Goal: Task Accomplishment & Management: Manage account settings

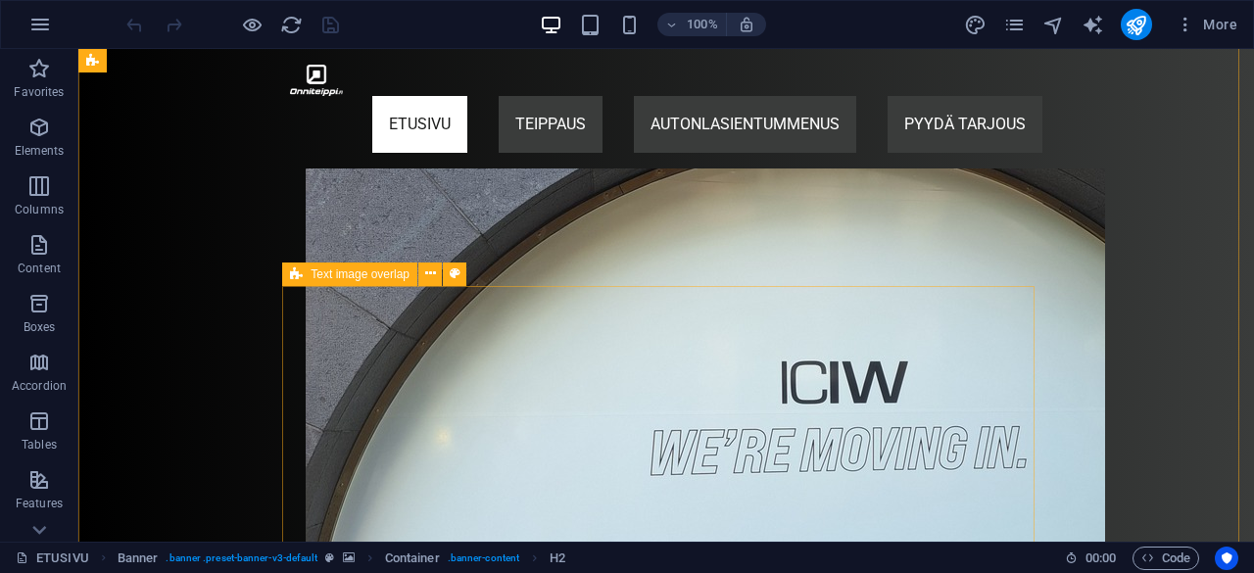
scroll to position [1097, 0]
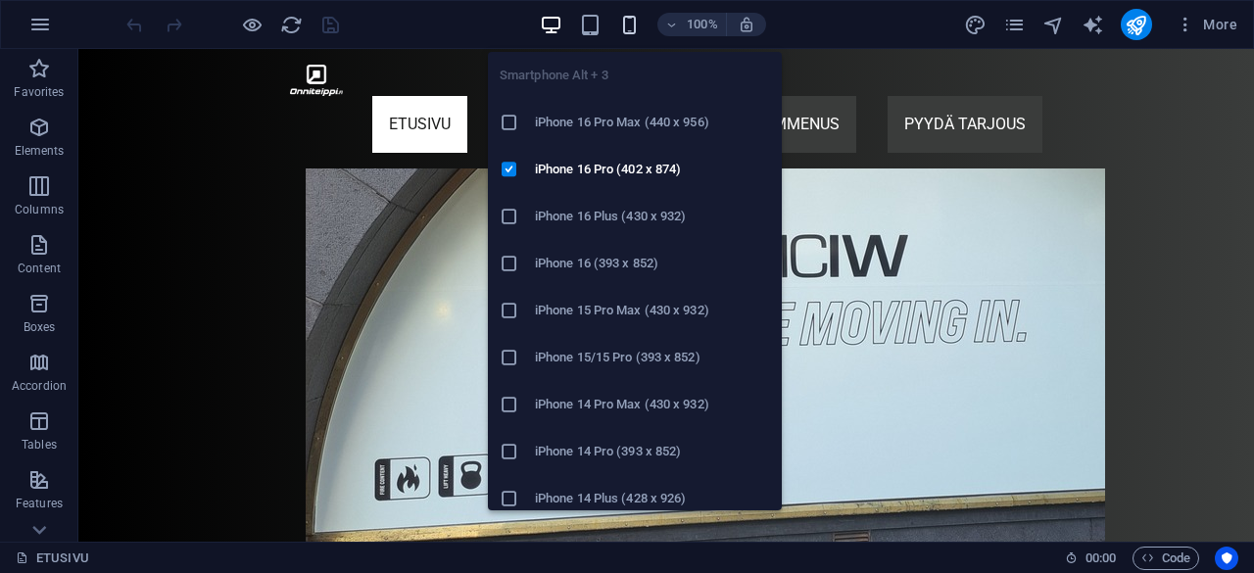
click at [626, 23] on icon "button" at bounding box center [629, 25] width 23 height 23
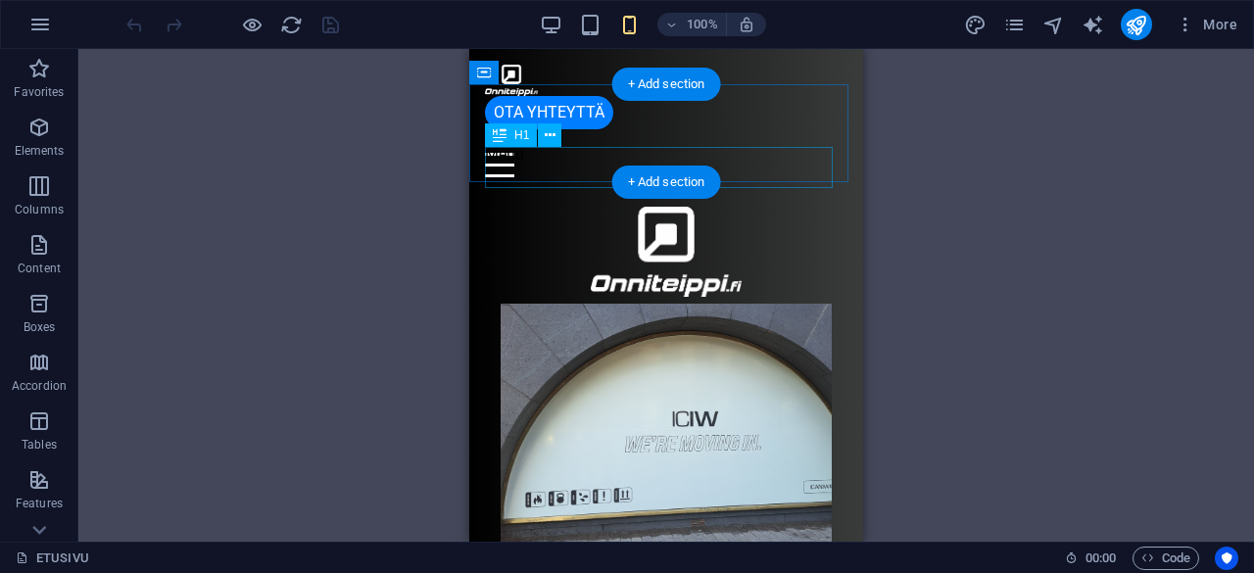
scroll to position [0, 0]
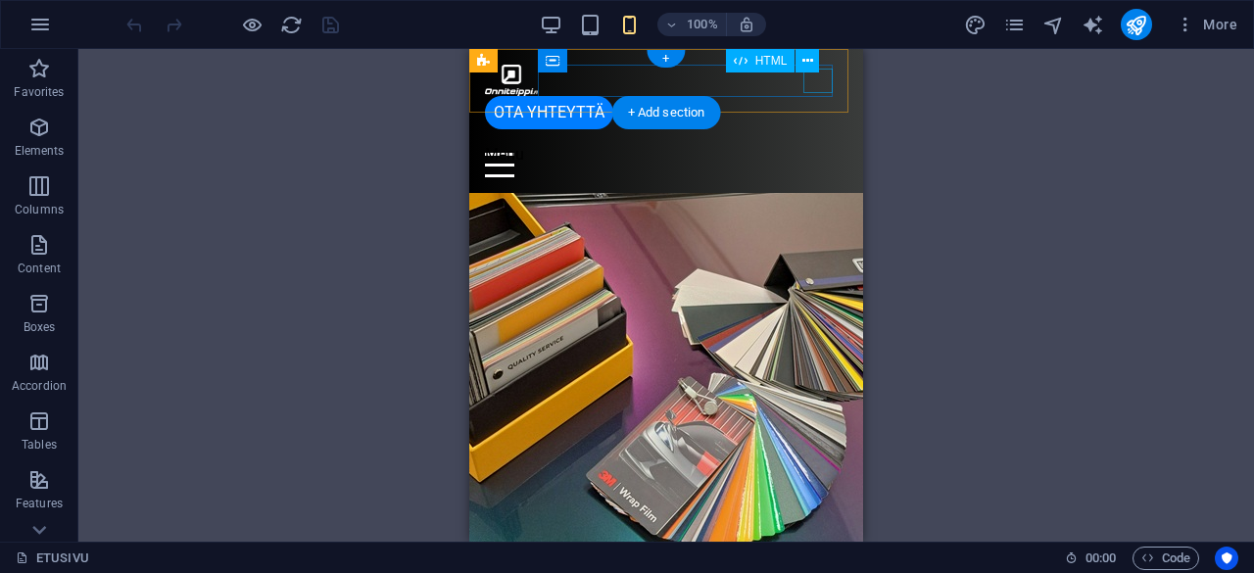
click at [824, 153] on div "Menu" at bounding box center [666, 165] width 363 height 24
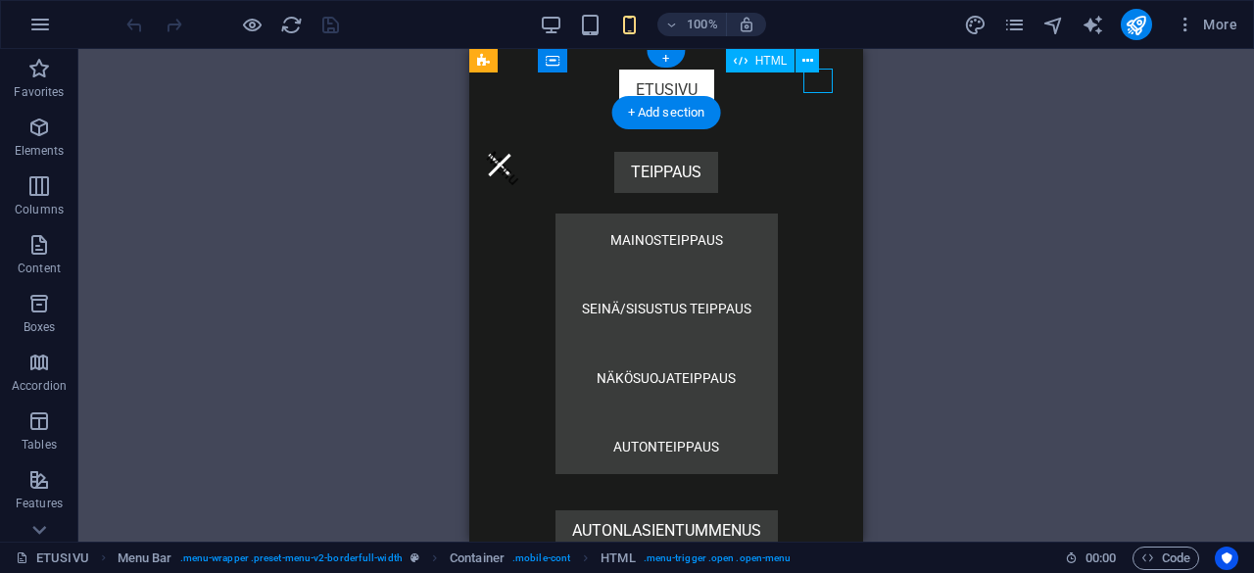
click at [514, 153] on div "Menu" at bounding box center [499, 165] width 29 height 24
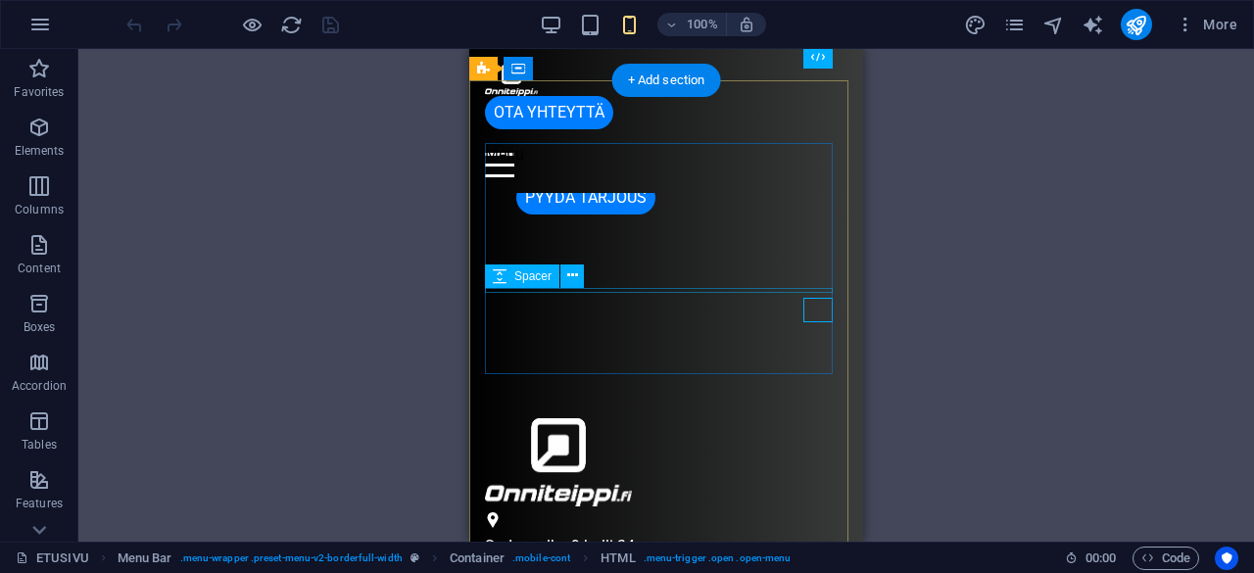
scroll to position [5497, 0]
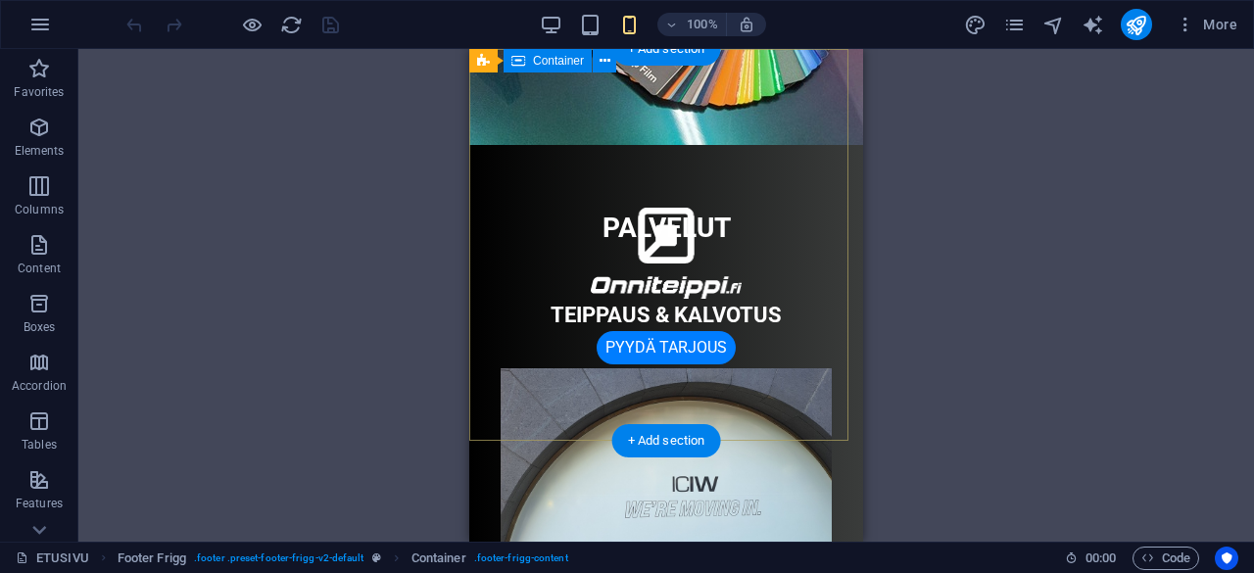
scroll to position [0, 0]
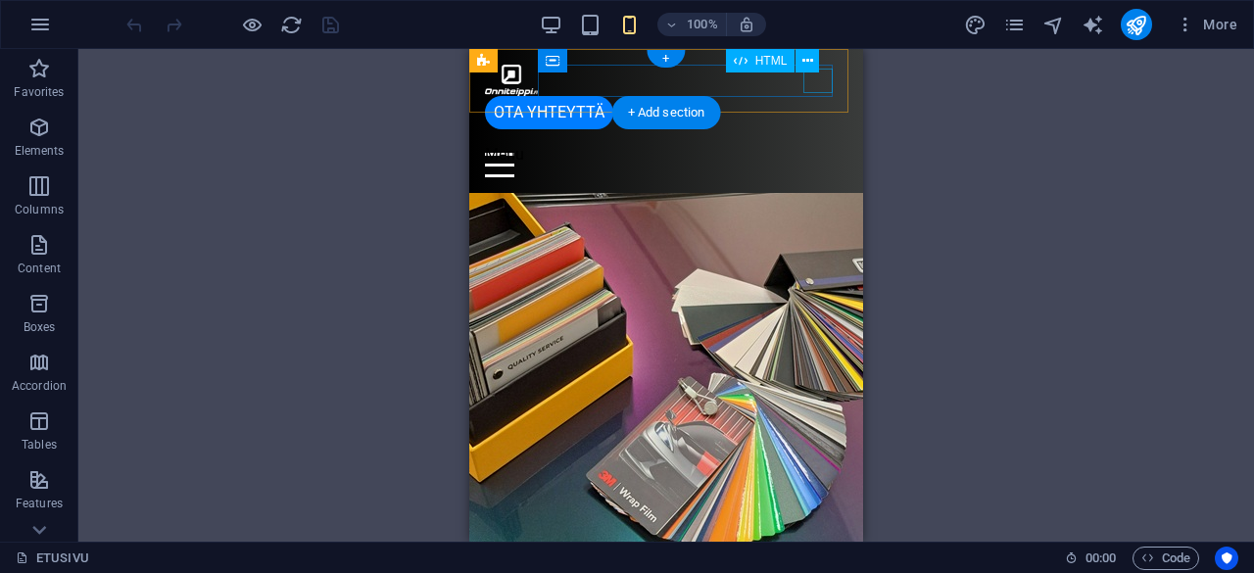
click at [823, 153] on div "Menu" at bounding box center [666, 165] width 363 height 24
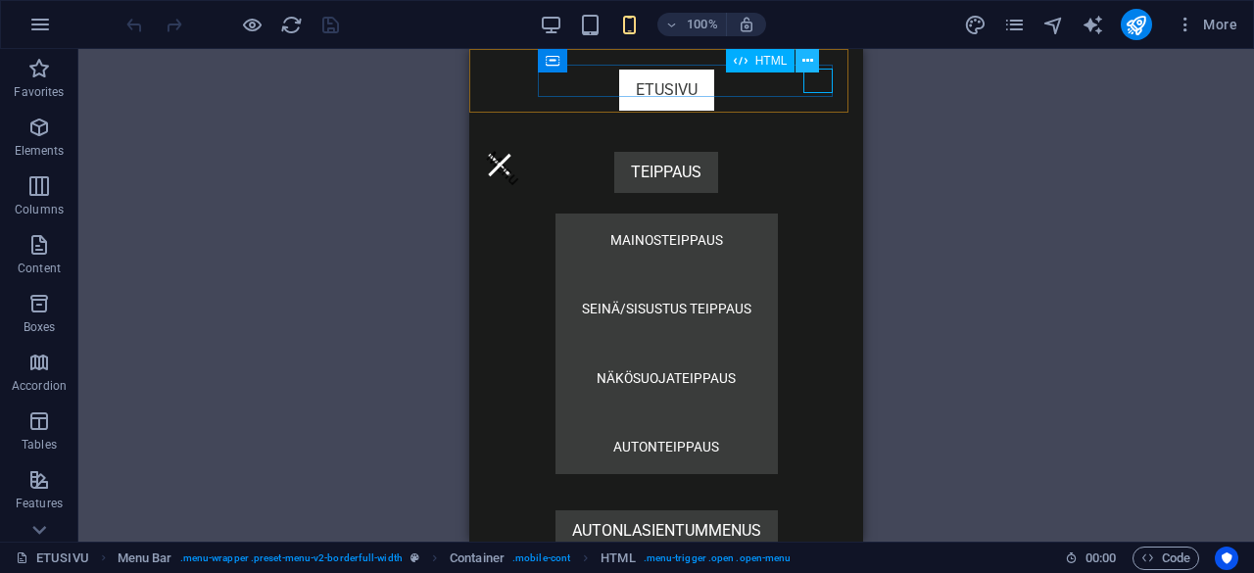
click at [812, 57] on icon at bounding box center [807, 61] width 11 height 21
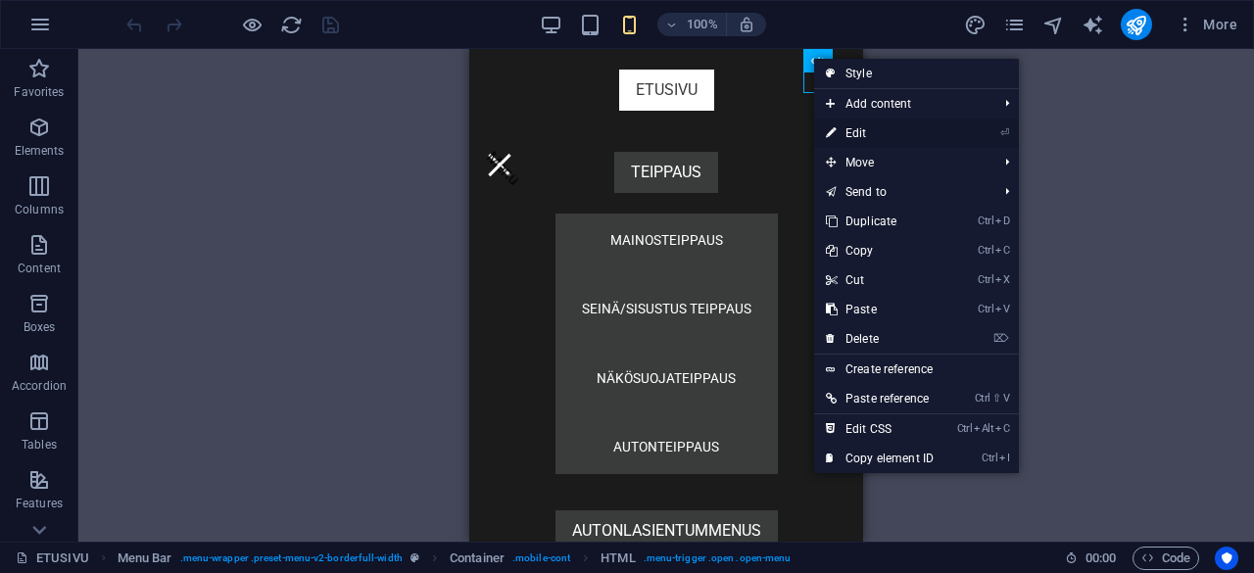
click at [872, 136] on link "⏎ Edit" at bounding box center [879, 133] width 131 height 29
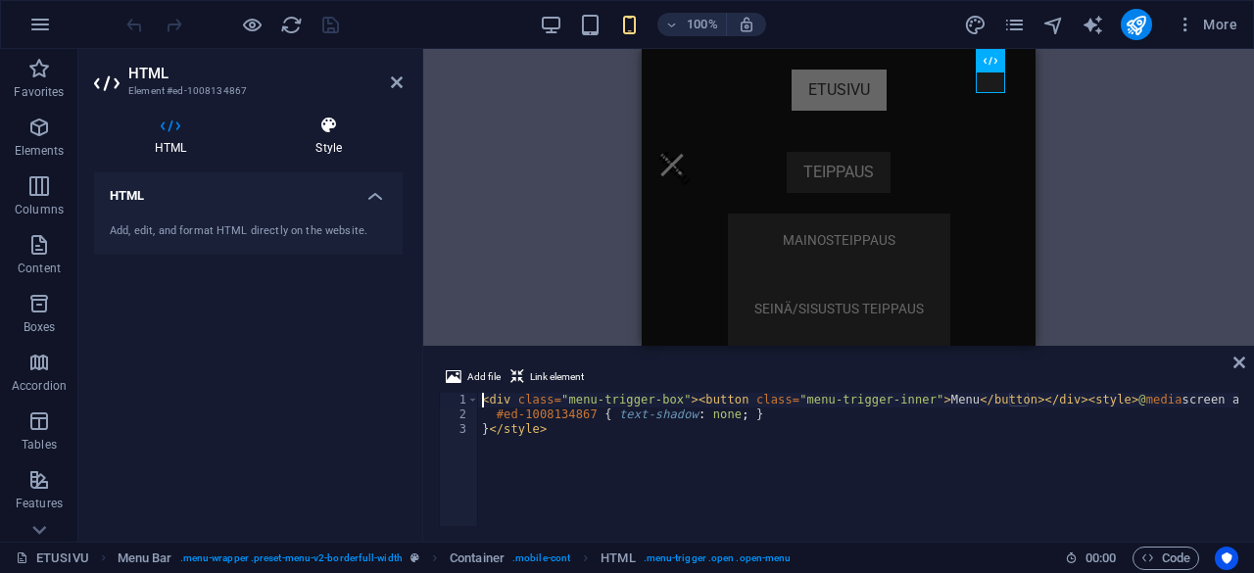
click at [329, 129] on icon at bounding box center [329, 126] width 148 height 20
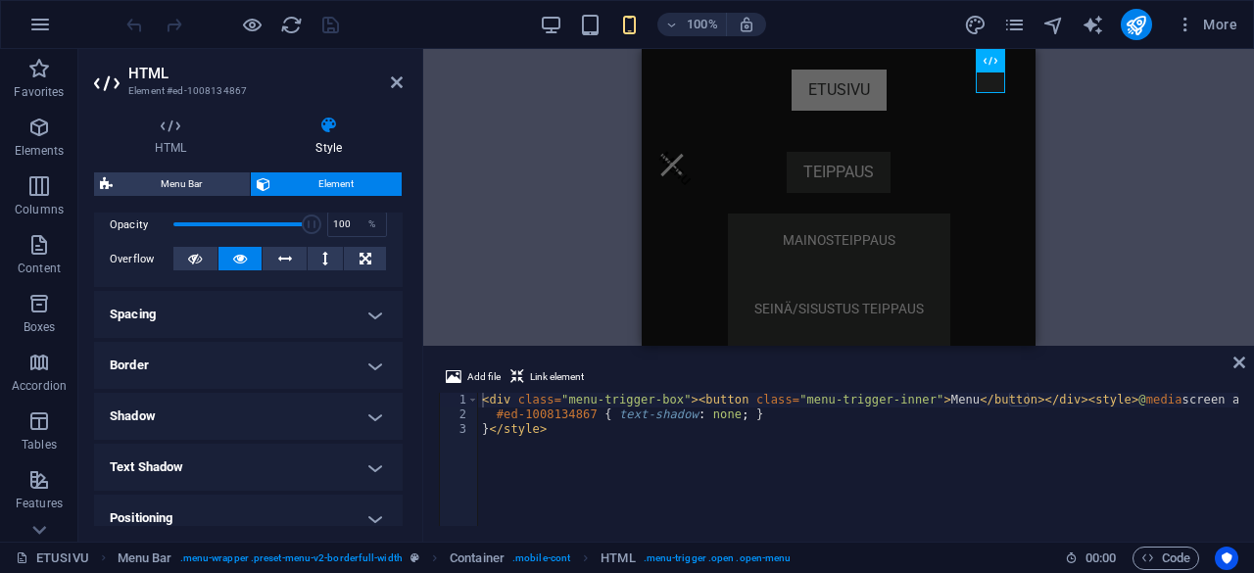
scroll to position [183, 0]
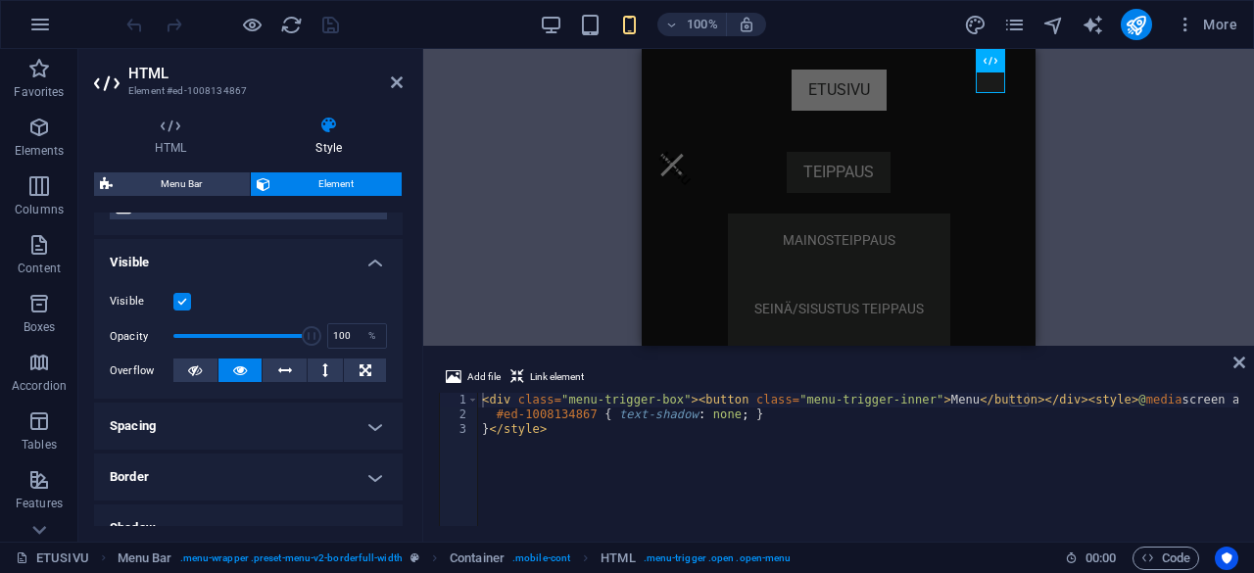
click at [187, 306] on label at bounding box center [182, 302] width 18 height 18
click at [0, 0] on input "Visible" at bounding box center [0, 0] width 0 height 0
click at [687, 153] on div "Menu" at bounding box center [671, 165] width 29 height 24
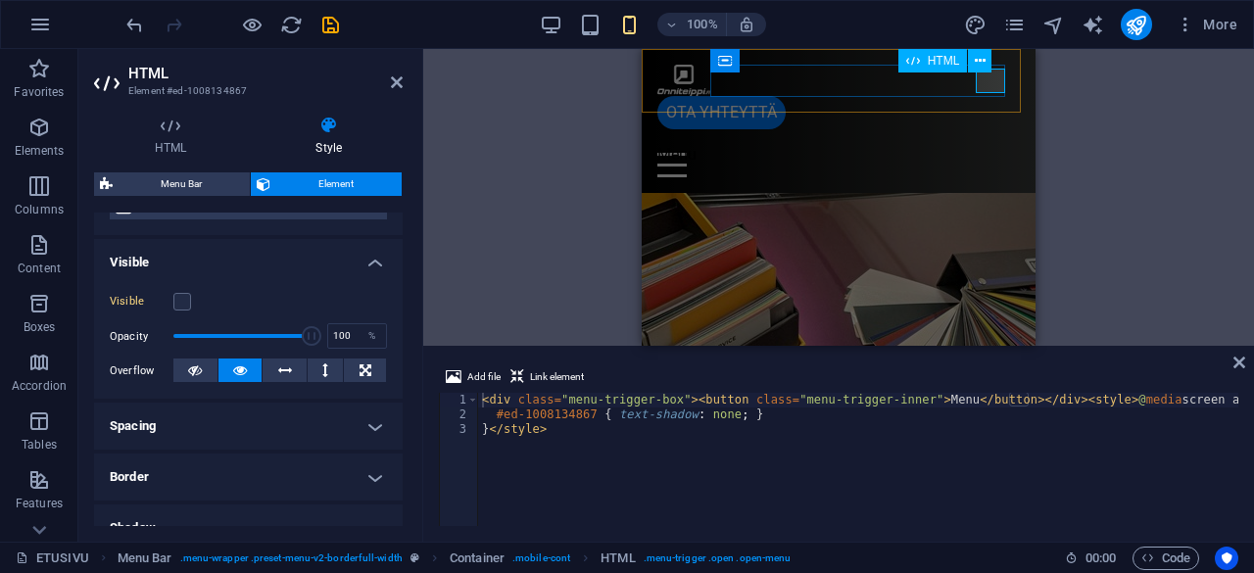
click at [993, 153] on div "Menu" at bounding box center [838, 165] width 363 height 24
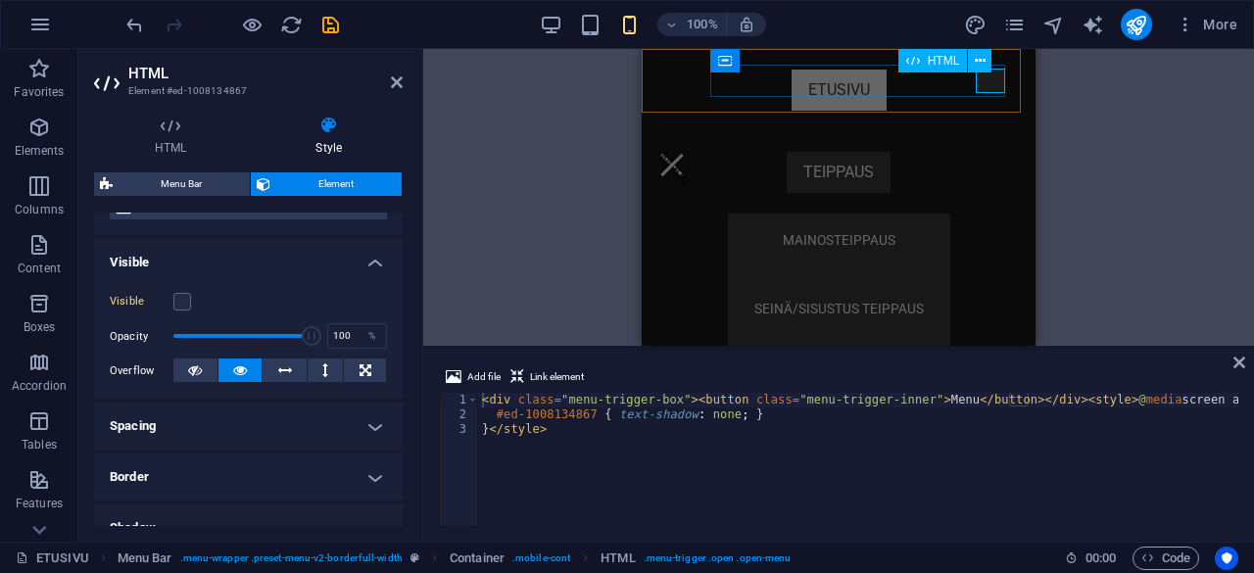
click at [687, 153] on div "Menu" at bounding box center [671, 165] width 29 height 24
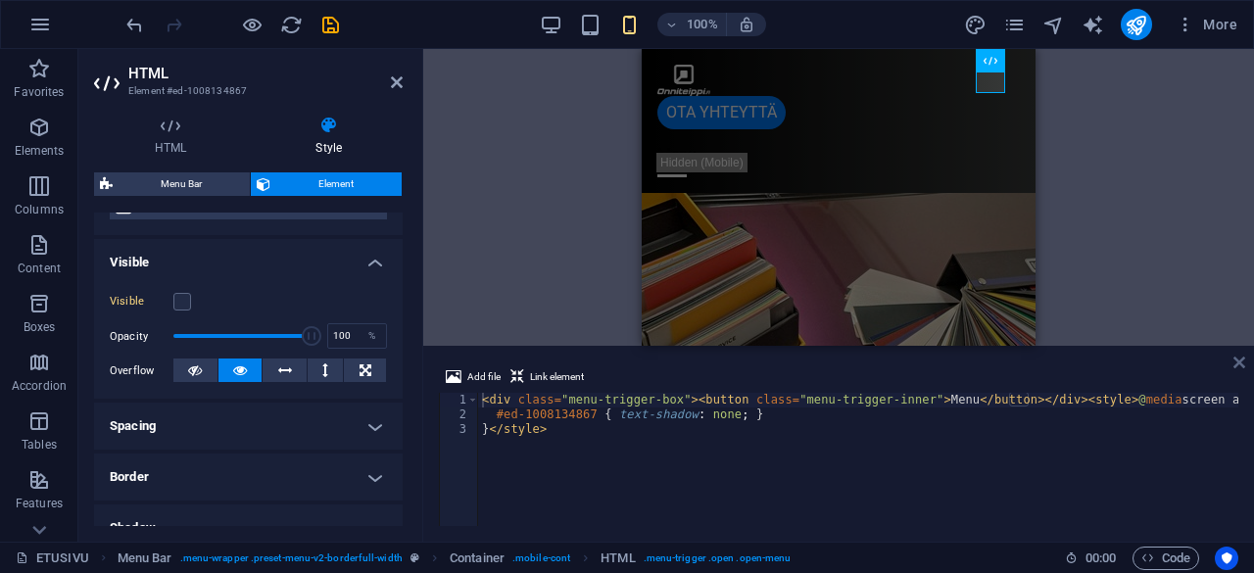
click at [1242, 363] on icon at bounding box center [1240, 363] width 12 height 16
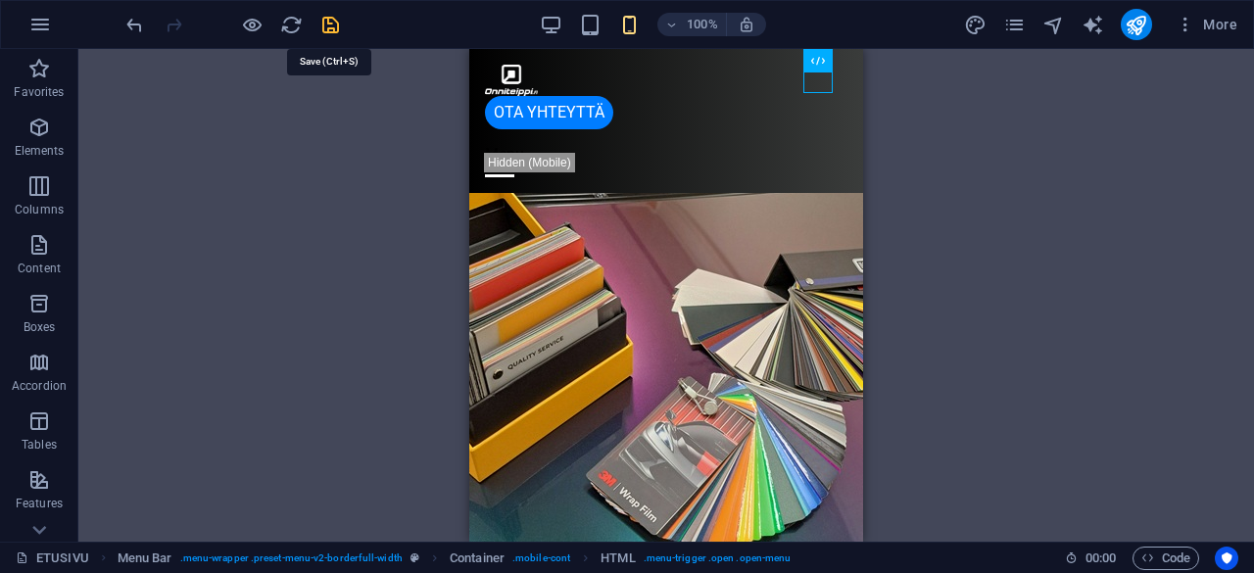
click at [337, 25] on icon "save" at bounding box center [330, 25] width 23 height 23
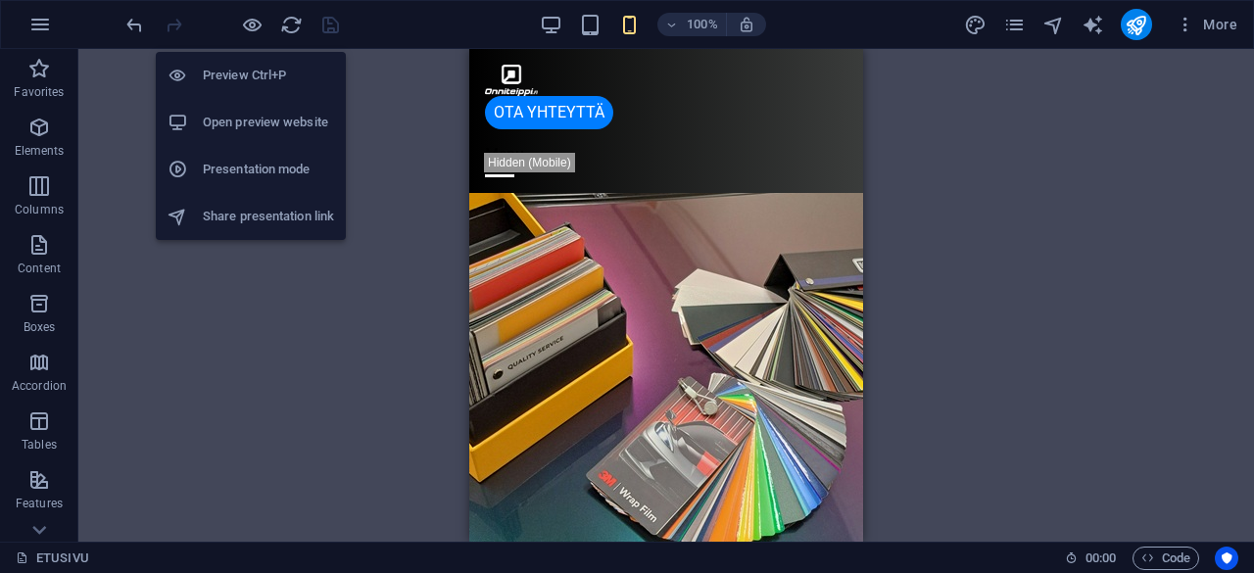
click at [262, 113] on h6 "Open preview website" at bounding box center [268, 123] width 131 height 24
click at [274, 172] on h6 "Presentation mode" at bounding box center [268, 170] width 131 height 24
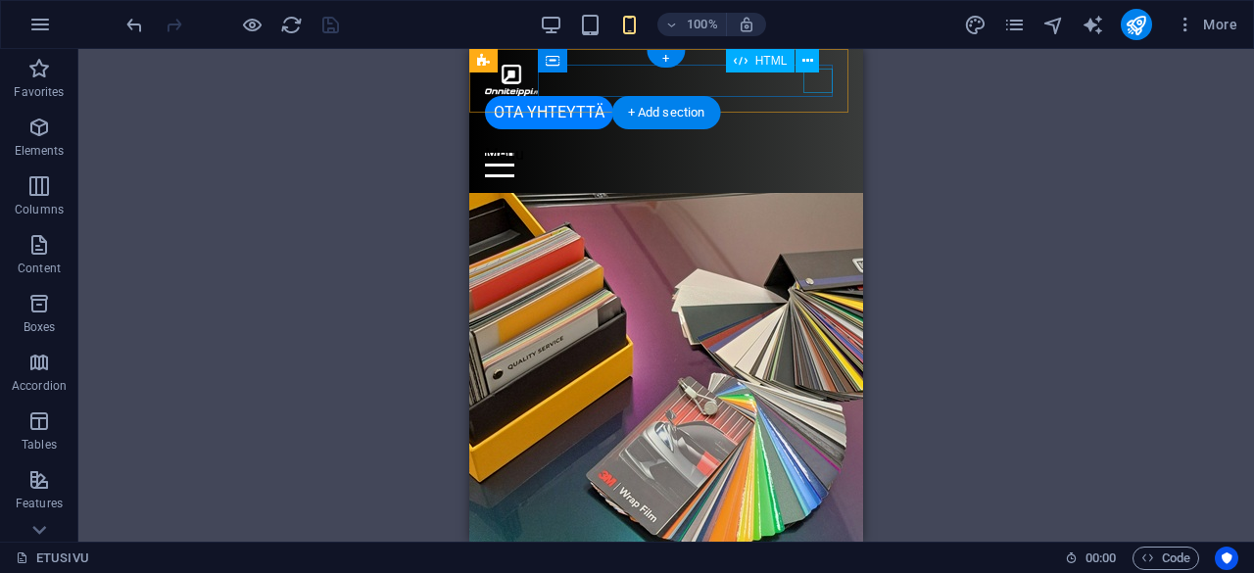
click at [820, 153] on div "Menu" at bounding box center [666, 165] width 363 height 24
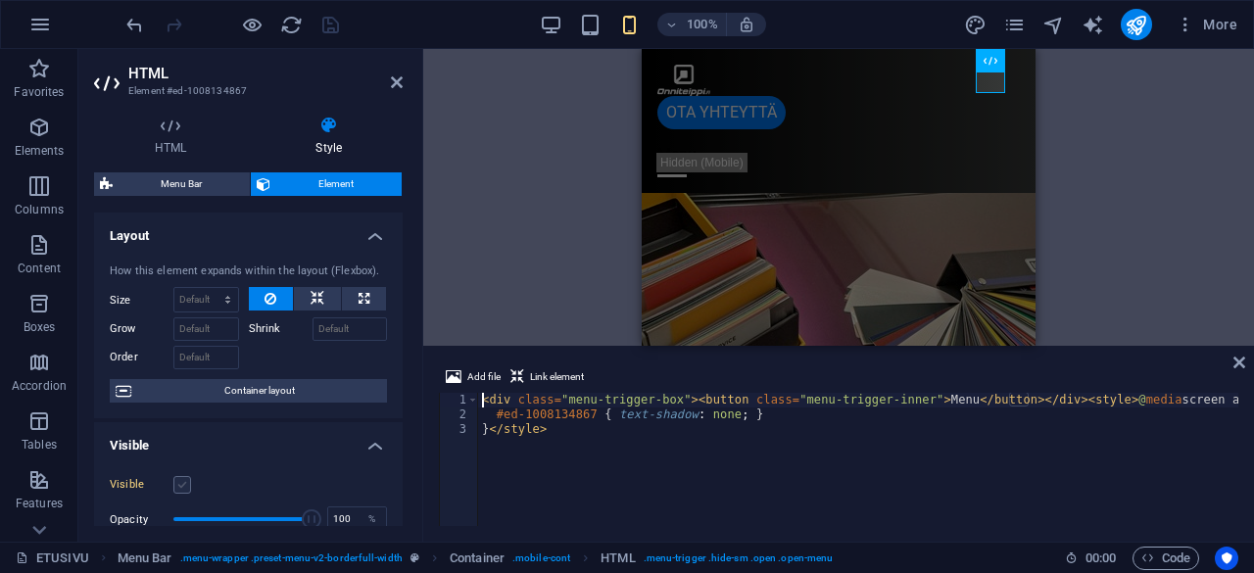
click at [186, 488] on label at bounding box center [182, 485] width 18 height 18
click at [0, 0] on input "Visible" at bounding box center [0, 0] width 0 height 0
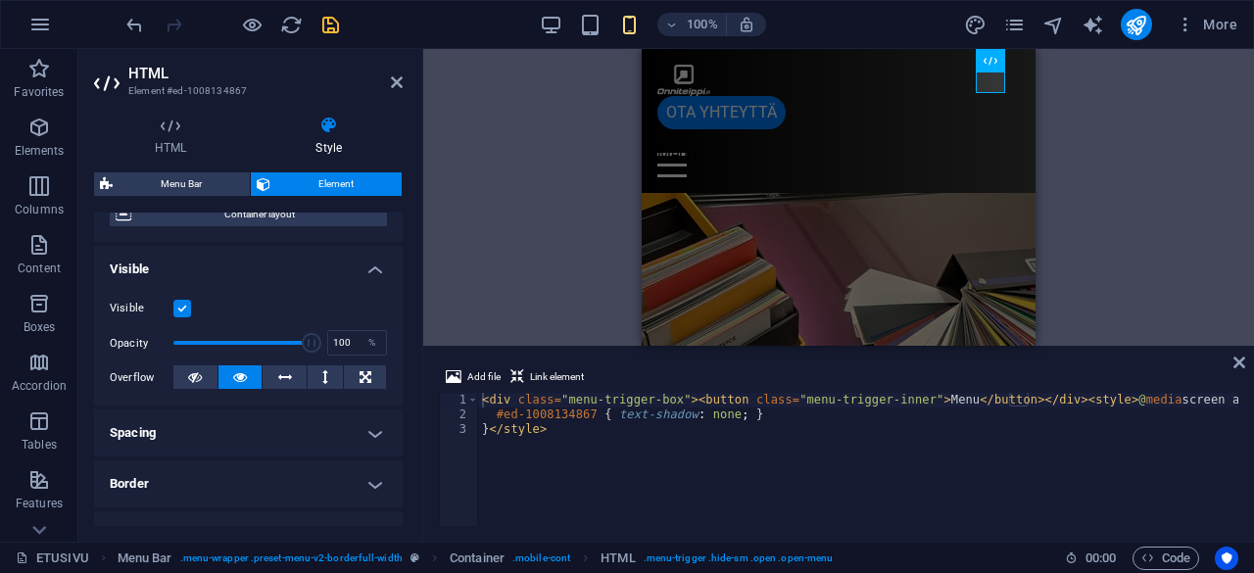
scroll to position [177, 0]
click at [366, 423] on h4 "Spacing" at bounding box center [248, 432] width 309 height 47
click at [1238, 359] on icon at bounding box center [1240, 363] width 12 height 16
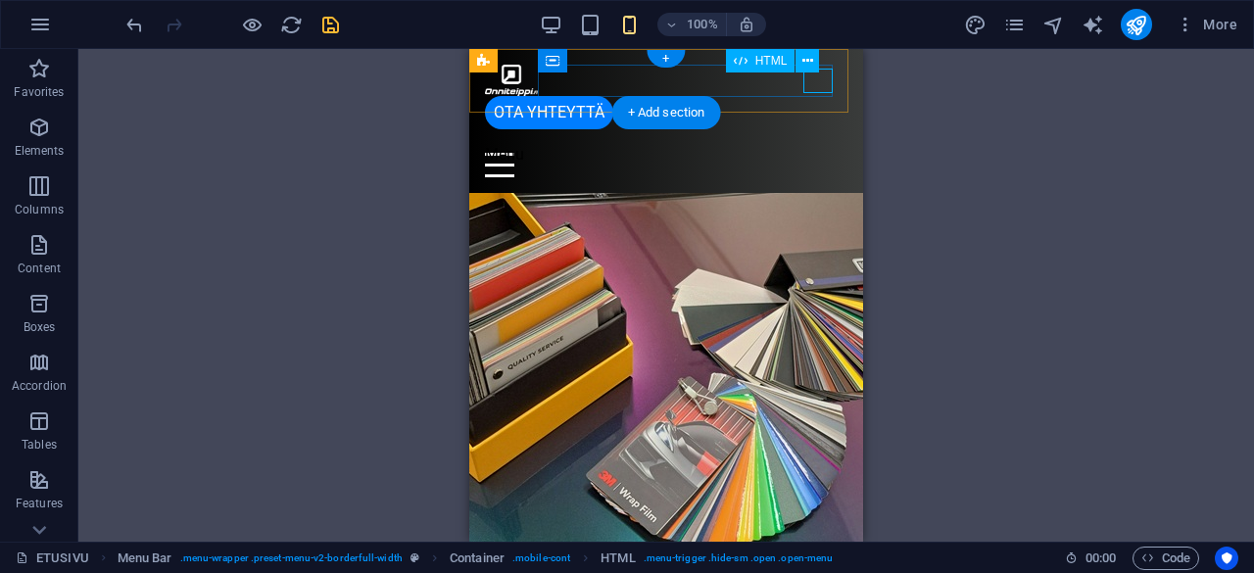
click at [817, 153] on div "Menu" at bounding box center [666, 165] width 363 height 24
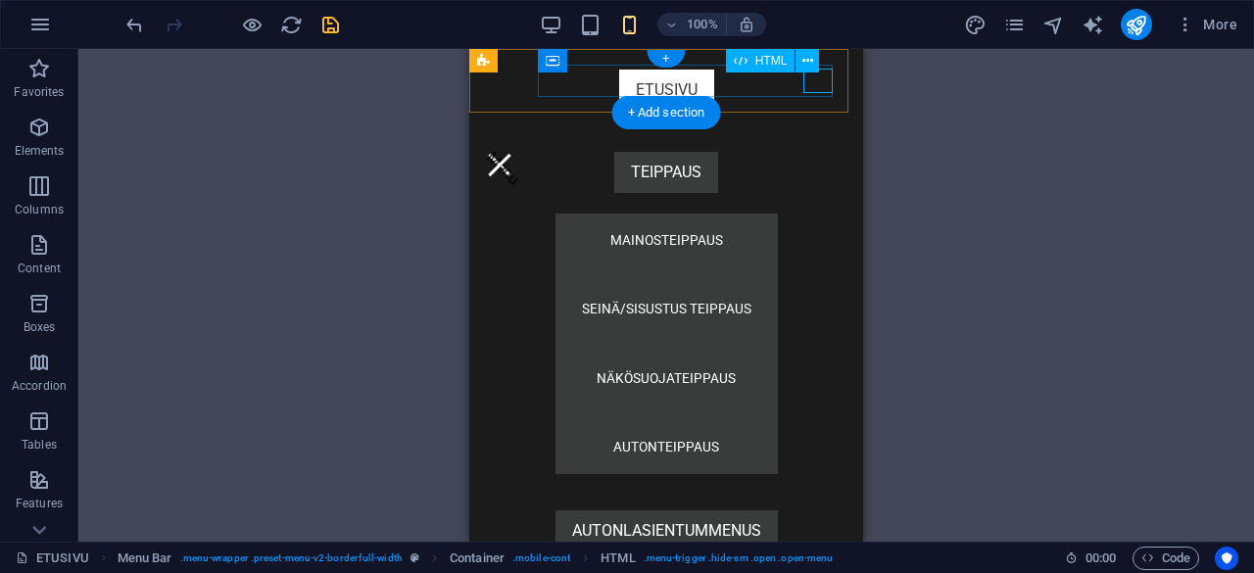
click at [514, 153] on div "Menu" at bounding box center [499, 165] width 29 height 24
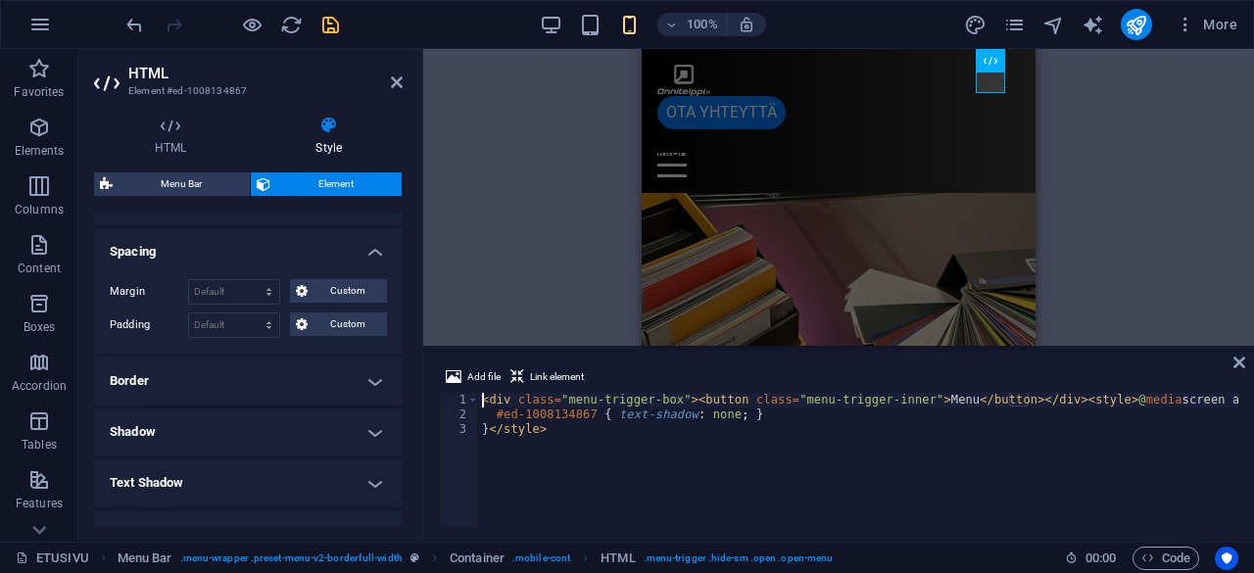
scroll to position [359, 0]
click at [374, 381] on h4 "Border" at bounding box center [248, 380] width 309 height 47
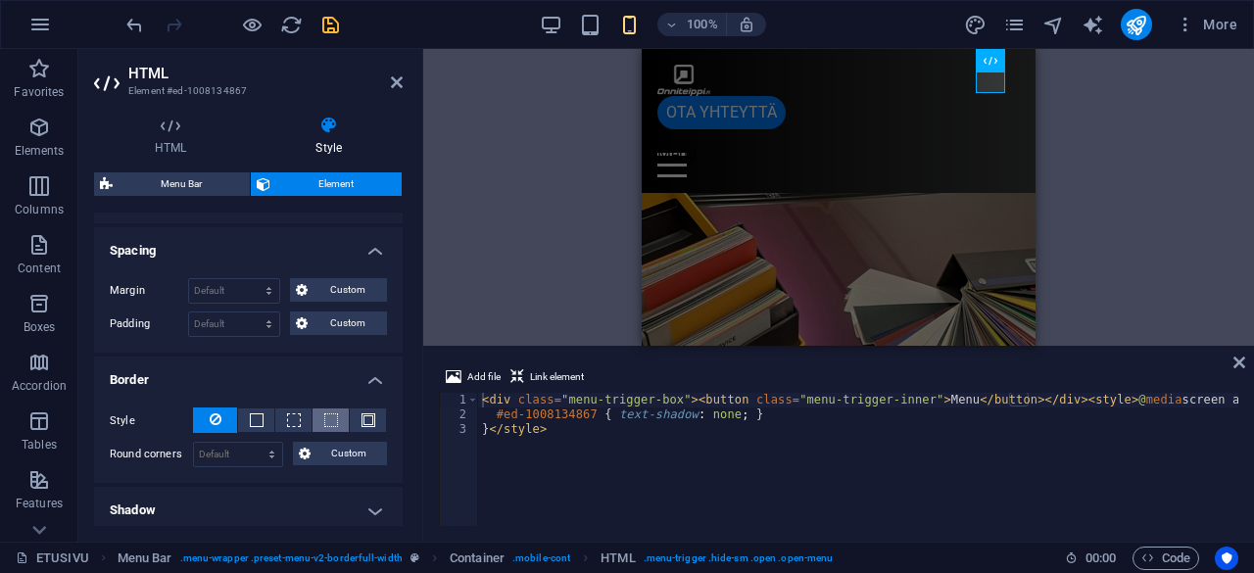
scroll to position [465, 0]
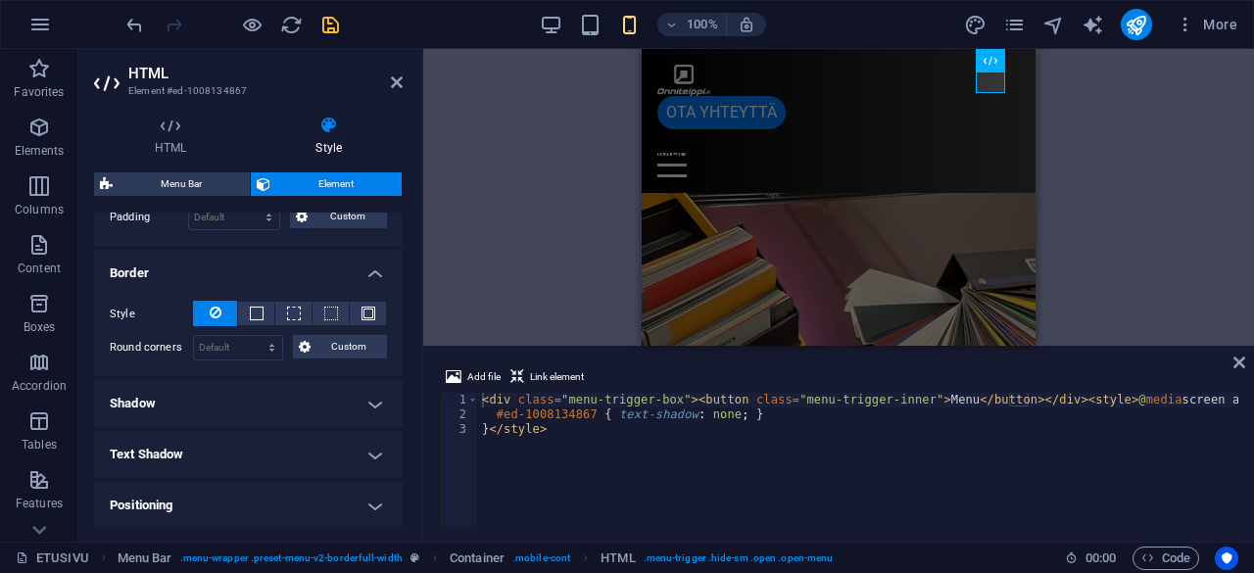
click at [373, 391] on h4 "Shadow" at bounding box center [248, 403] width 309 height 47
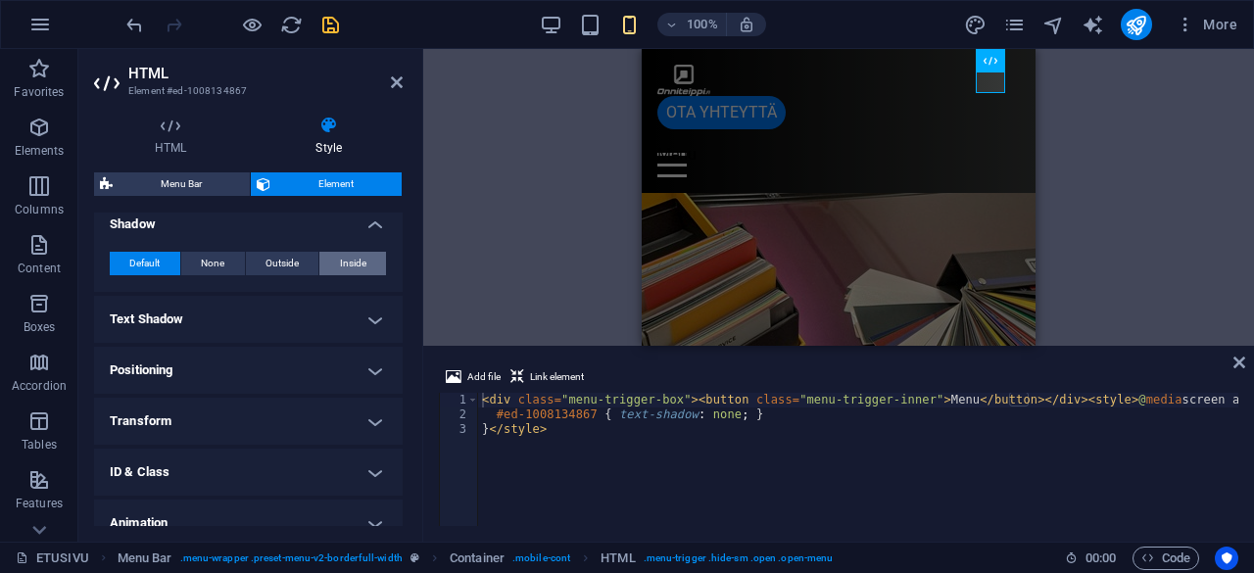
scroll to position [648, 0]
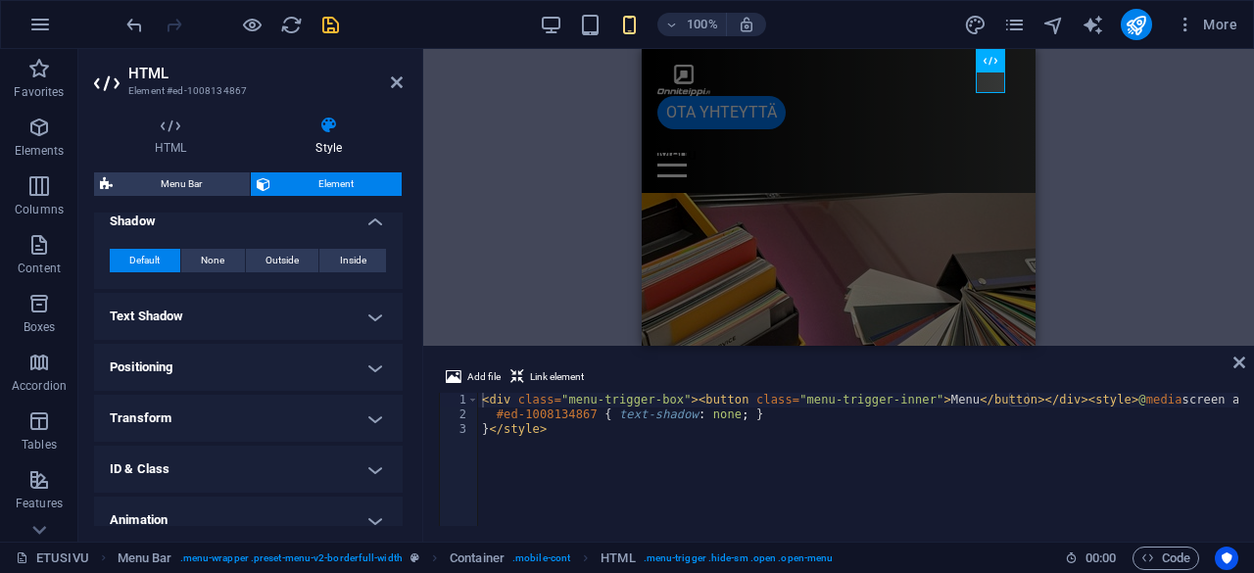
click at [380, 312] on h4 "Text Shadow" at bounding box center [248, 316] width 309 height 47
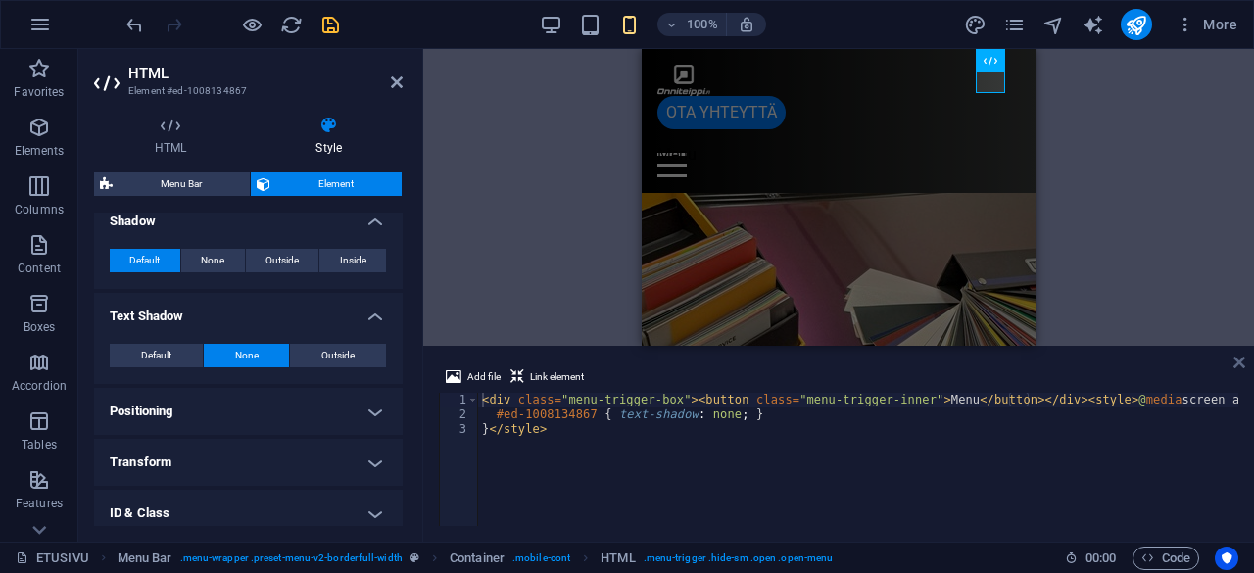
click at [1234, 360] on icon at bounding box center [1240, 363] width 12 height 16
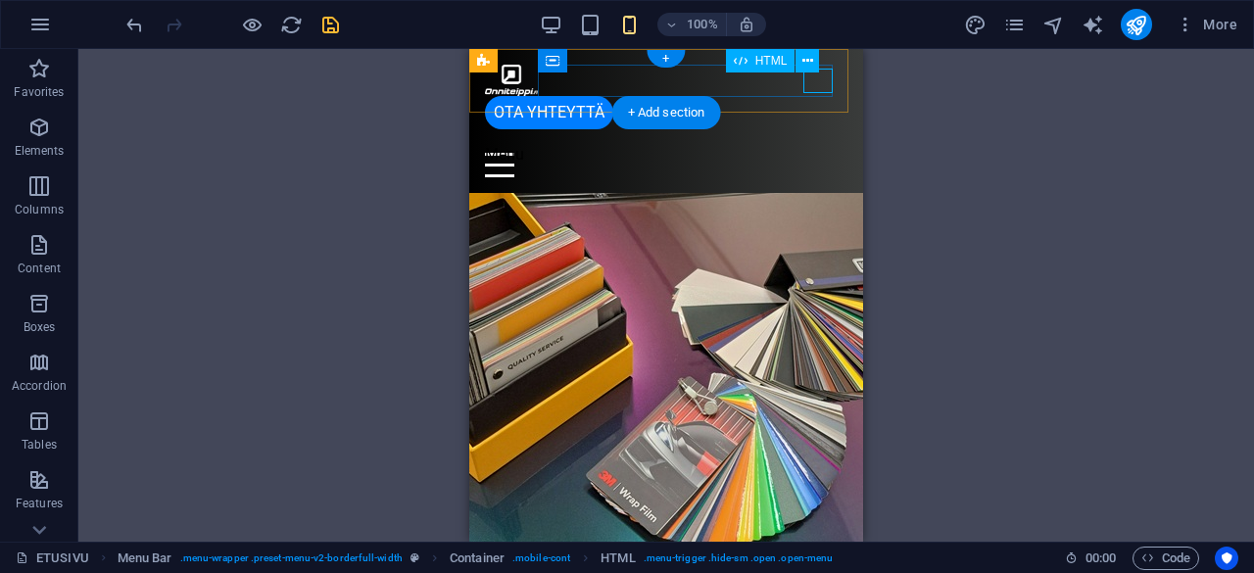
click at [821, 153] on div "Menu" at bounding box center [666, 165] width 363 height 24
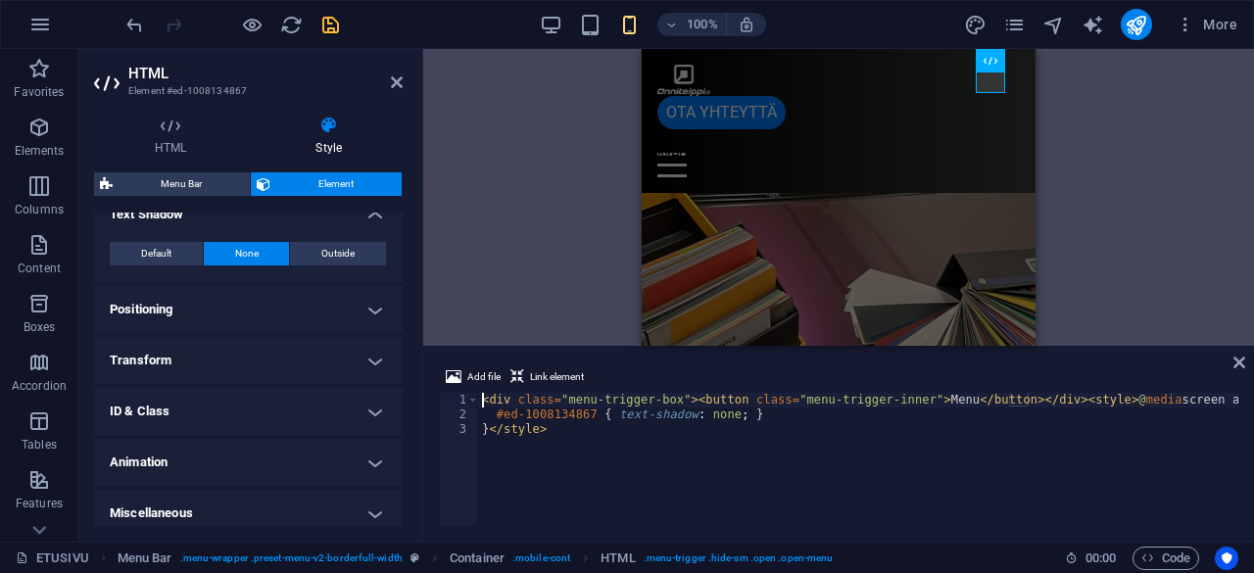
scroll to position [752, 0]
click at [371, 307] on h4 "Positioning" at bounding box center [248, 306] width 309 height 47
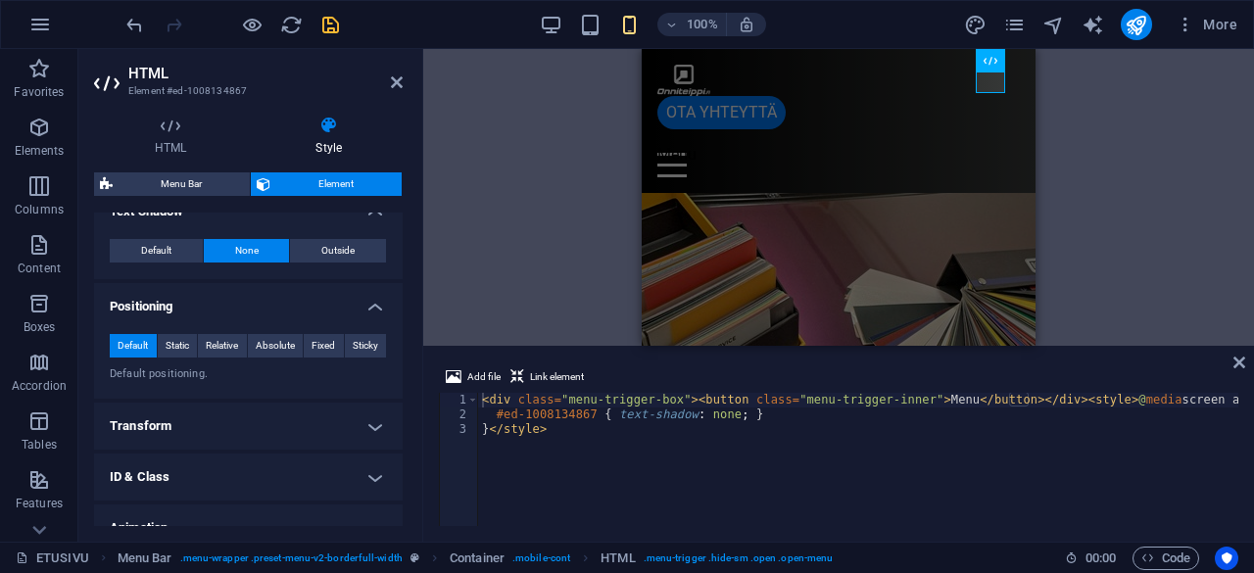
click at [367, 410] on h4 "Transform" at bounding box center [248, 426] width 309 height 47
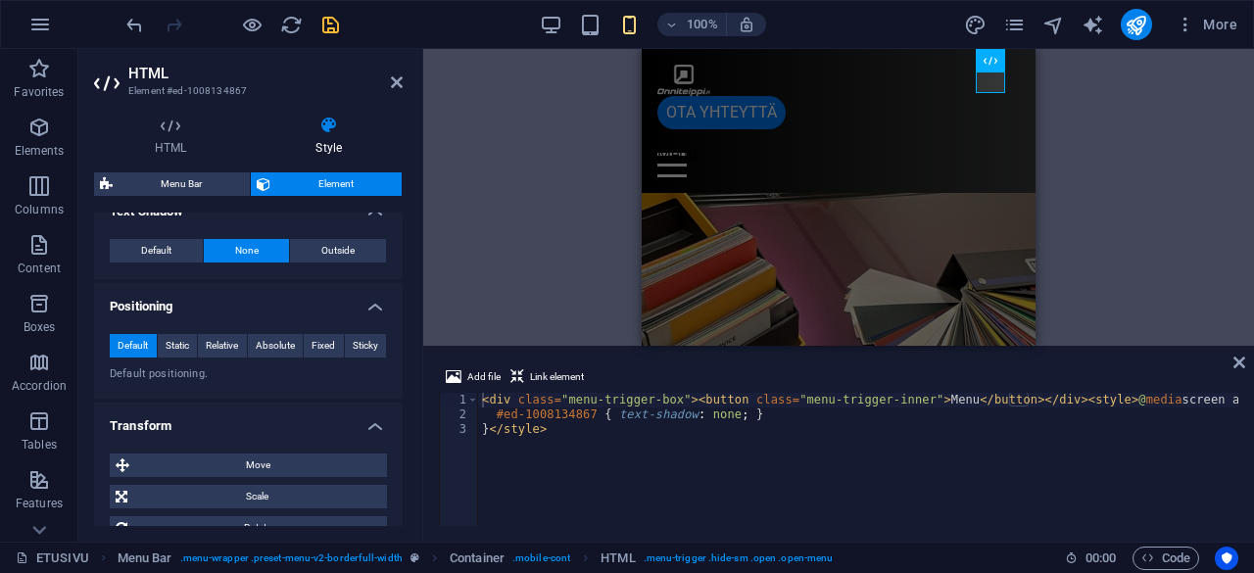
scroll to position [962, 0]
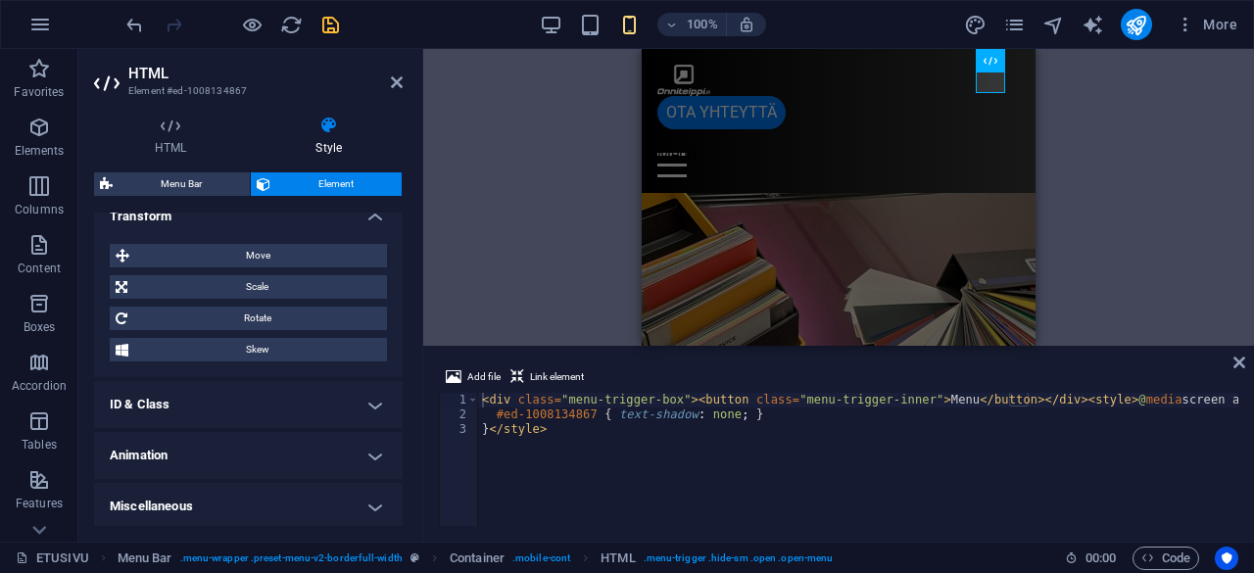
click at [372, 409] on h4 "ID & Class" at bounding box center [248, 404] width 309 height 47
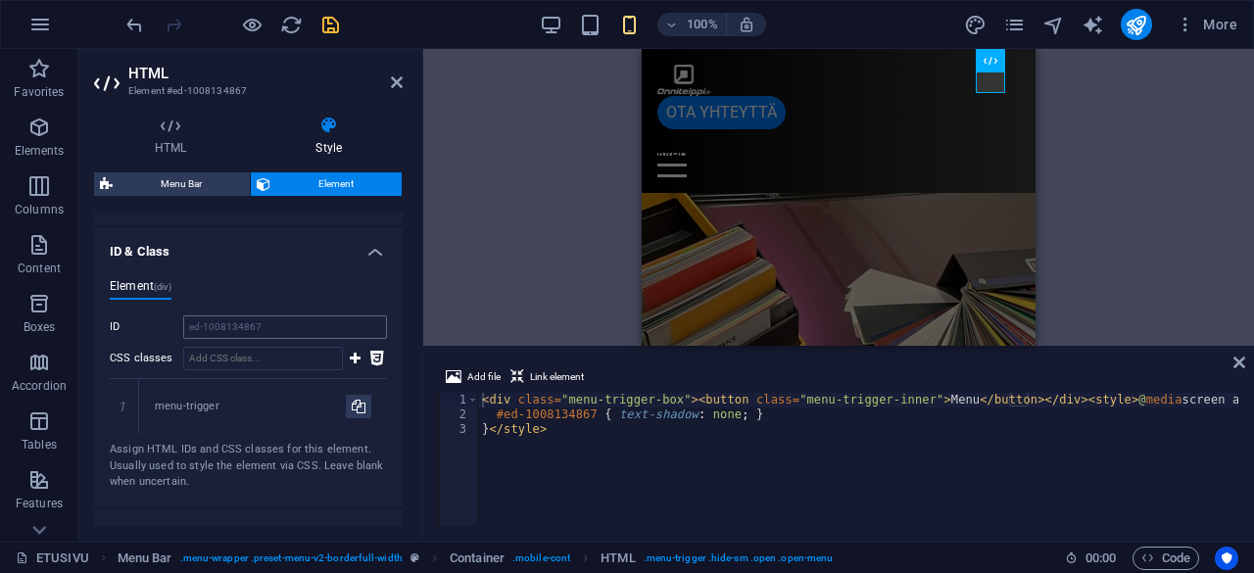
scroll to position [1116, 0]
click at [121, 405] on icon at bounding box center [124, 406] width 9 height 12
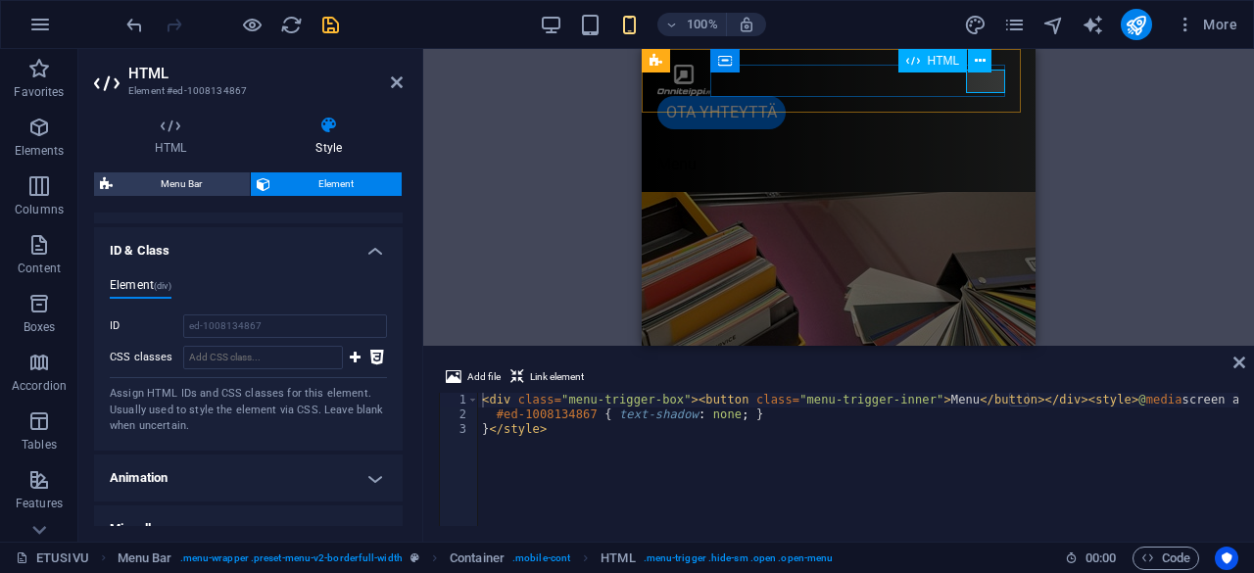
click at [994, 153] on div "Menu" at bounding box center [838, 165] width 363 height 24
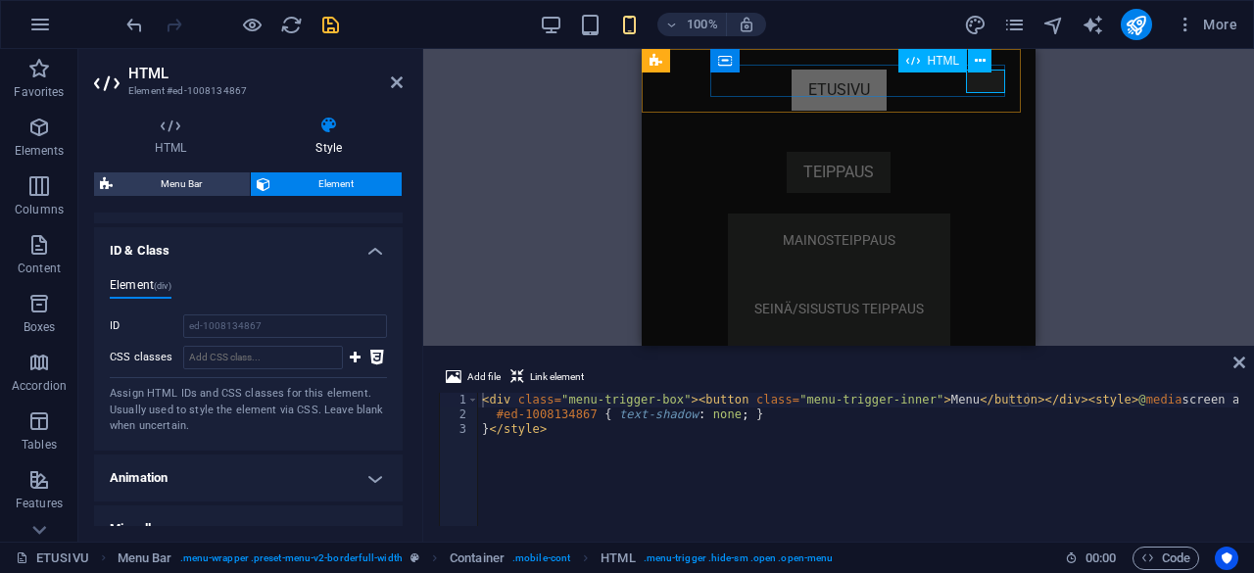
click at [994, 82] on nav "ETUSIVU TEIPPAUS MAINOSTEIPPAUS SEINÄ/SISUSTUS TEIPPAUS NÄKÖSUOJATEIPPAUS AUTON…" at bounding box center [839, 197] width 394 height 297
select select
select select "default"
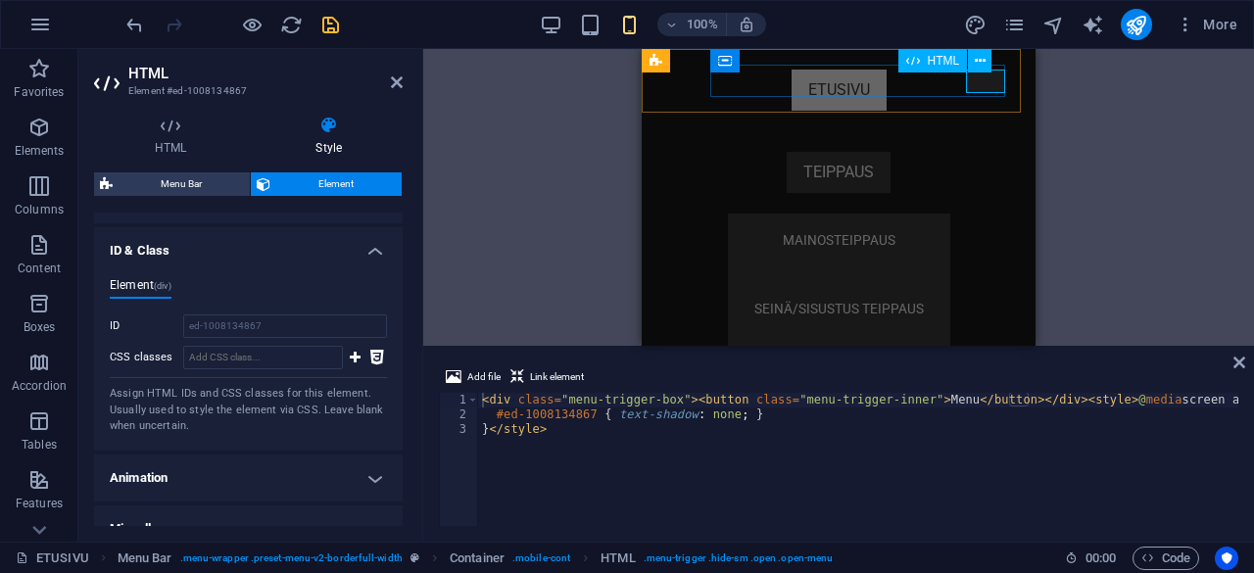
select select "1"
select select
select select "default"
select select "2"
select select
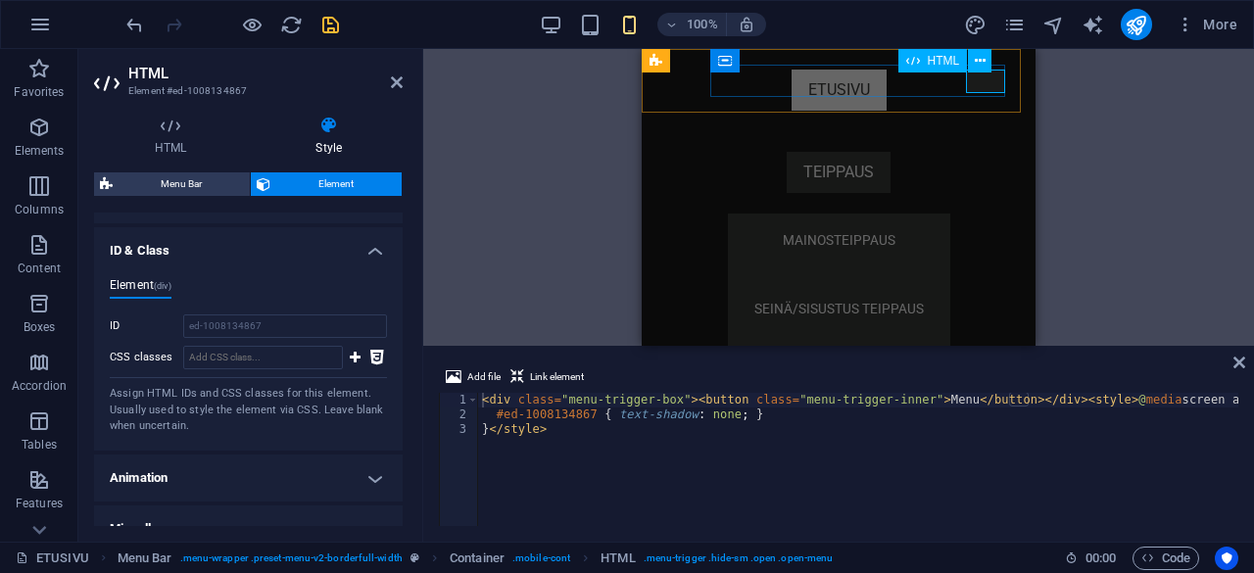
select select "default"
select select "3"
select select
select select "default"
select select "4"
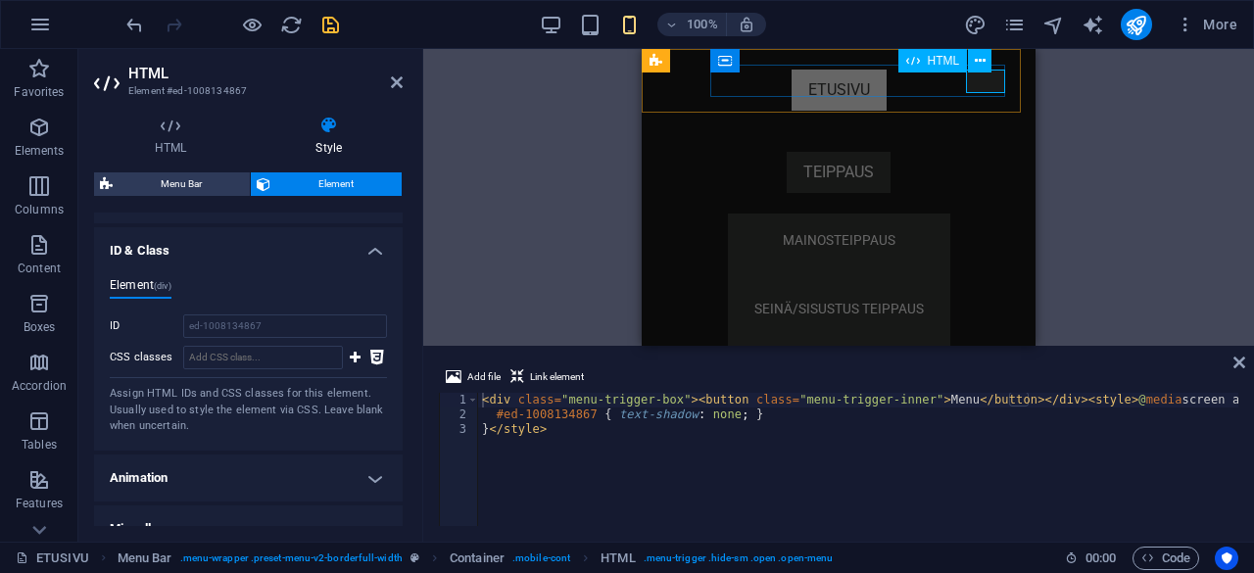
select select
select select "default"
select select "5"
select select
select select "default"
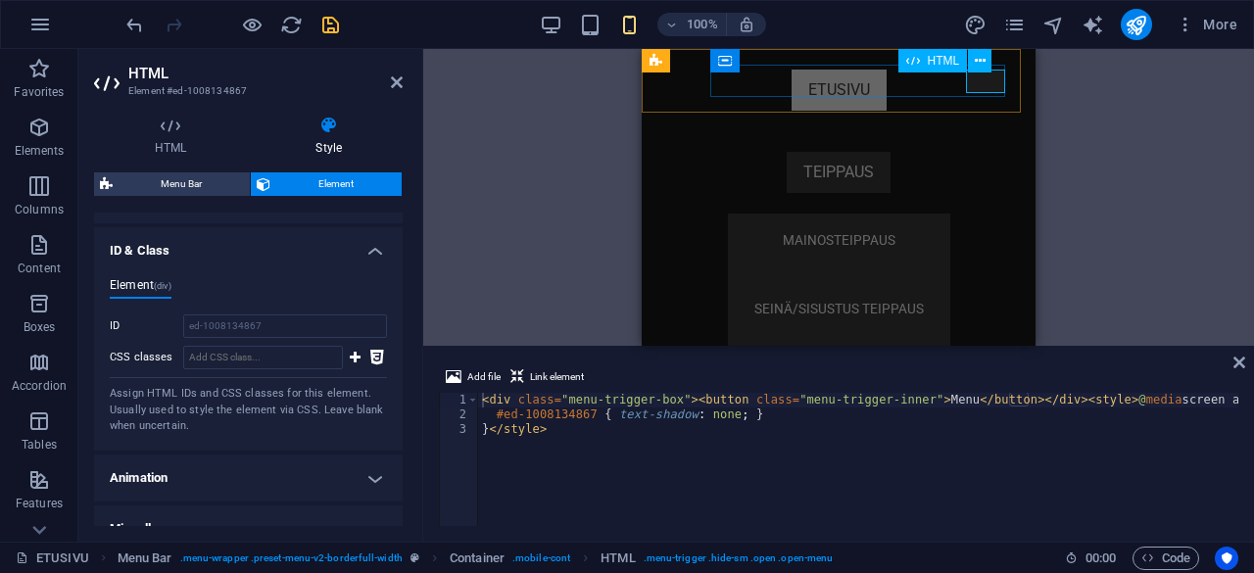
select select "7"
select select
select select "default"
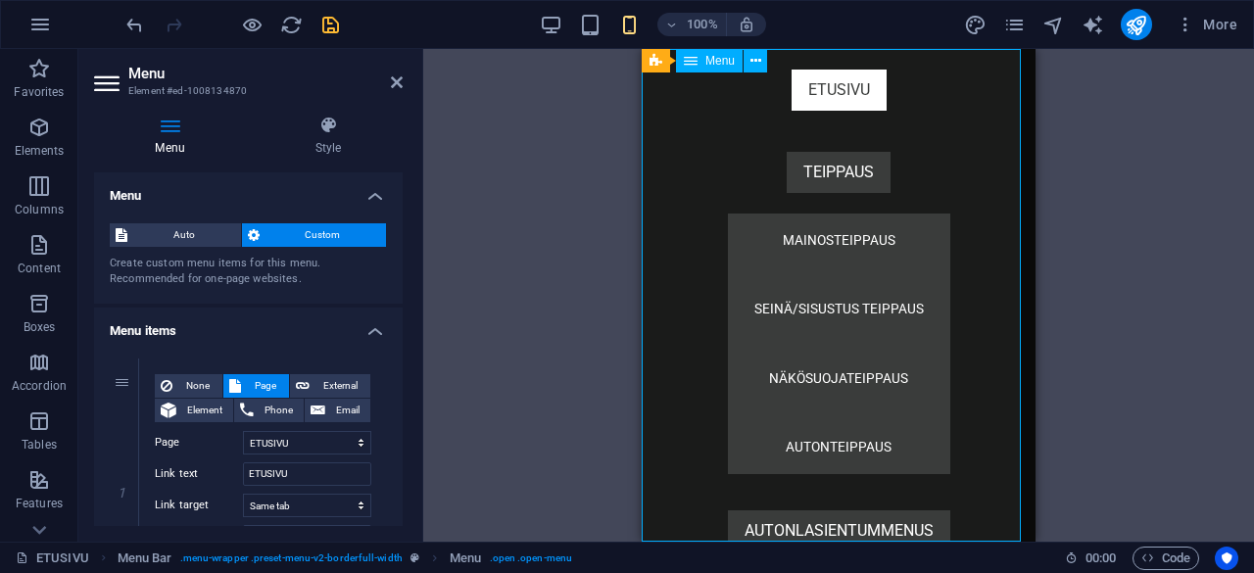
click at [994, 82] on nav "ETUSIVU TEIPPAUS MAINOSTEIPPAUS SEINÄ/SISUSTUS TEIPPAUS NÄKÖSUOJATEIPPAUS AUTON…" at bounding box center [839, 295] width 394 height 493
click at [124, 28] on icon "undo" at bounding box center [134, 25] width 23 height 23
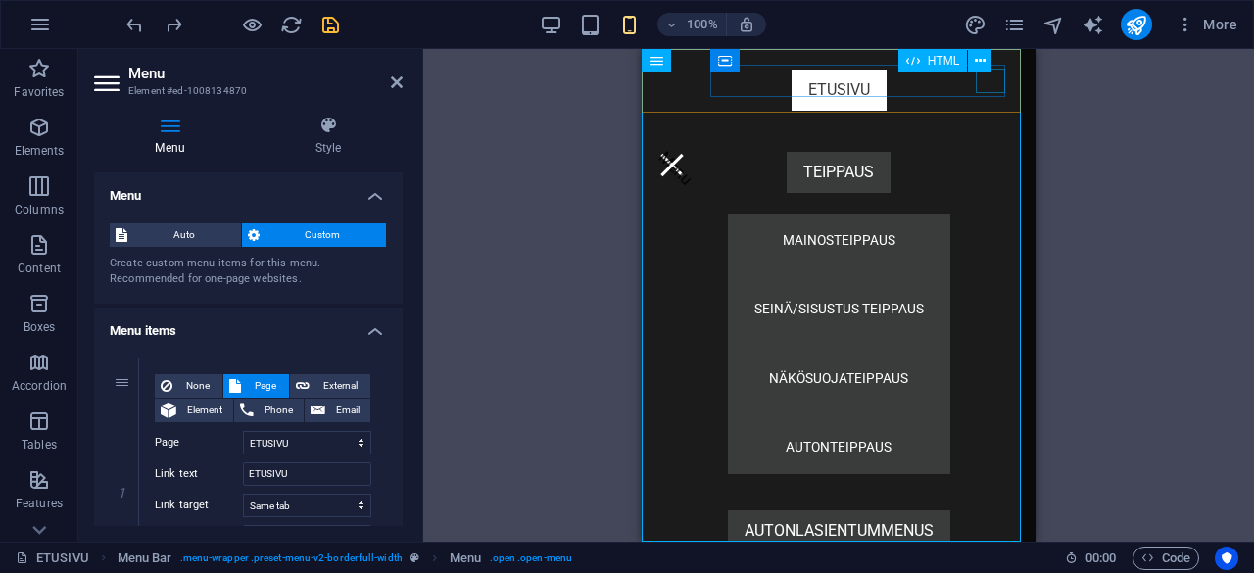
click at [687, 153] on div "Menu" at bounding box center [671, 165] width 29 height 24
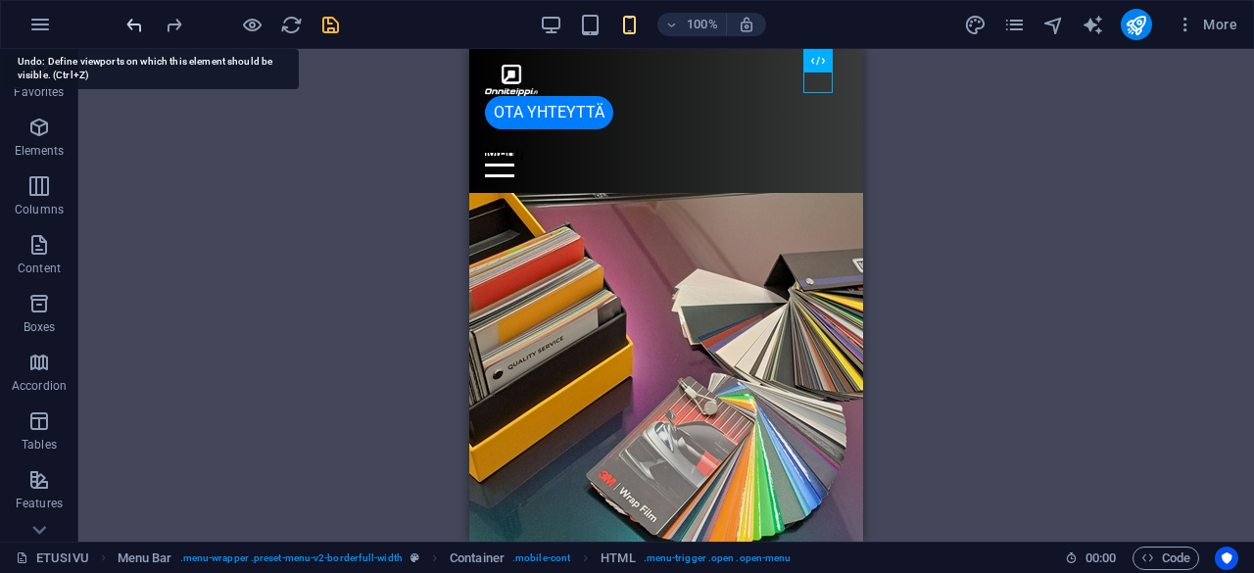
click at [125, 26] on icon "undo" at bounding box center [134, 25] width 23 height 23
click at [173, 25] on icon "redo" at bounding box center [174, 25] width 23 height 23
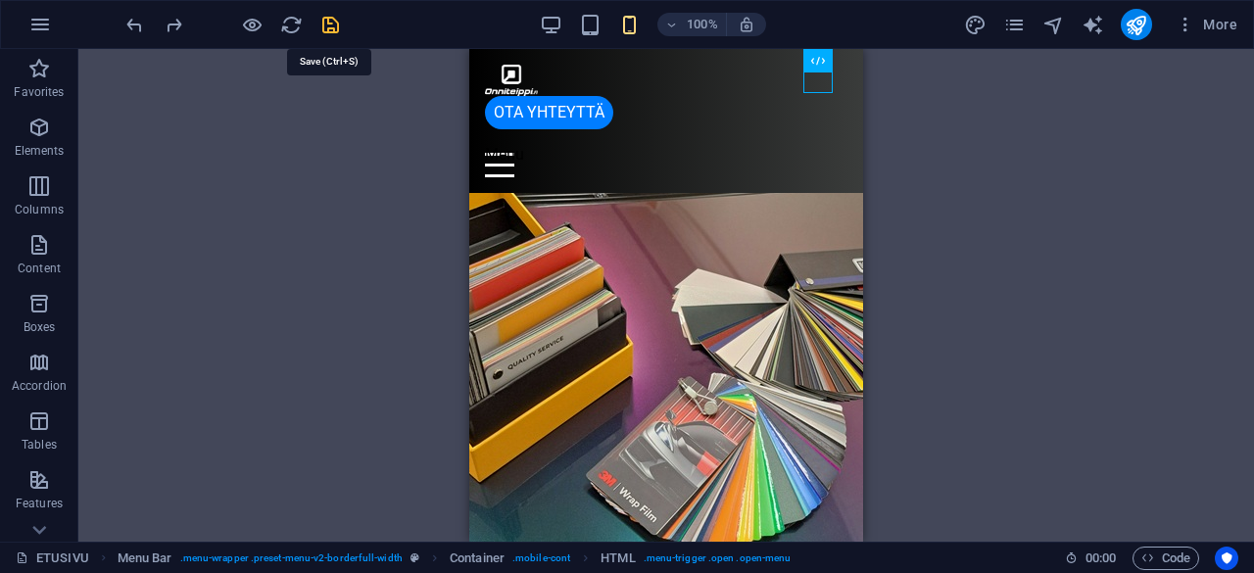
click at [327, 25] on icon "save" at bounding box center [330, 25] width 23 height 23
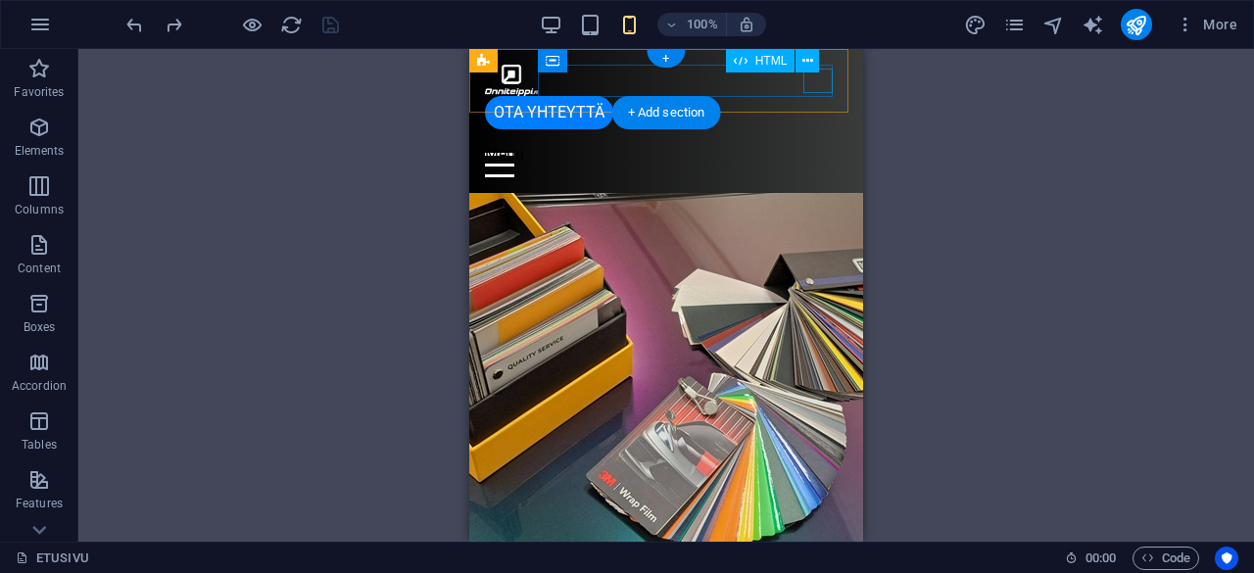
click at [831, 153] on div "Menu" at bounding box center [666, 165] width 363 height 24
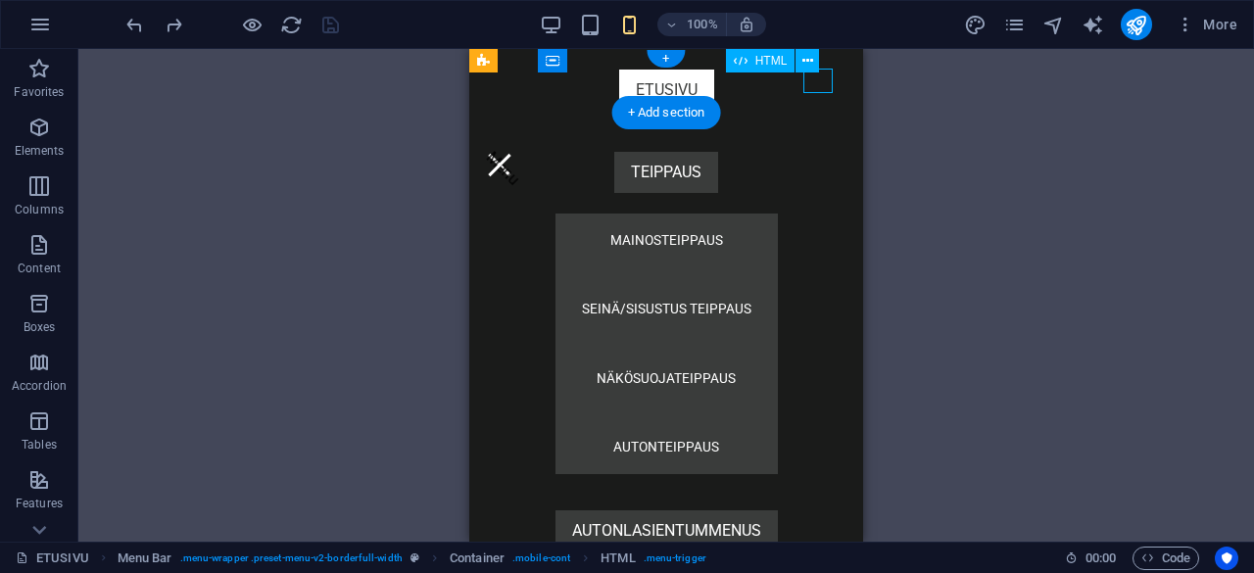
click at [514, 153] on div "Menu" at bounding box center [499, 165] width 29 height 24
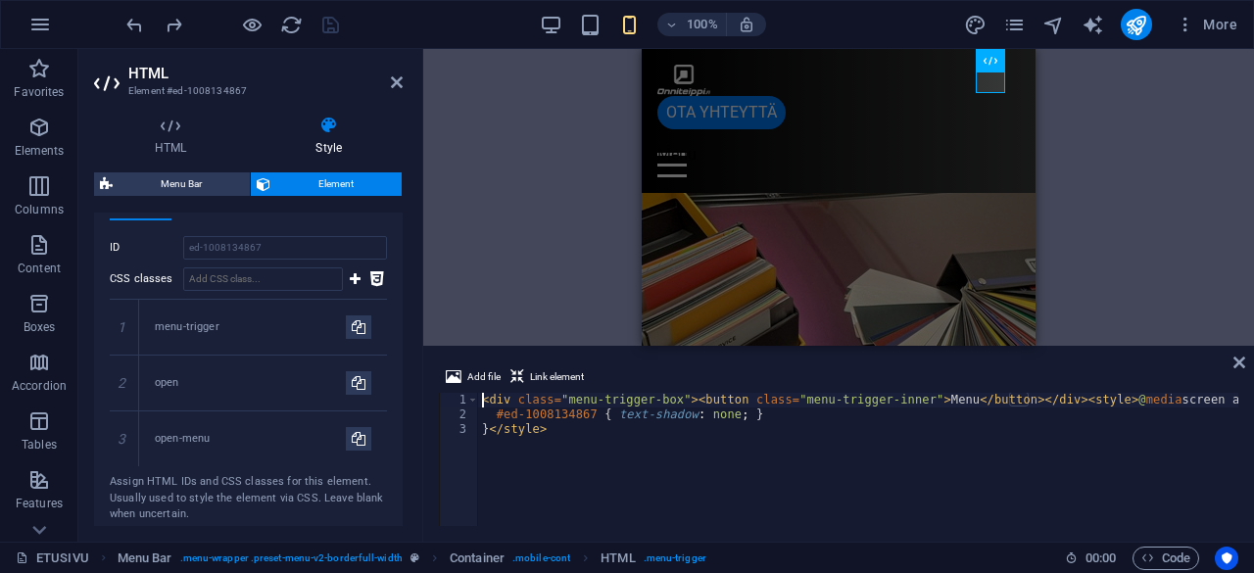
scroll to position [1304, 0]
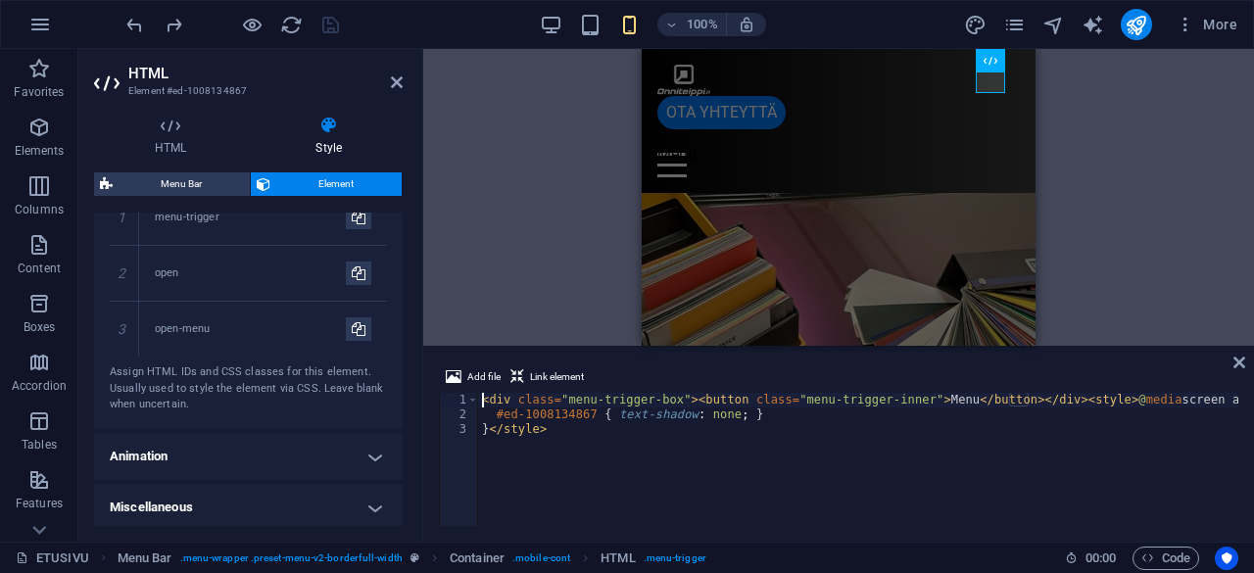
click at [357, 452] on h4 "Animation" at bounding box center [248, 456] width 309 height 47
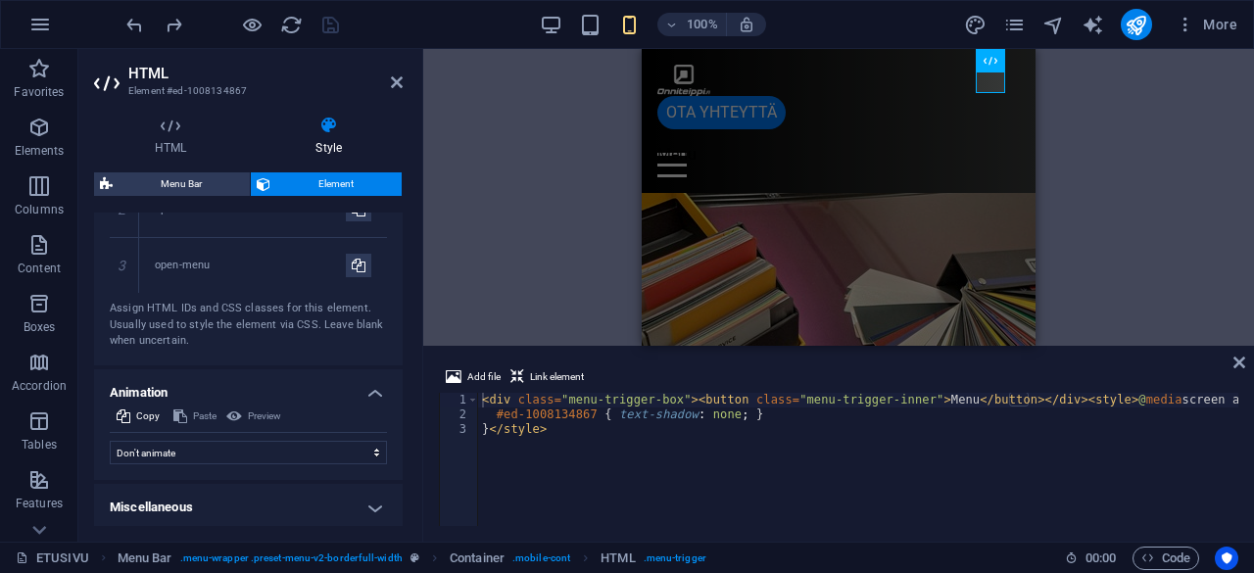
click at [372, 499] on h4 "Miscellaneous" at bounding box center [248, 507] width 309 height 47
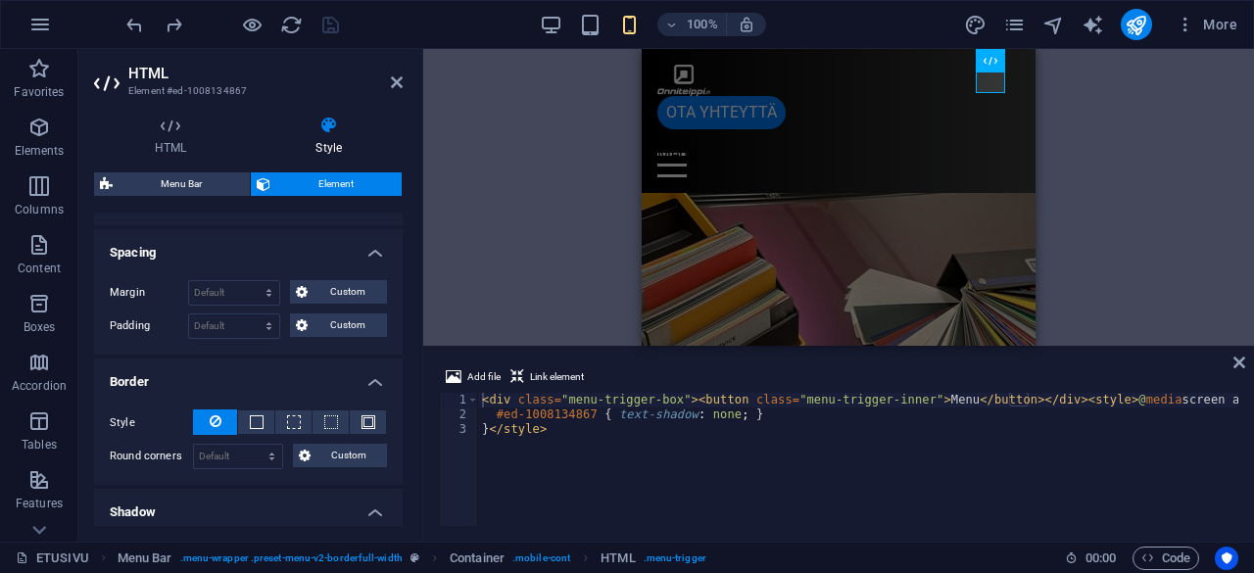
scroll to position [0, 0]
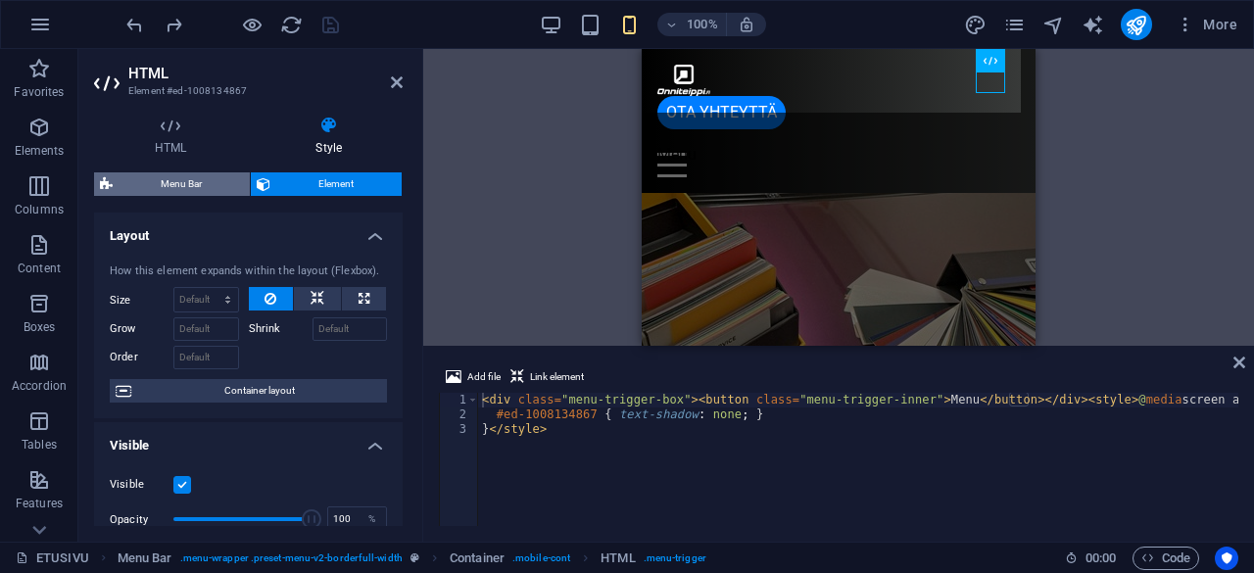
click at [202, 188] on span "Menu Bar" at bounding box center [181, 184] width 125 height 24
select select "rem"
select select "preset-menu-v2-borderfull-width"
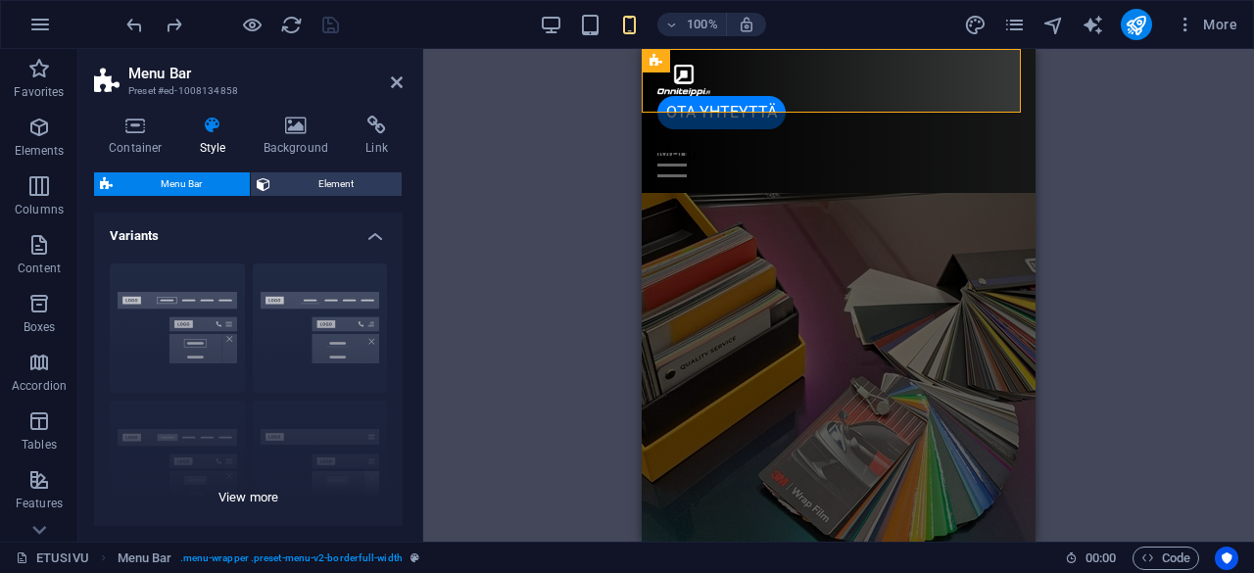
click at [259, 502] on div "Border Centered Default Fixed Loki Trigger Wide XXL" at bounding box center [248, 395] width 309 height 294
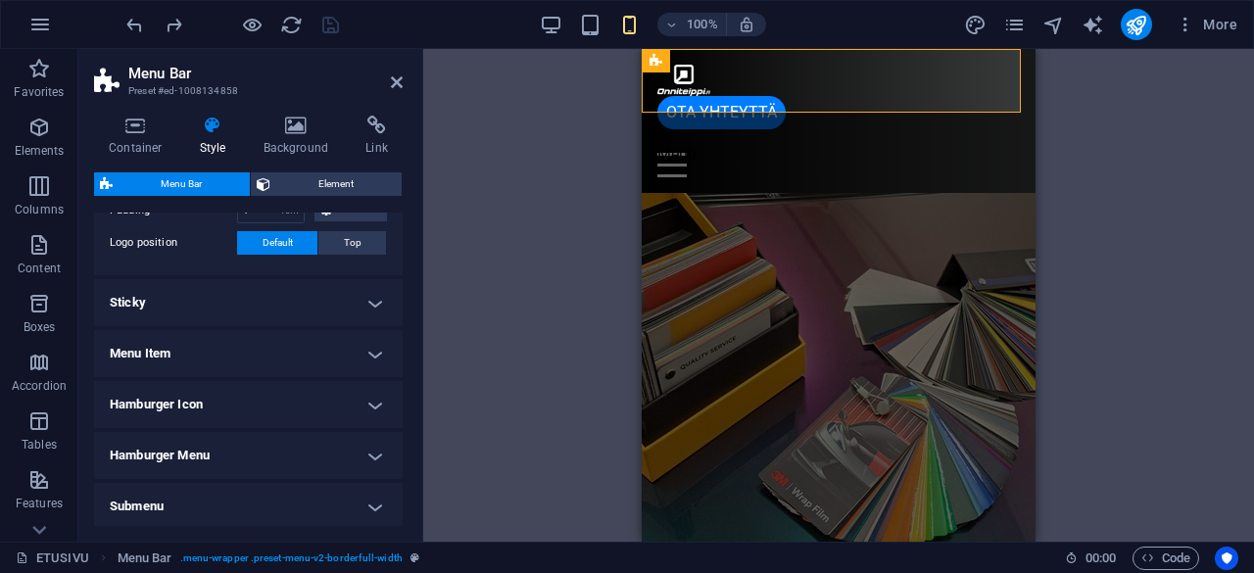
scroll to position [752, 0]
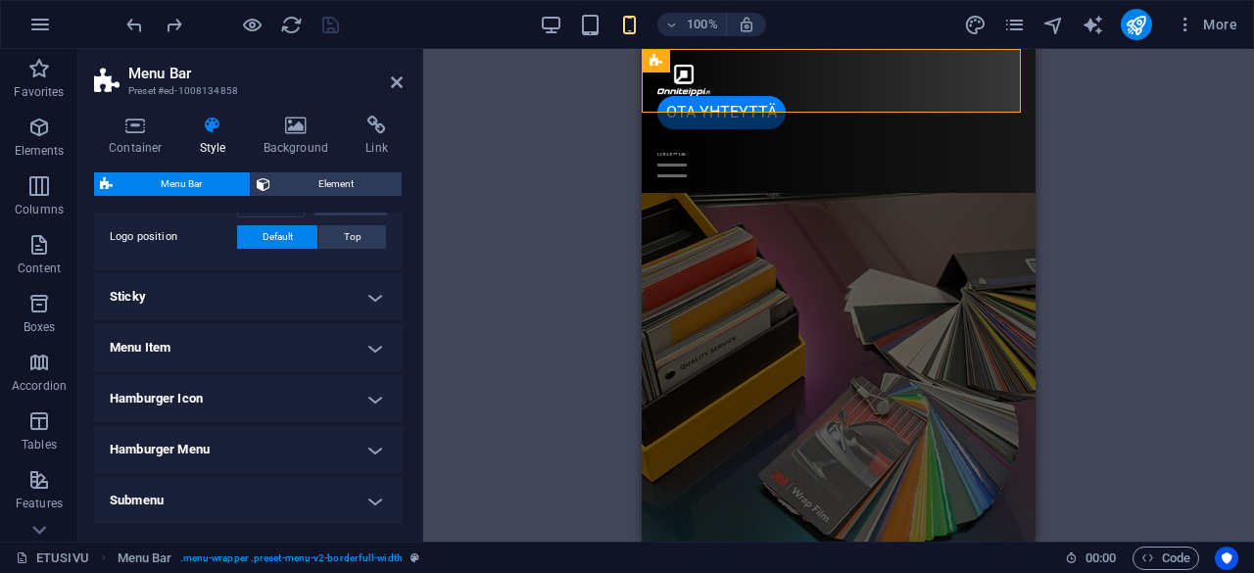
click at [363, 403] on h4 "Hamburger Icon" at bounding box center [248, 398] width 309 height 47
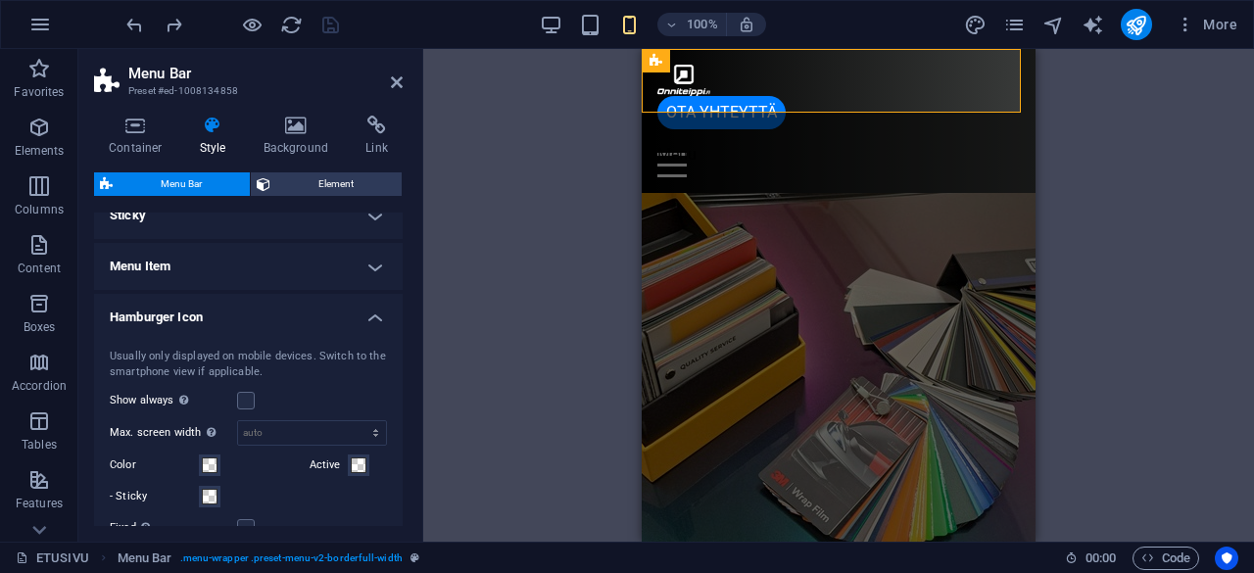
scroll to position [849, 0]
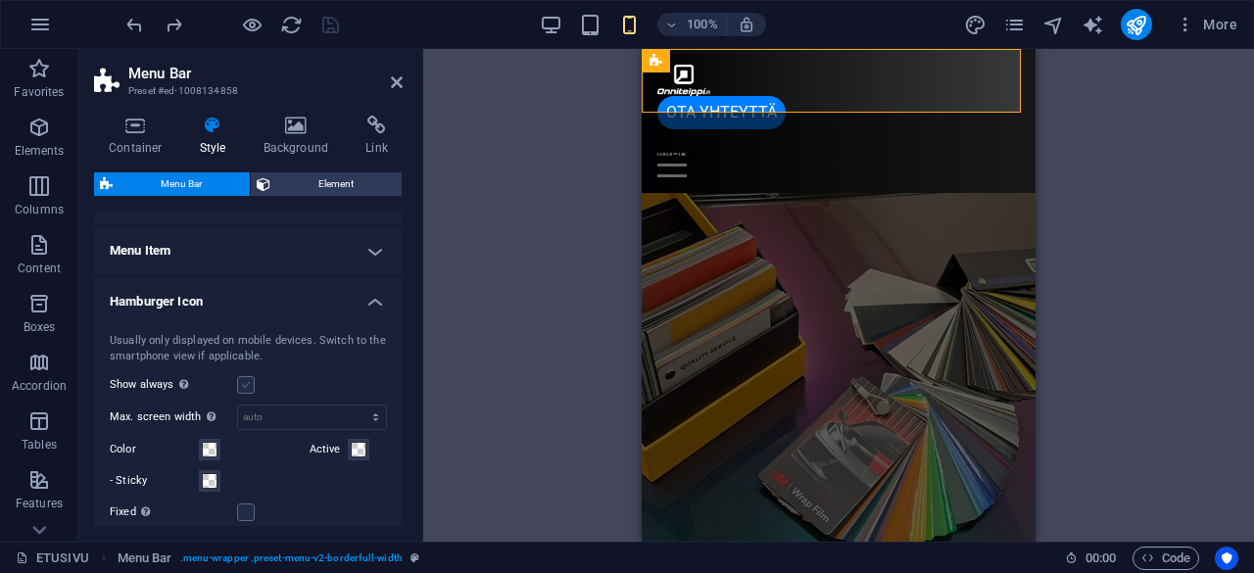
click at [247, 383] on label at bounding box center [246, 385] width 18 height 18
click at [0, 0] on input "Show always Shows the trigger for all viewports." at bounding box center [0, 0] width 0 height 0
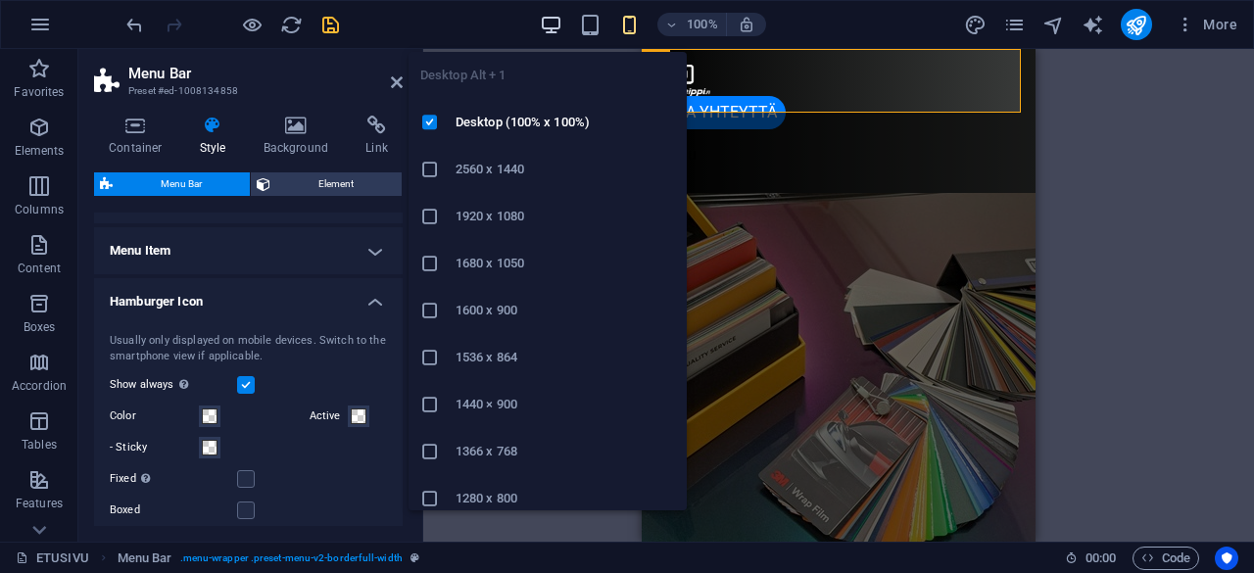
click at [557, 24] on icon "button" at bounding box center [551, 25] width 23 height 23
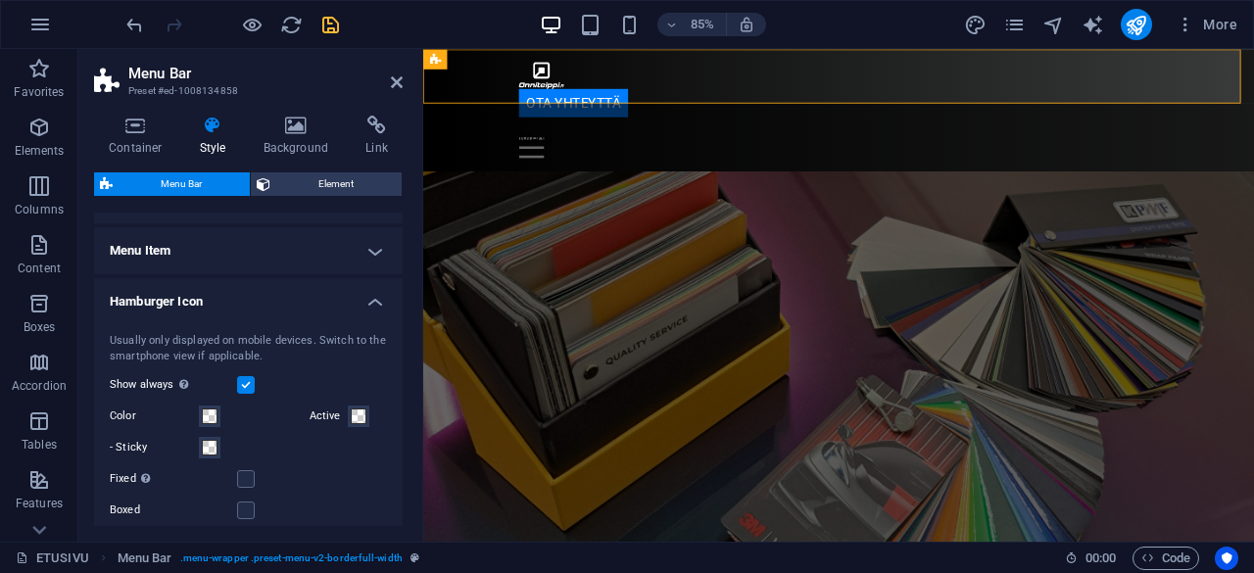
click at [245, 381] on label at bounding box center [246, 385] width 18 height 18
click at [0, 0] on input "Show always Shows the trigger for all viewports." at bounding box center [0, 0] width 0 height 0
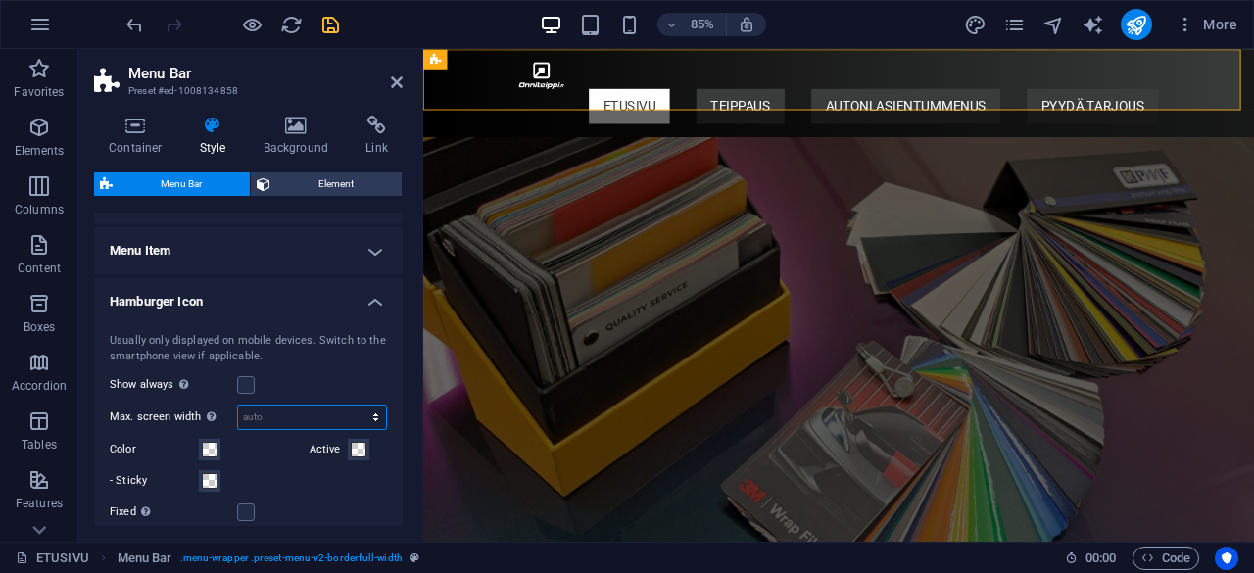
click at [281, 411] on select "auto px rem vh vw" at bounding box center [312, 418] width 148 height 24
click at [335, 387] on div "Show always Shows the trigger for all viewports." at bounding box center [248, 385] width 277 height 24
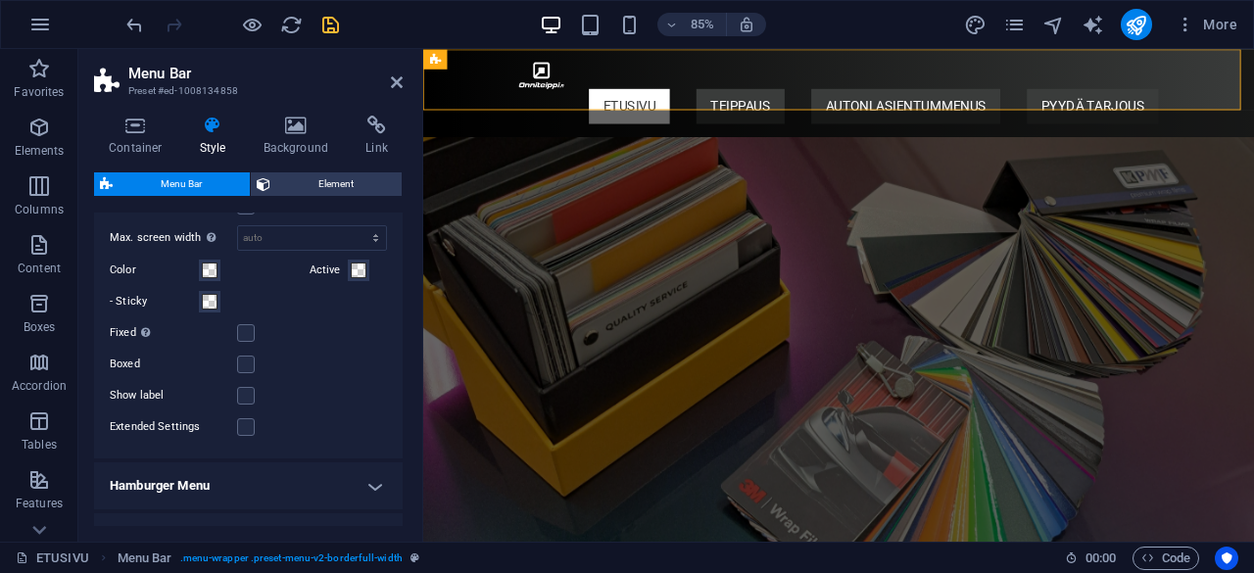
scroll to position [1030, 0]
click at [251, 394] on label at bounding box center [246, 395] width 18 height 18
click at [0, 0] on input "Show label" at bounding box center [0, 0] width 0 height 0
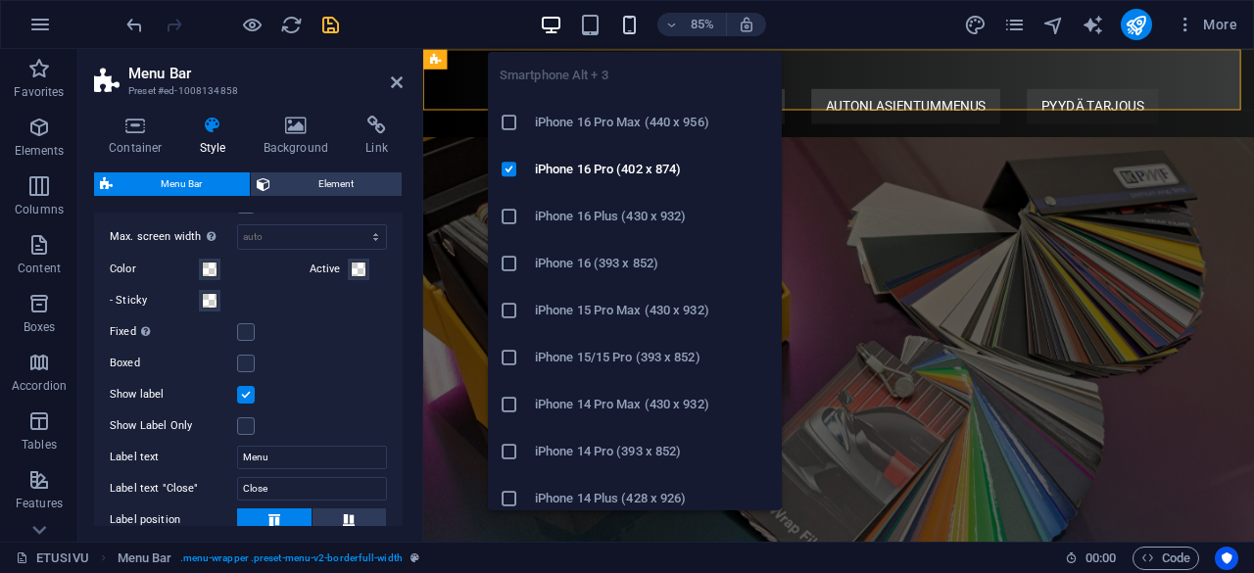
click at [632, 26] on icon "button" at bounding box center [629, 25] width 23 height 23
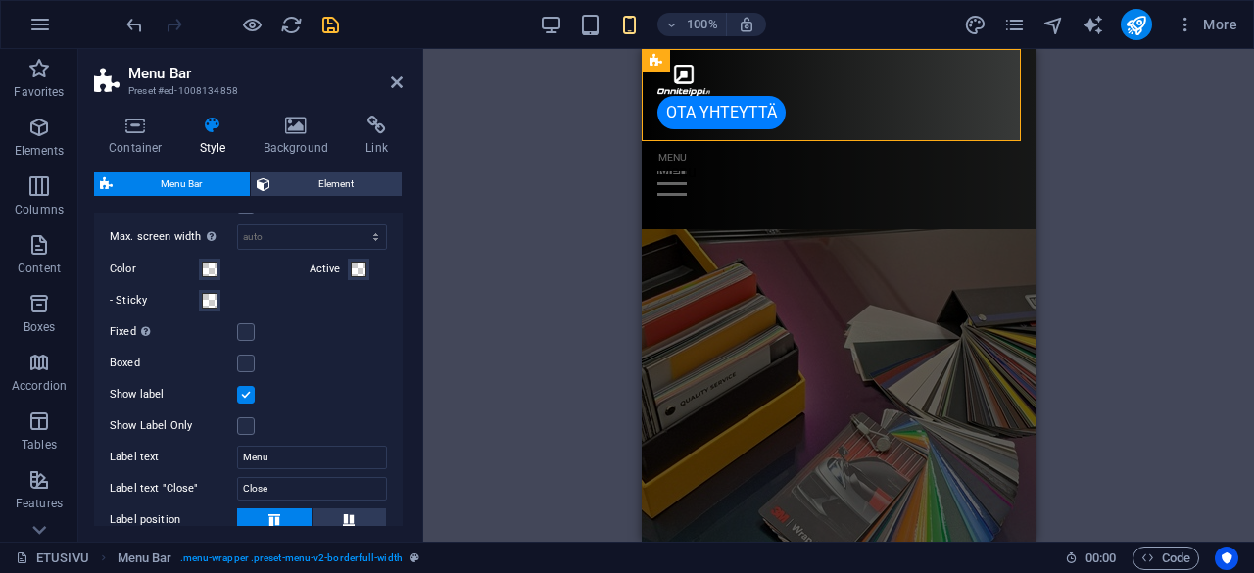
click at [246, 393] on label at bounding box center [246, 395] width 18 height 18
click at [0, 0] on input "Show label" at bounding box center [0, 0] width 0 height 0
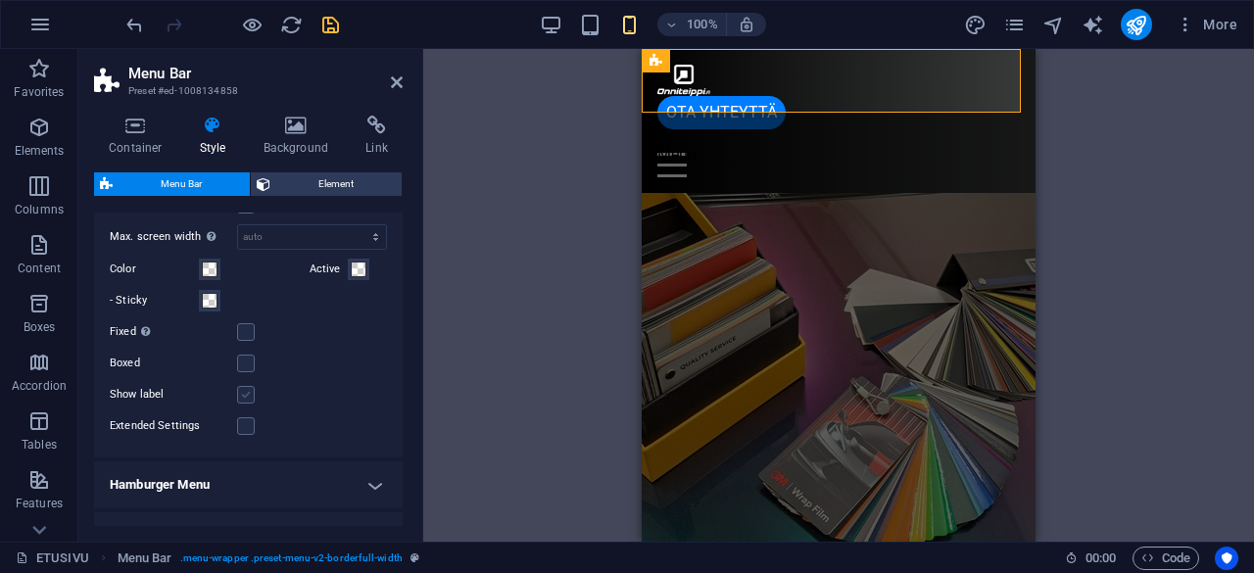
click at [246, 391] on label at bounding box center [246, 395] width 18 height 18
click at [0, 0] on input "Show label" at bounding box center [0, 0] width 0 height 0
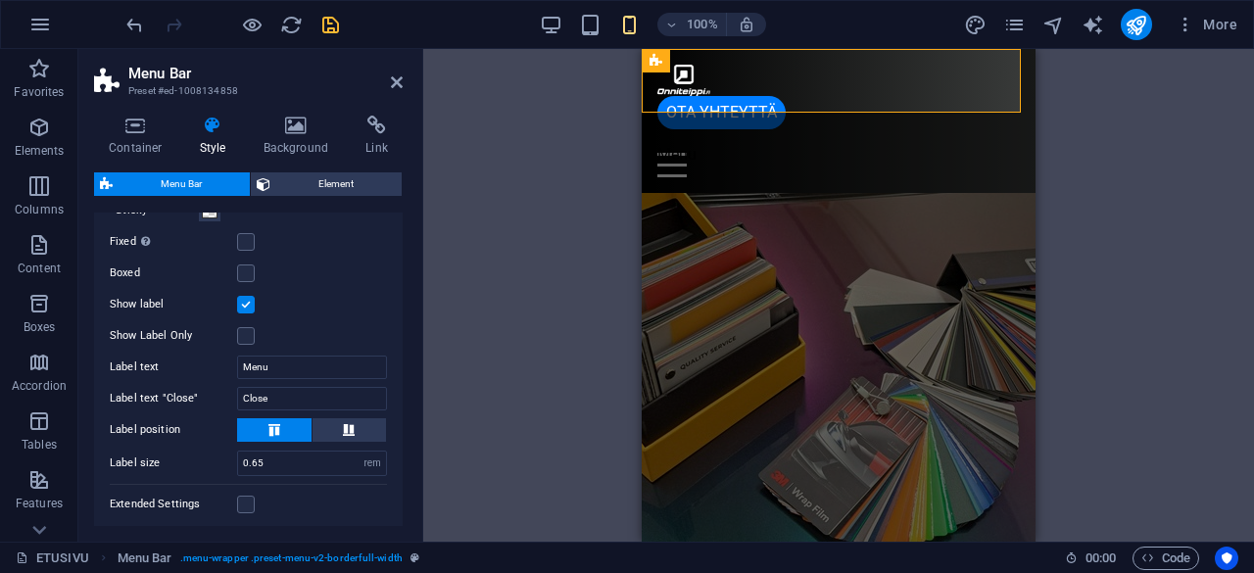
scroll to position [1178, 0]
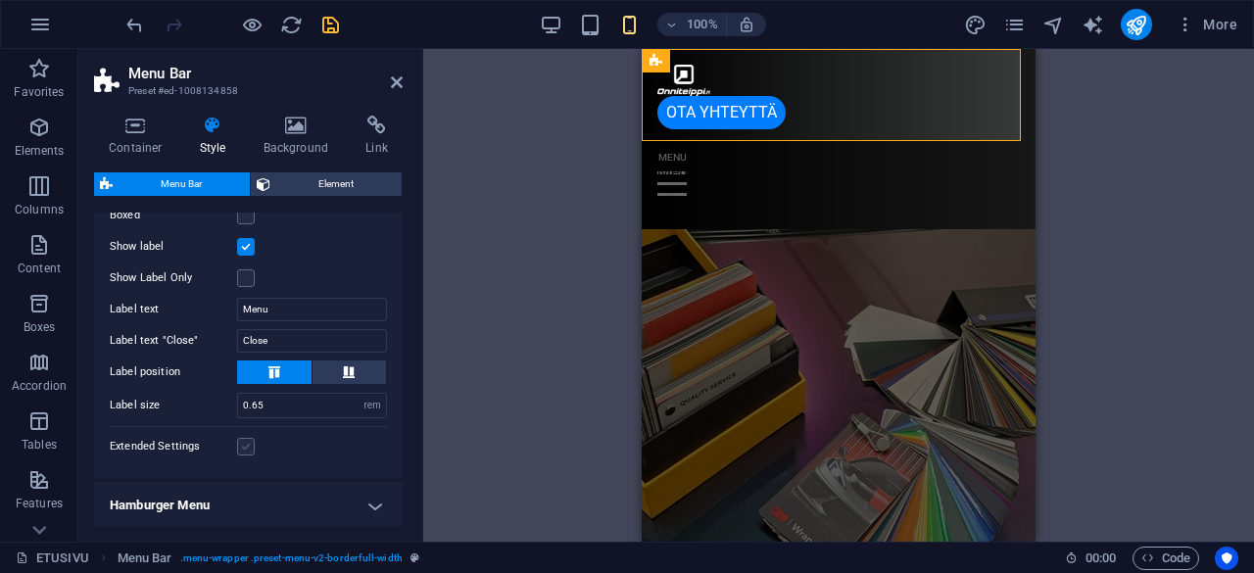
click at [242, 444] on label at bounding box center [246, 447] width 18 height 18
click at [0, 0] on input "Extended Settings" at bounding box center [0, 0] width 0 height 0
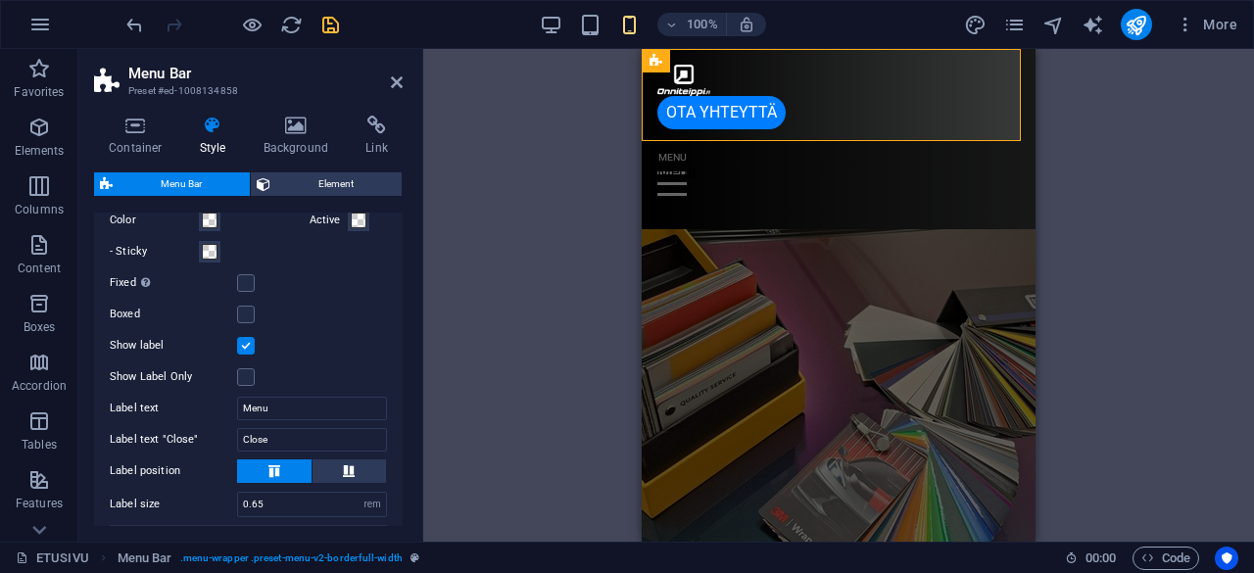
scroll to position [1080, 0]
click at [247, 342] on label at bounding box center [246, 345] width 18 height 18
click at [0, 0] on input "Show label" at bounding box center [0, 0] width 0 height 0
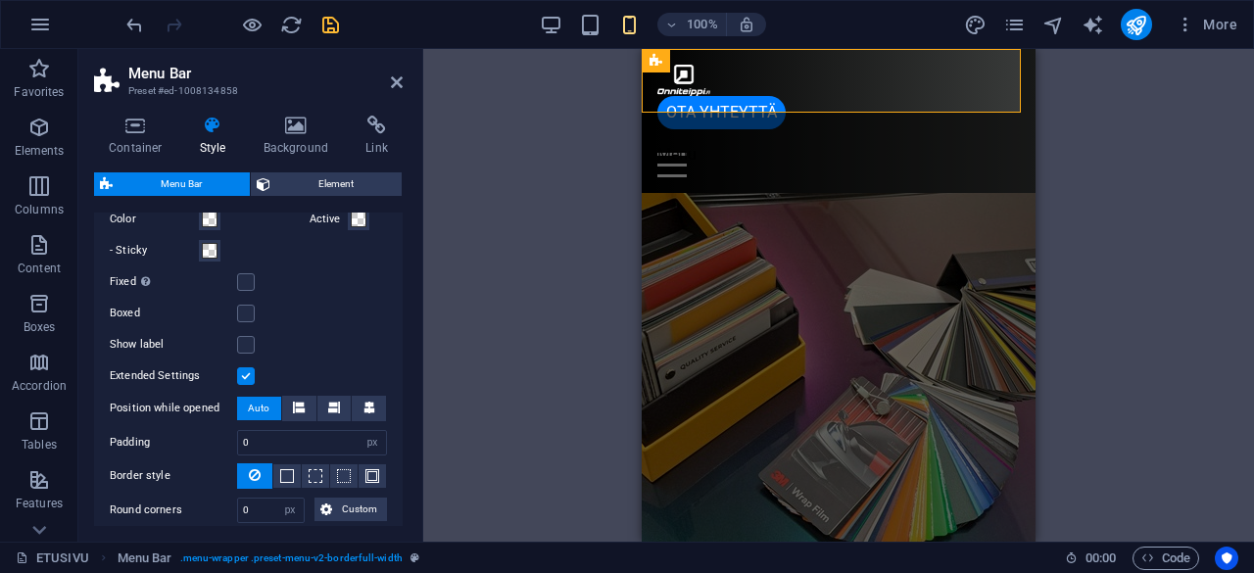
click at [247, 378] on label at bounding box center [246, 376] width 18 height 18
click at [0, 0] on input "Extended Settings" at bounding box center [0, 0] width 0 height 0
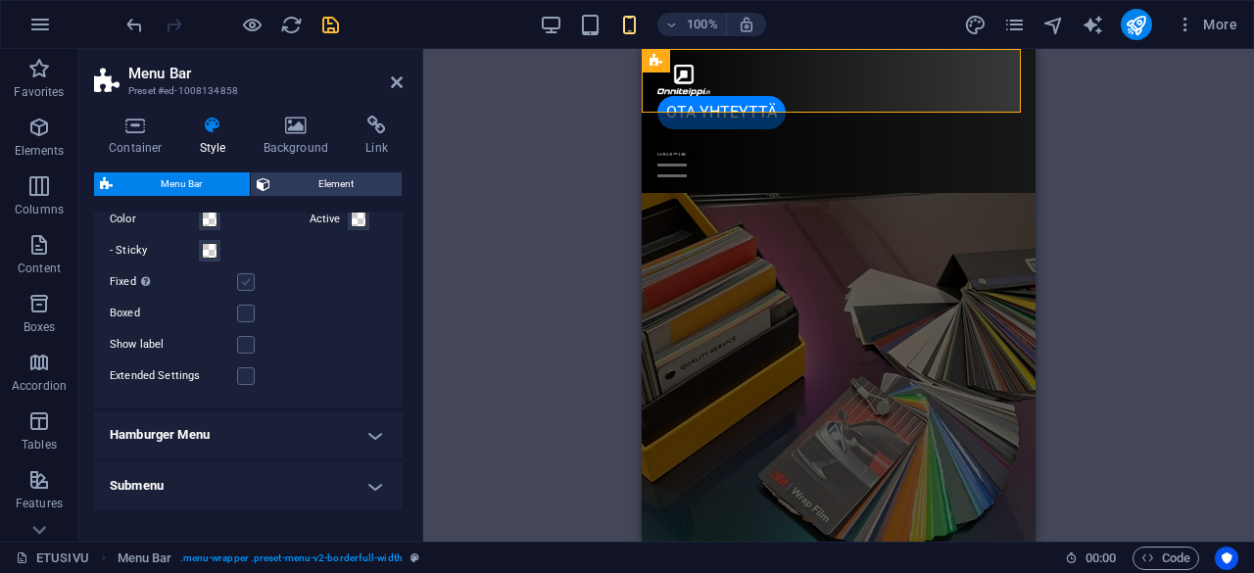
click at [248, 281] on label at bounding box center [246, 282] width 18 height 18
click at [0, 0] on input "Fixed Positions the trigger in a fixed state so that it is constantly in the vi…" at bounding box center [0, 0] width 0 height 0
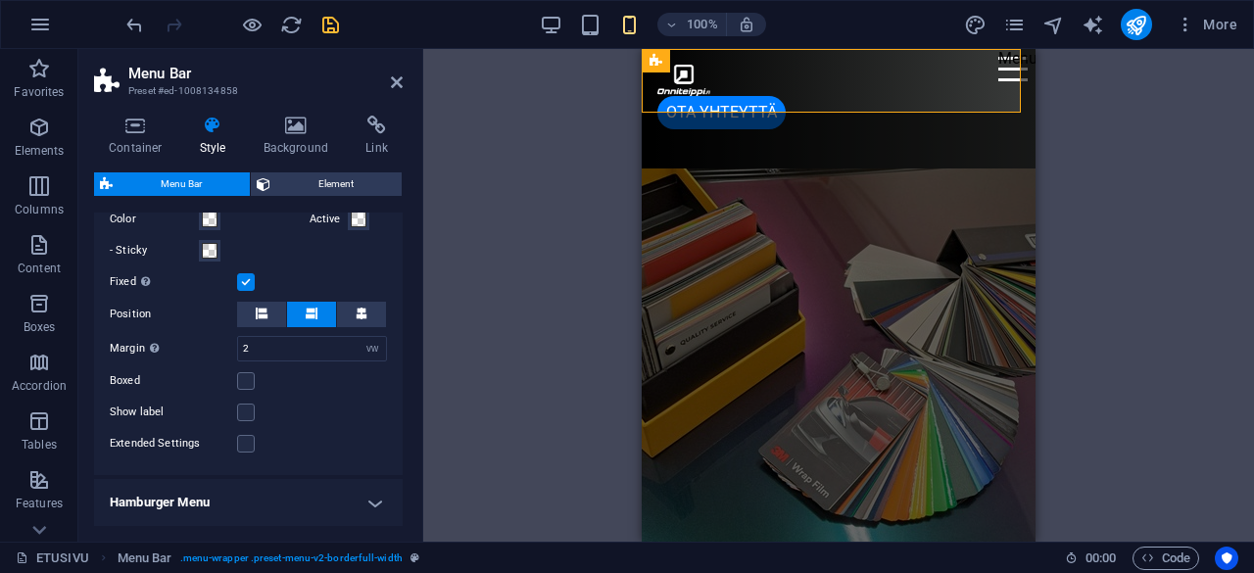
click at [248, 281] on label at bounding box center [246, 282] width 18 height 18
click at [0, 0] on input "Fixed Positions the trigger in a fixed state so that it is constantly in the vi…" at bounding box center [0, 0] width 0 height 0
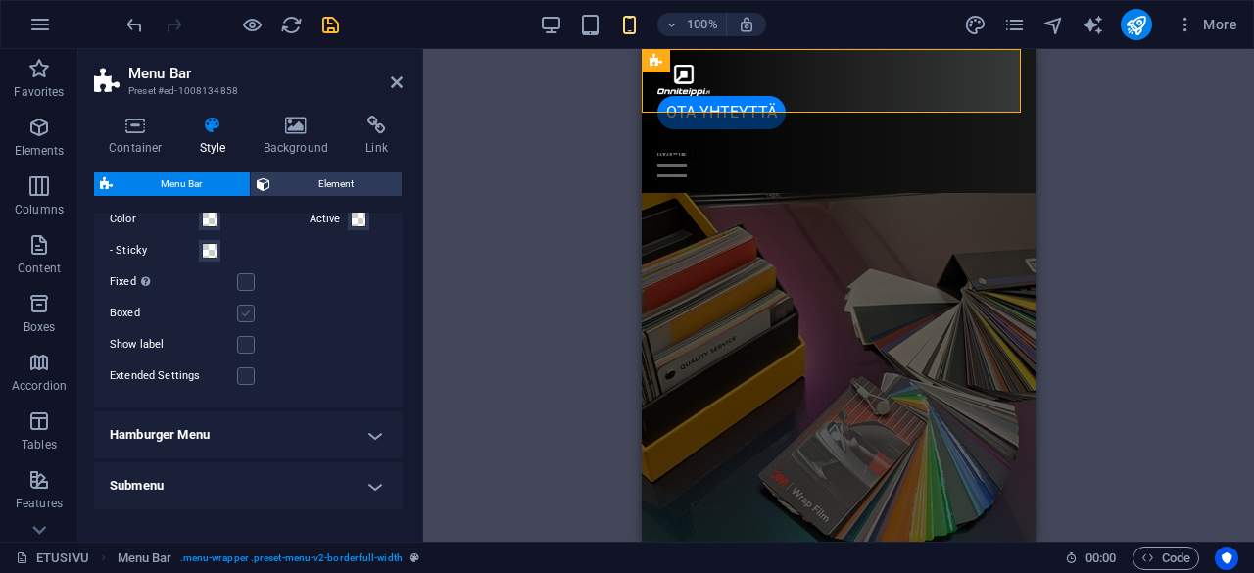
click at [249, 310] on label at bounding box center [246, 314] width 18 height 18
click at [0, 0] on input "Boxed" at bounding box center [0, 0] width 0 height 0
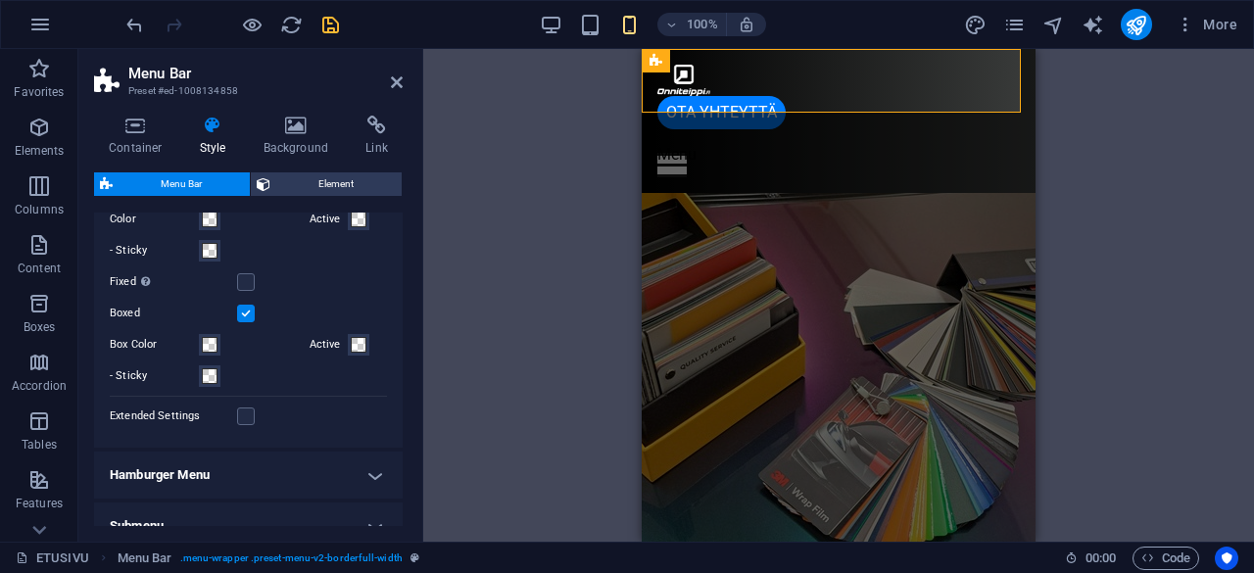
click at [249, 310] on label at bounding box center [246, 314] width 18 height 18
click at [0, 0] on input "Boxed" at bounding box center [0, 0] width 0 height 0
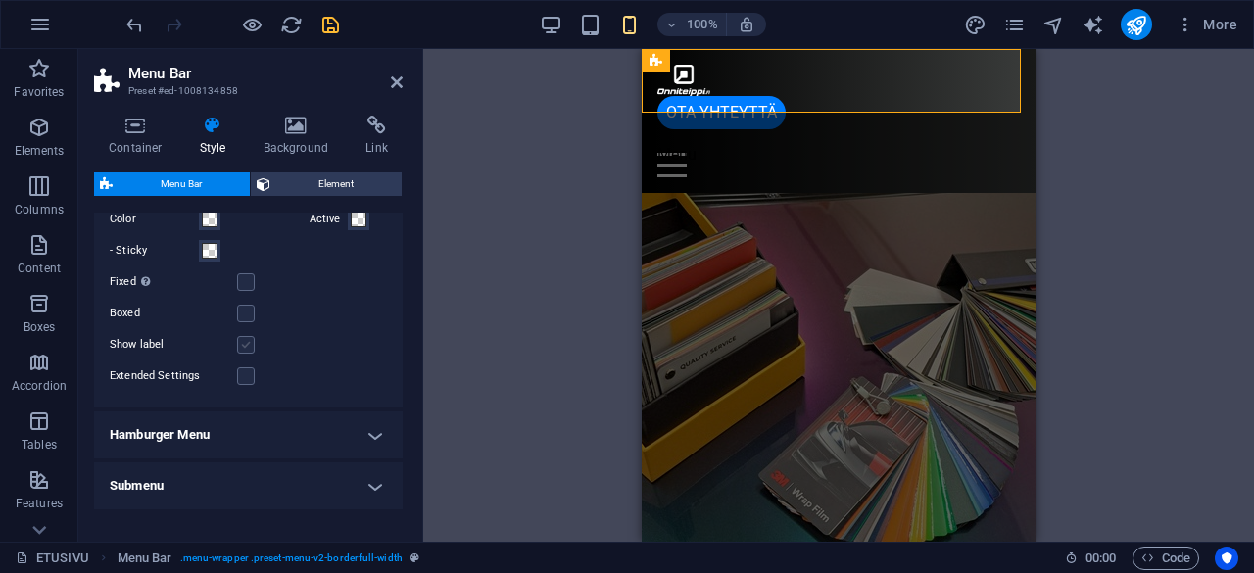
click at [250, 340] on label at bounding box center [246, 345] width 18 height 18
click at [0, 0] on input "Show label" at bounding box center [0, 0] width 0 height 0
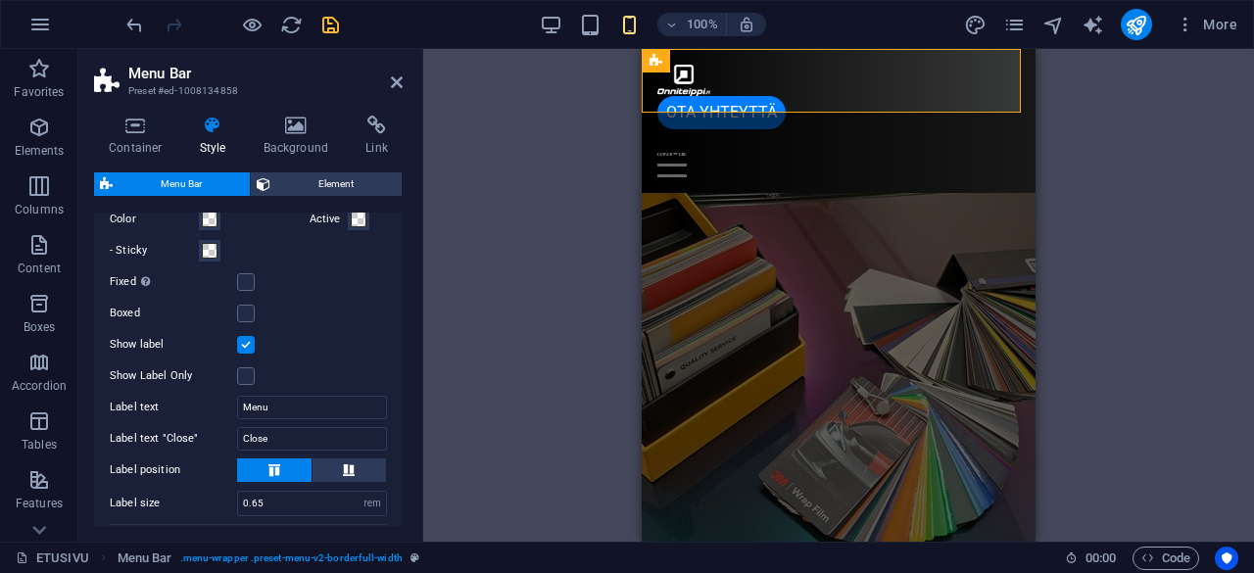
click at [250, 340] on label at bounding box center [246, 345] width 18 height 18
click at [0, 0] on input "Show label" at bounding box center [0, 0] width 0 height 0
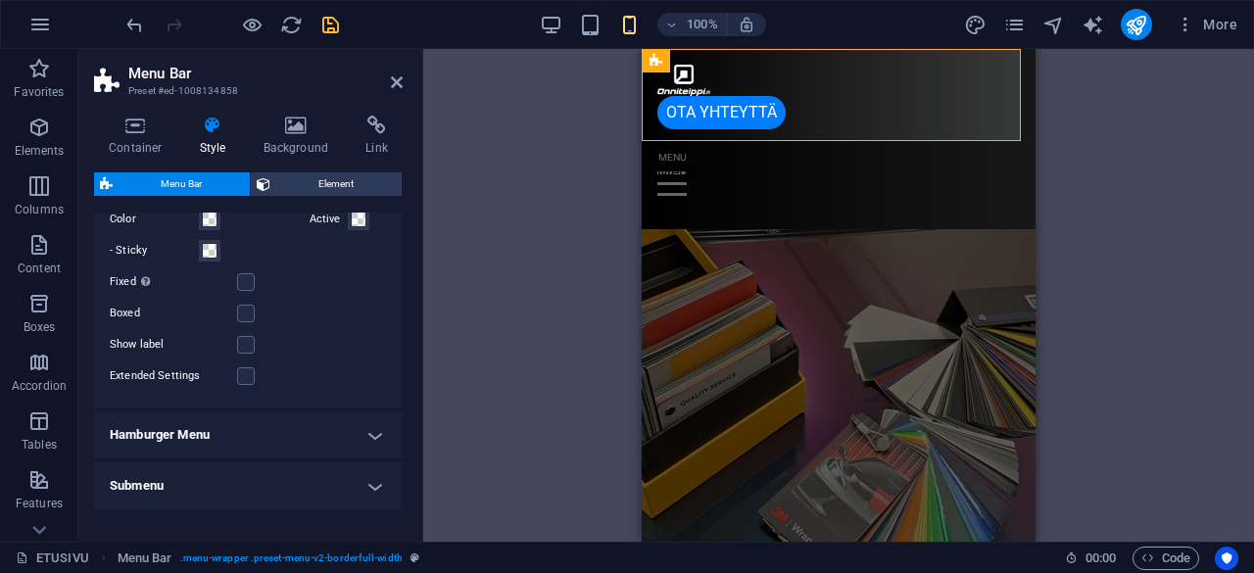
click at [365, 431] on h4 "Hamburger Menu" at bounding box center [248, 435] width 309 height 47
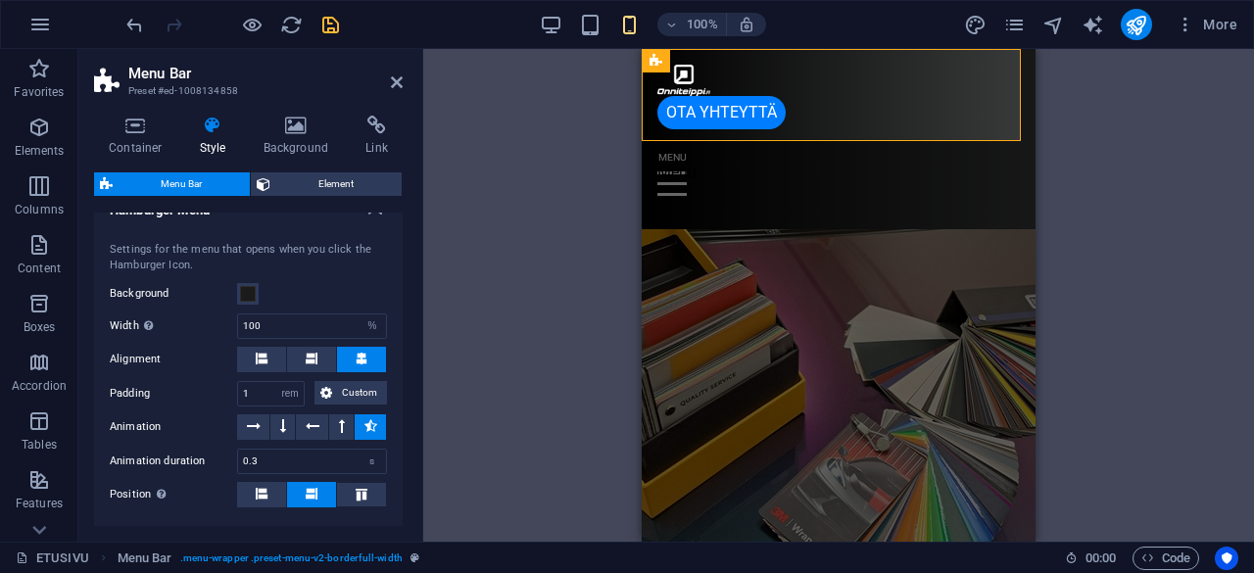
scroll to position [1305, 0]
click at [253, 289] on span at bounding box center [248, 293] width 16 height 16
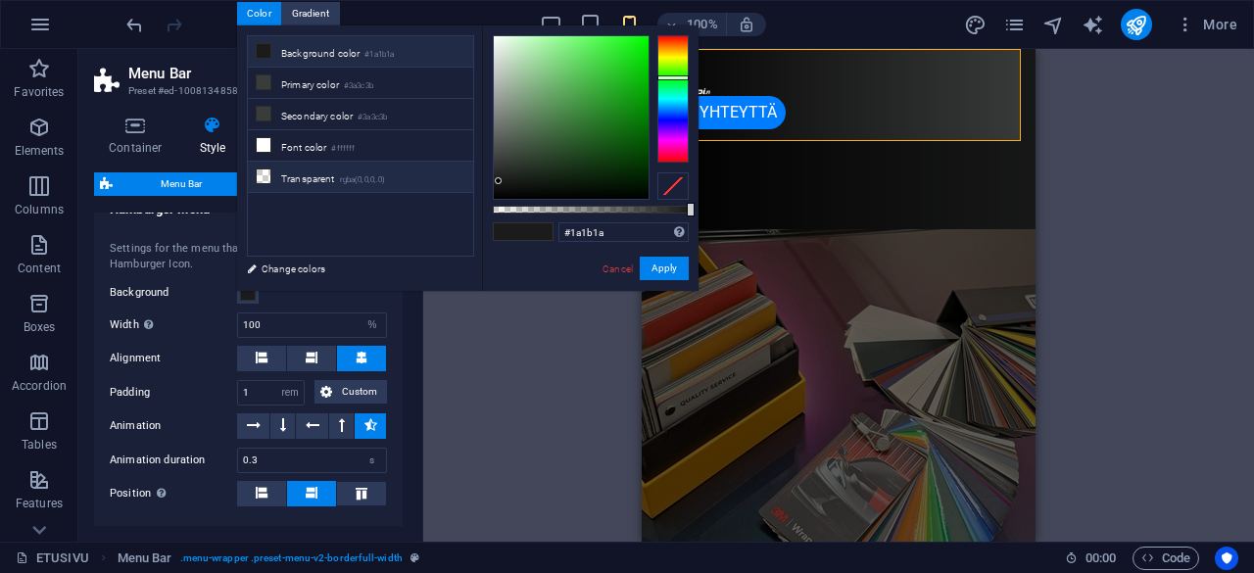
click at [299, 181] on li "Transparent rgba(0,0,0,.0)" at bounding box center [360, 177] width 225 height 31
type input "rgba(0, 0, 0, 0)"
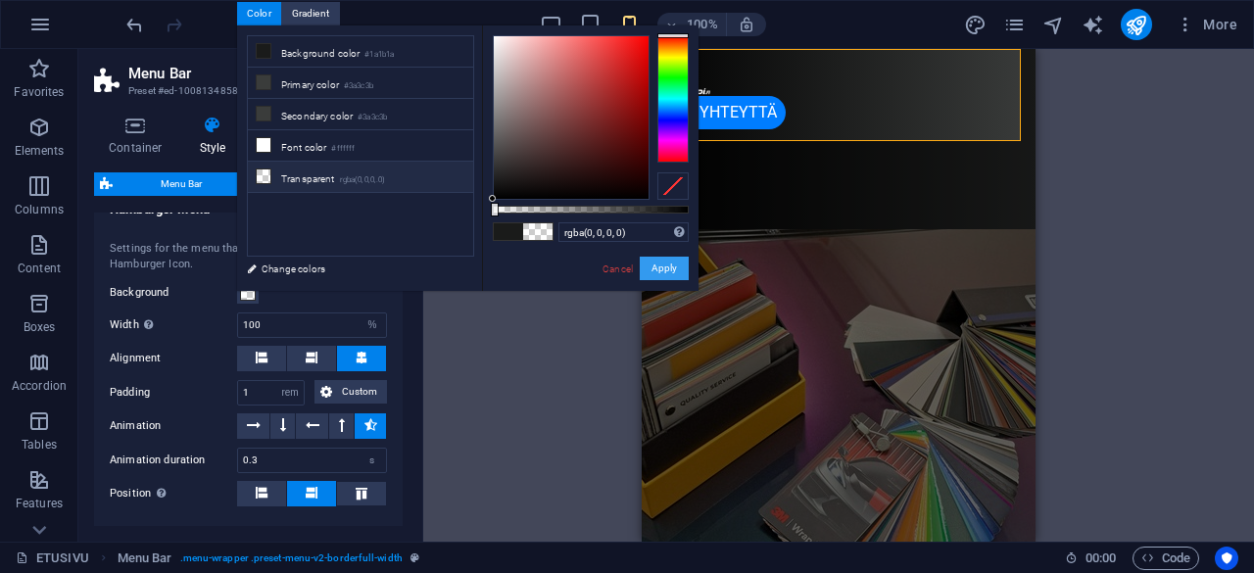
click at [670, 264] on button "Apply" at bounding box center [664, 269] width 49 height 24
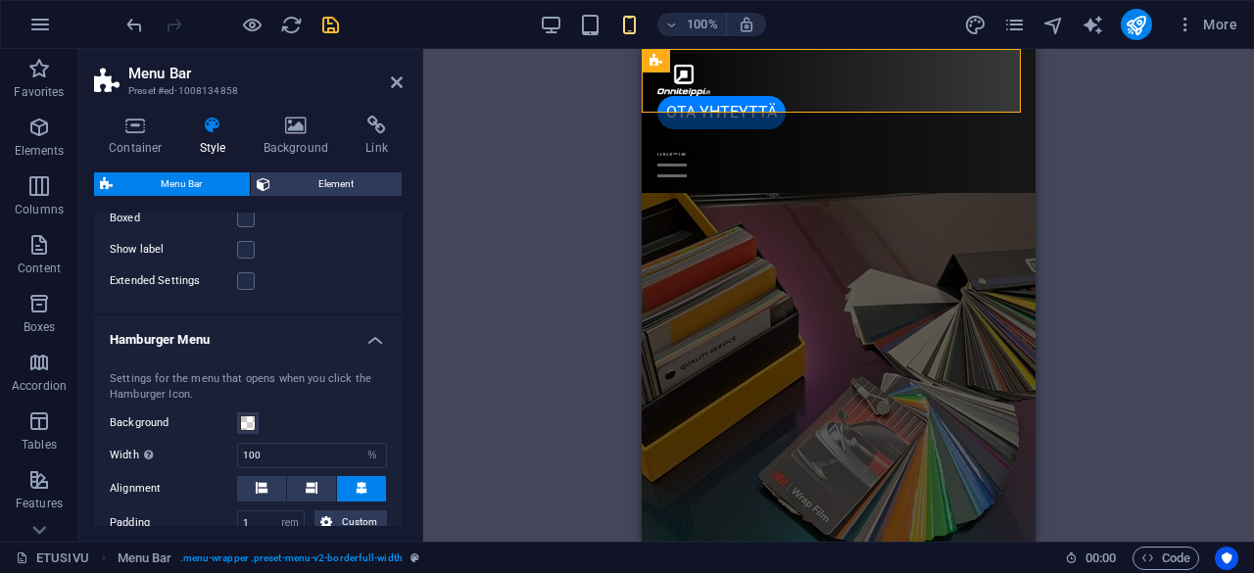
scroll to position [1174, 0]
click at [128, 17] on icon "undo" at bounding box center [134, 25] width 23 height 23
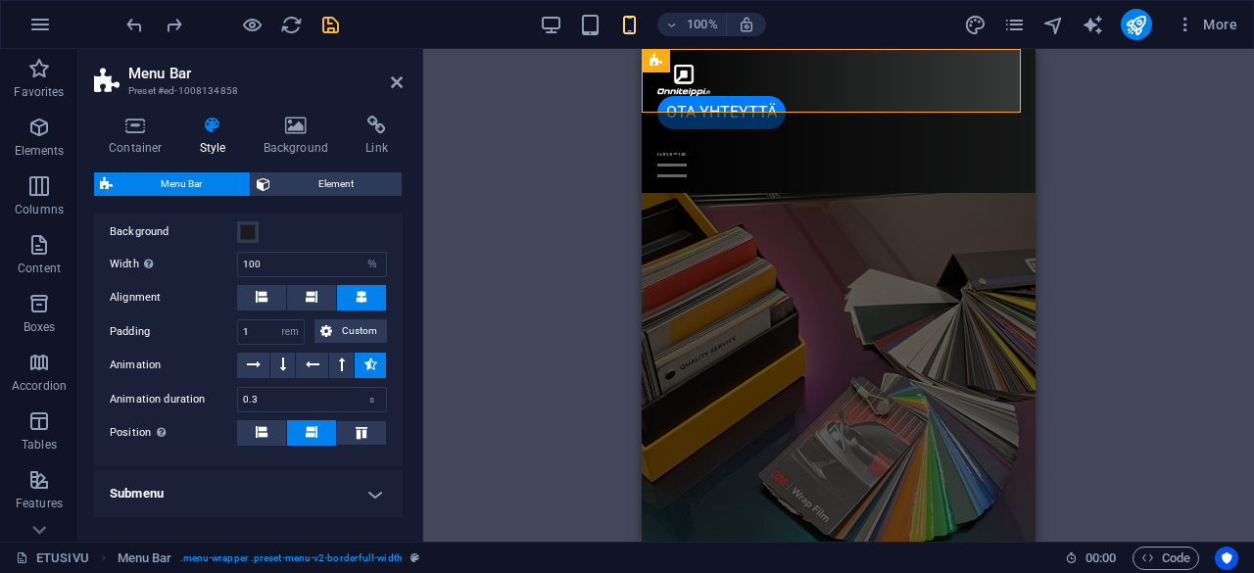
scroll to position [1430, 0]
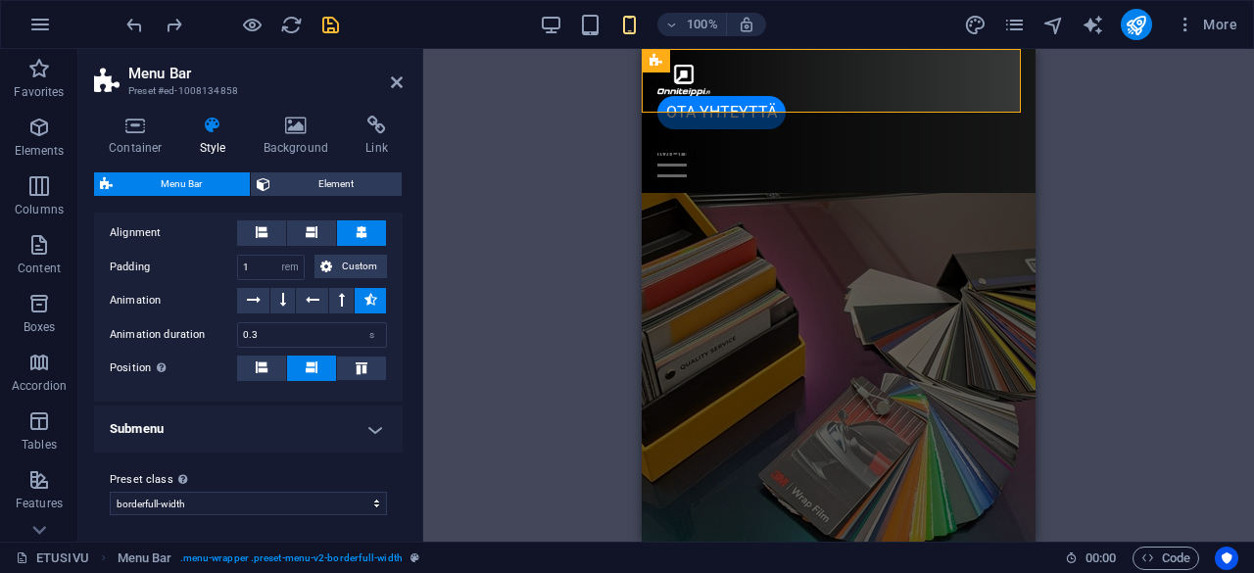
click at [362, 416] on h4 "Submenu" at bounding box center [248, 429] width 309 height 47
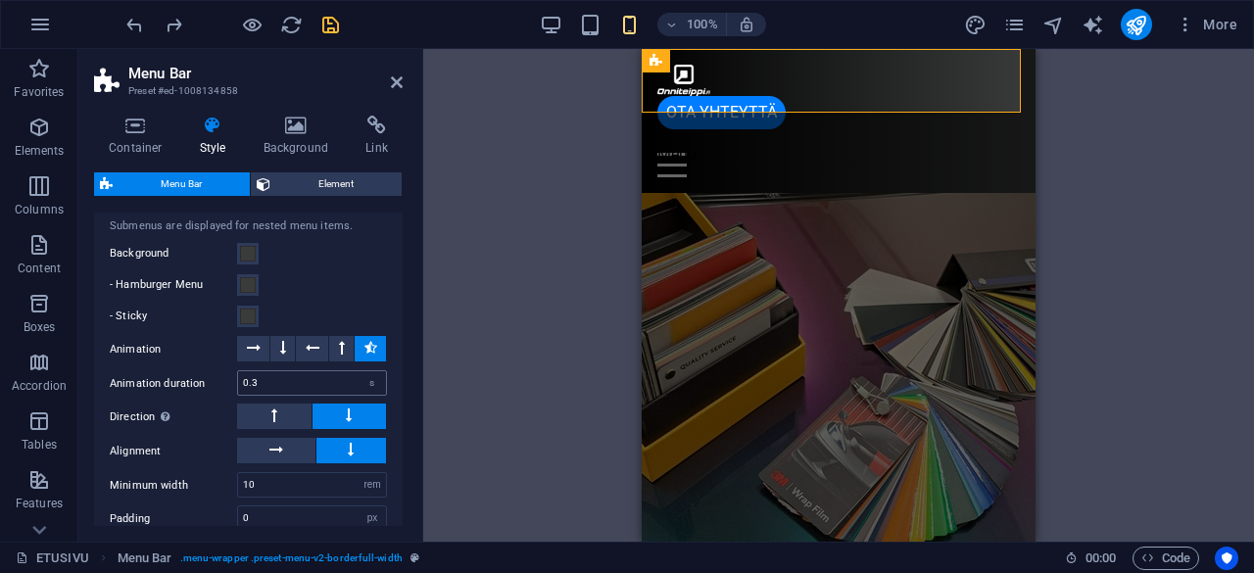
scroll to position [1768, 0]
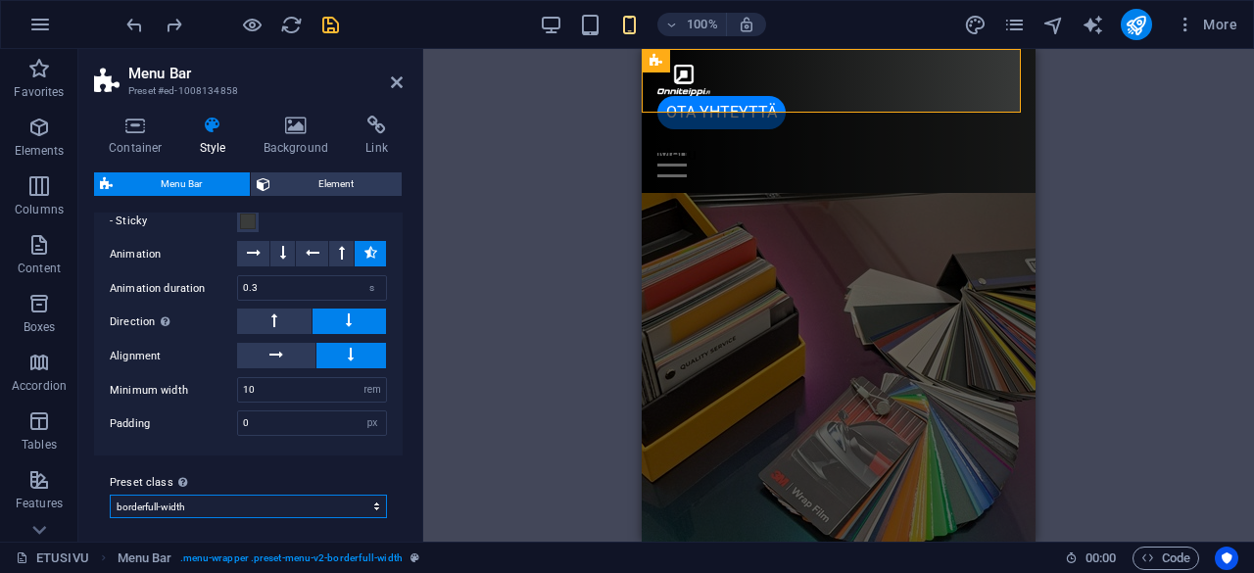
click at [353, 496] on select "default border loki borderfull-width Add preset class" at bounding box center [248, 507] width 277 height 24
click at [110, 495] on select "default border loki borderfull-width Add preset class" at bounding box center [248, 507] width 277 height 24
click at [135, 24] on icon "undo" at bounding box center [134, 25] width 23 height 23
select select "preset-menu-v2-borderfull-width"
click at [298, 140] on h4 "Background" at bounding box center [300, 136] width 103 height 41
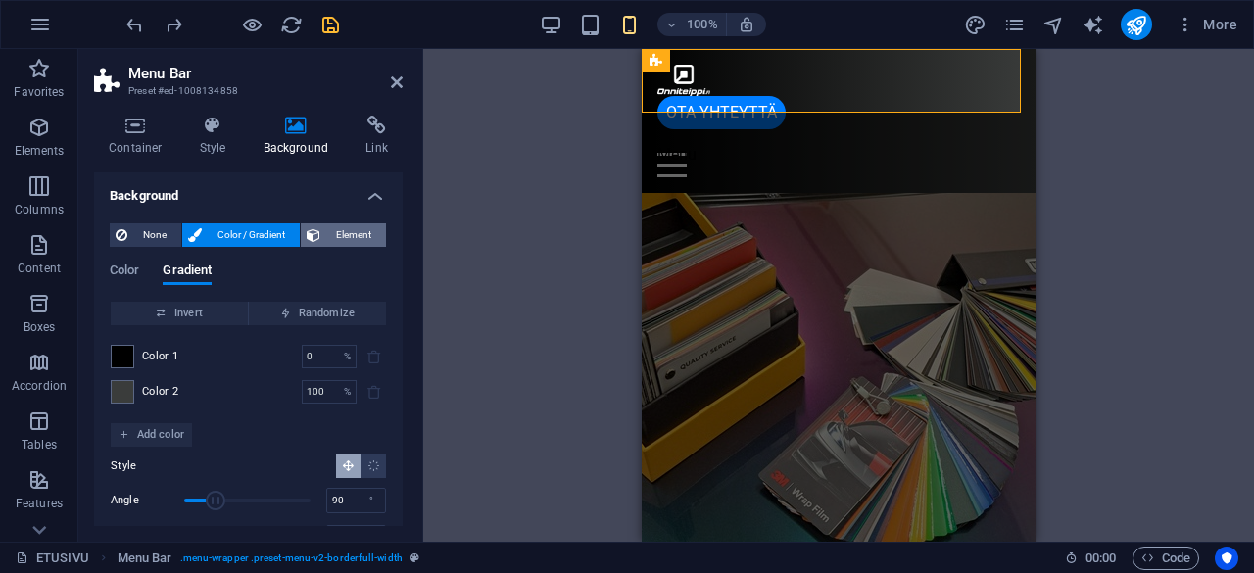
click at [368, 235] on span "Element" at bounding box center [353, 235] width 54 height 24
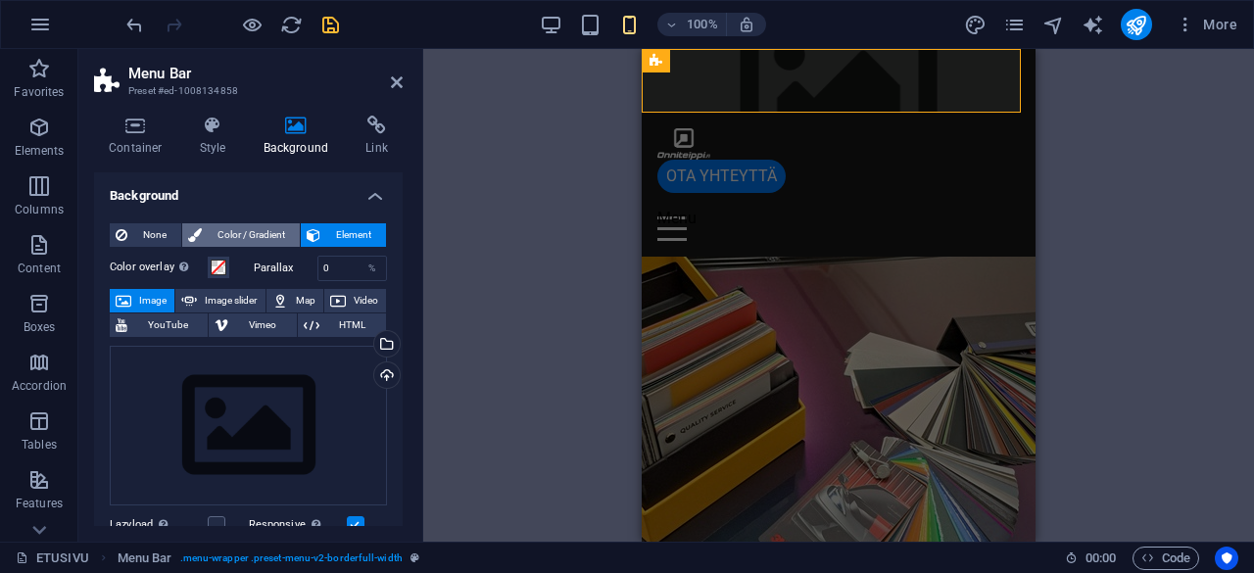
click at [262, 230] on span "Color / Gradient" at bounding box center [251, 235] width 86 height 24
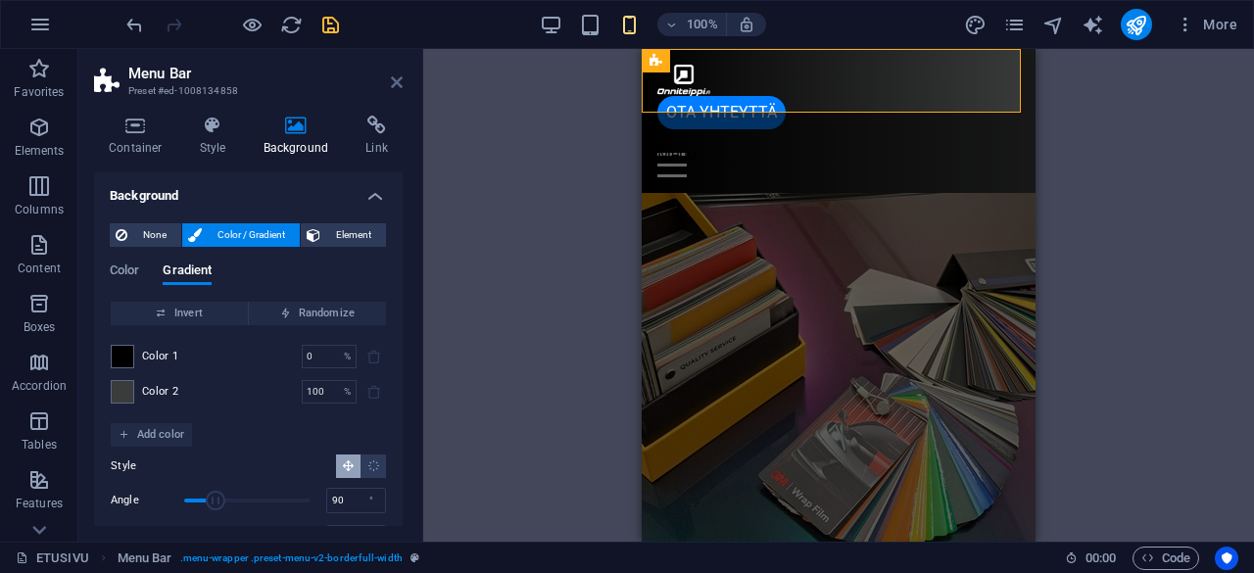
click at [400, 81] on icon at bounding box center [397, 82] width 12 height 16
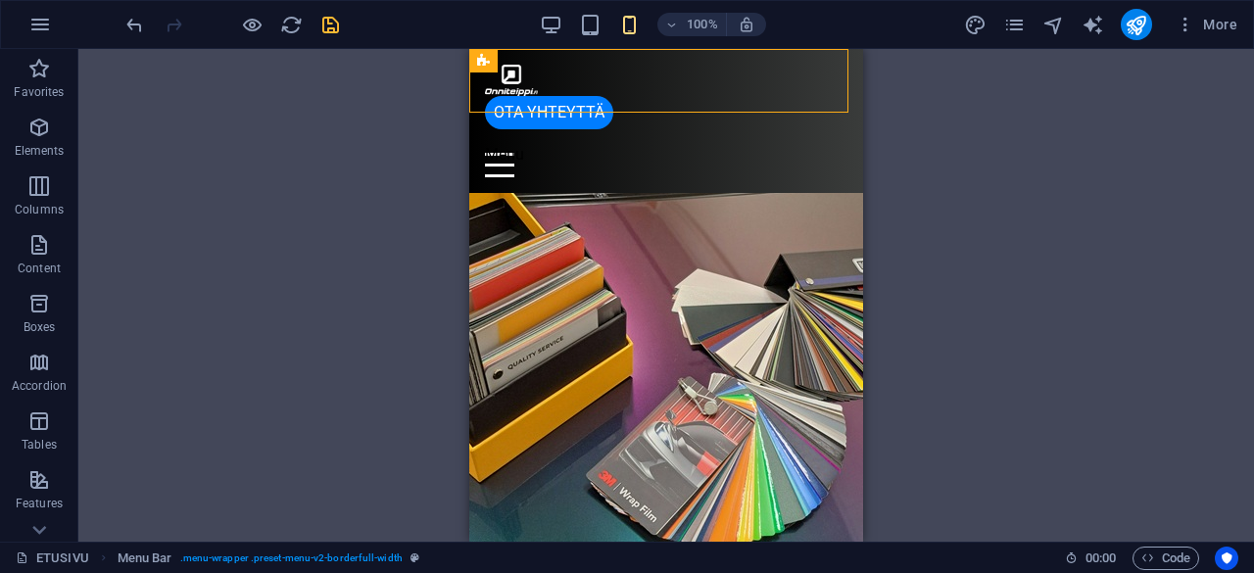
click at [1091, 121] on div "H2 Banner Banner Container Menu Menu Bar Logo Button H1 Container Text image ov…" at bounding box center [666, 295] width 1176 height 493
click at [326, 14] on icon "save" at bounding box center [330, 25] width 23 height 23
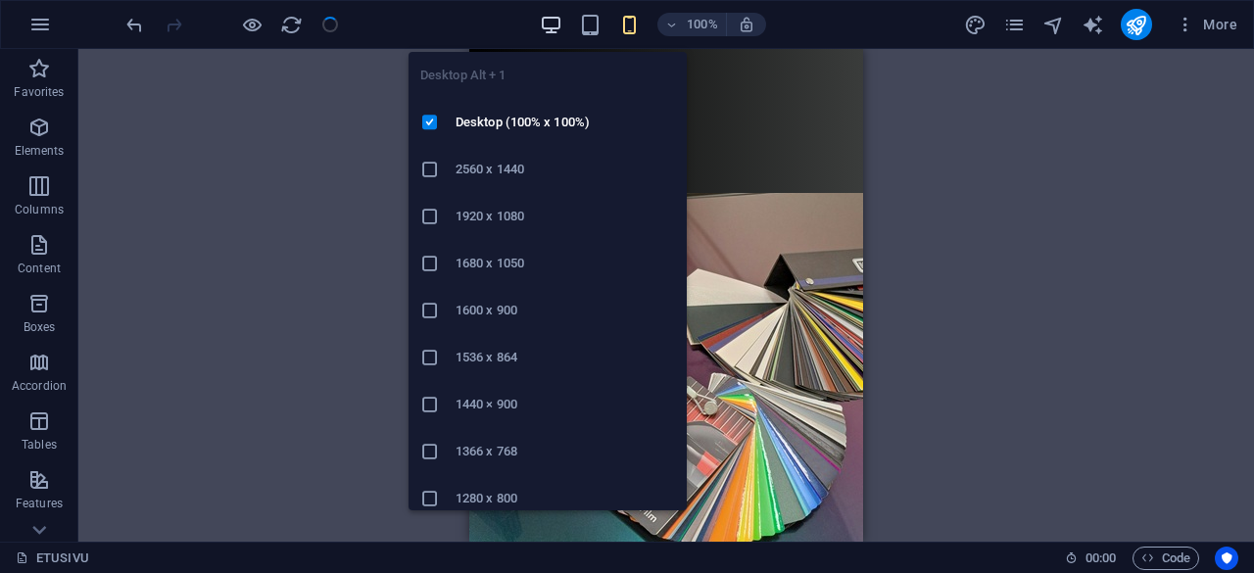
click at [555, 24] on icon "button" at bounding box center [551, 25] width 23 height 23
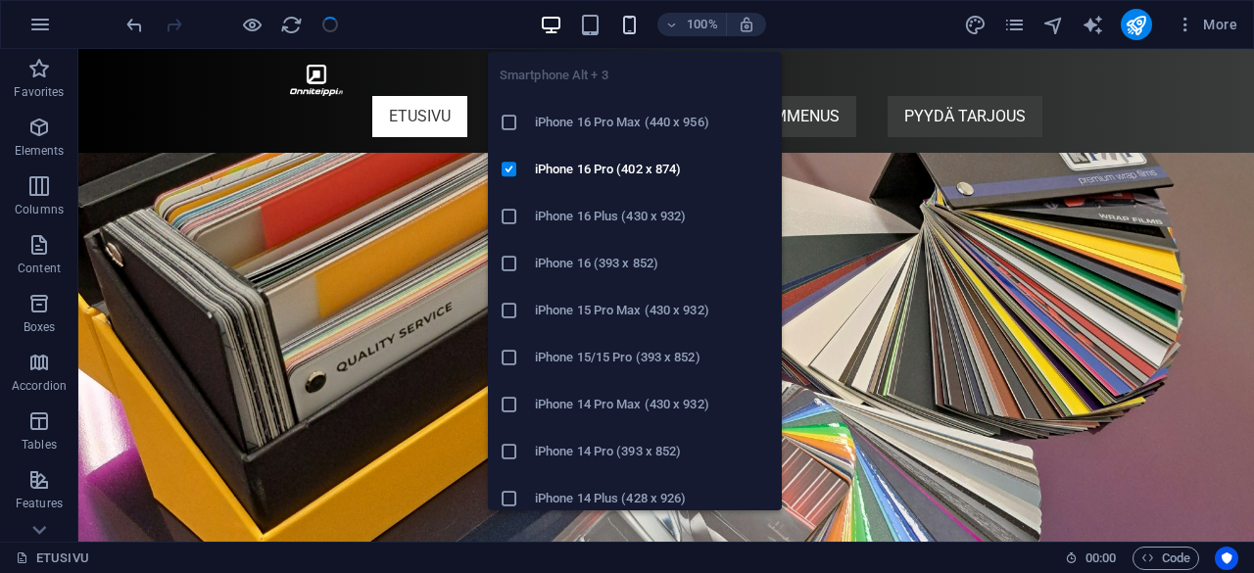
click at [635, 19] on icon "button" at bounding box center [629, 25] width 23 height 23
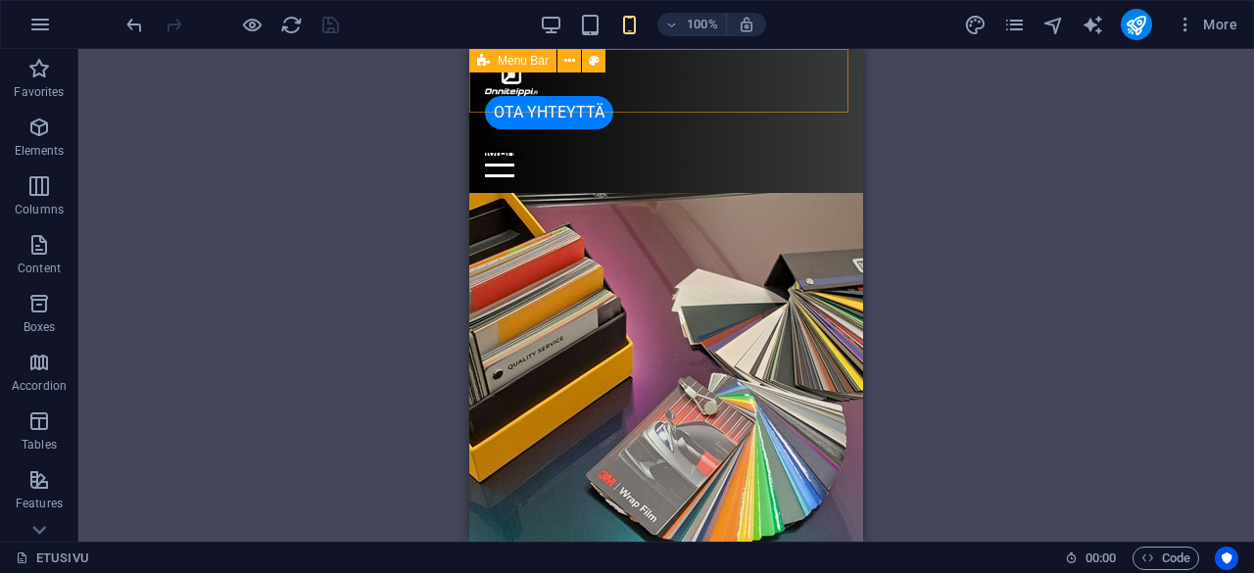
click at [506, 62] on span "Menu Bar" at bounding box center [523, 61] width 51 height 12
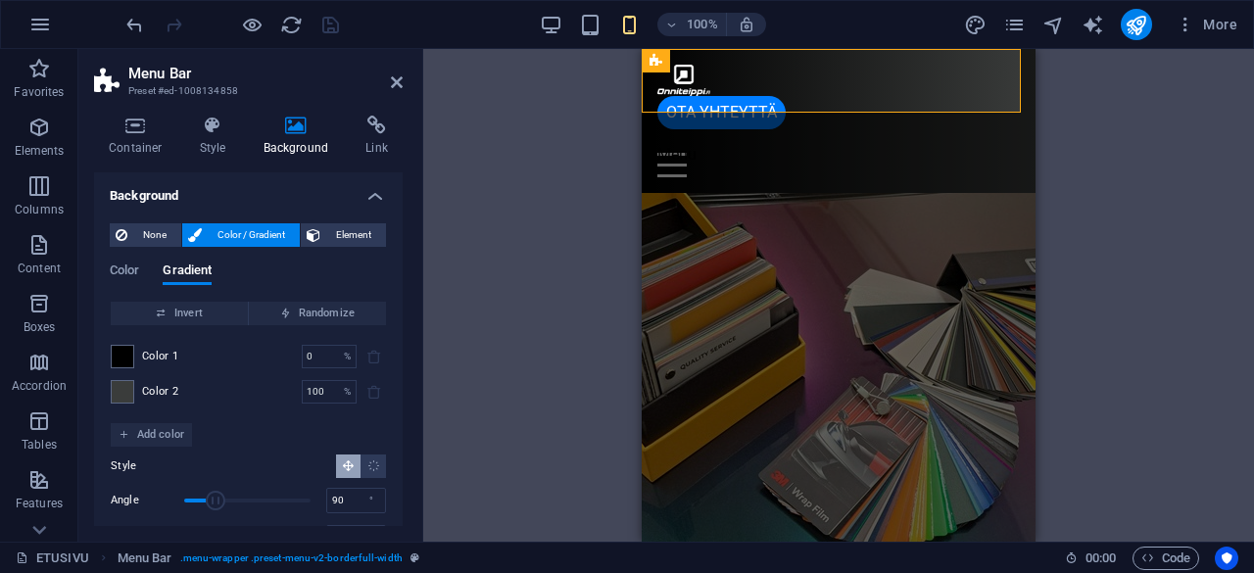
scroll to position [49, 0]
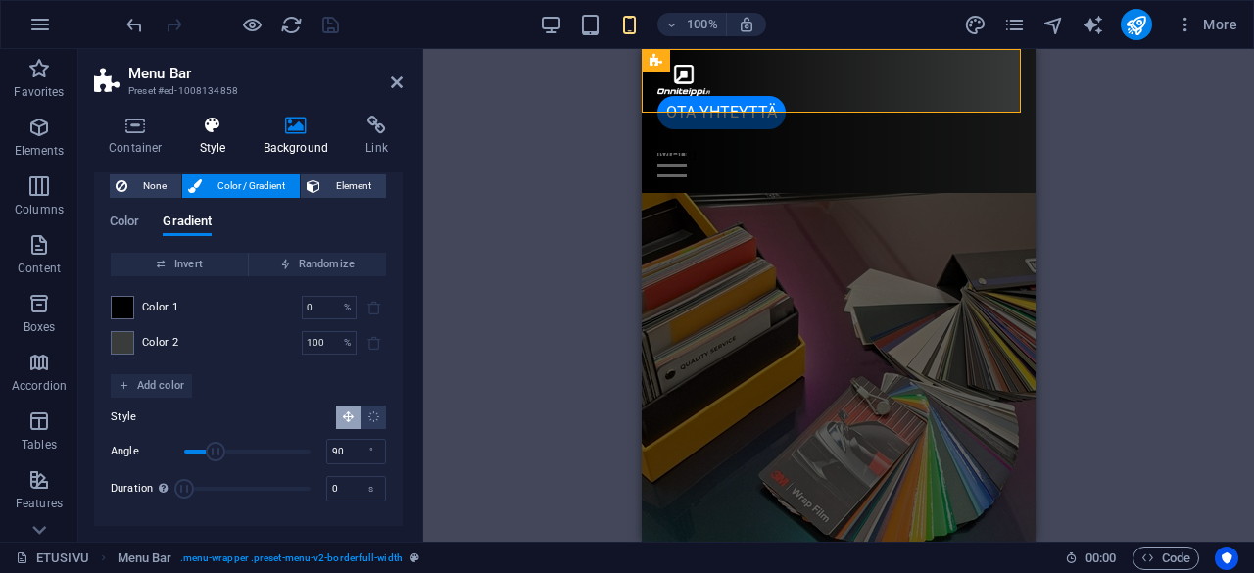
click at [223, 152] on h4 "Style" at bounding box center [217, 136] width 64 height 41
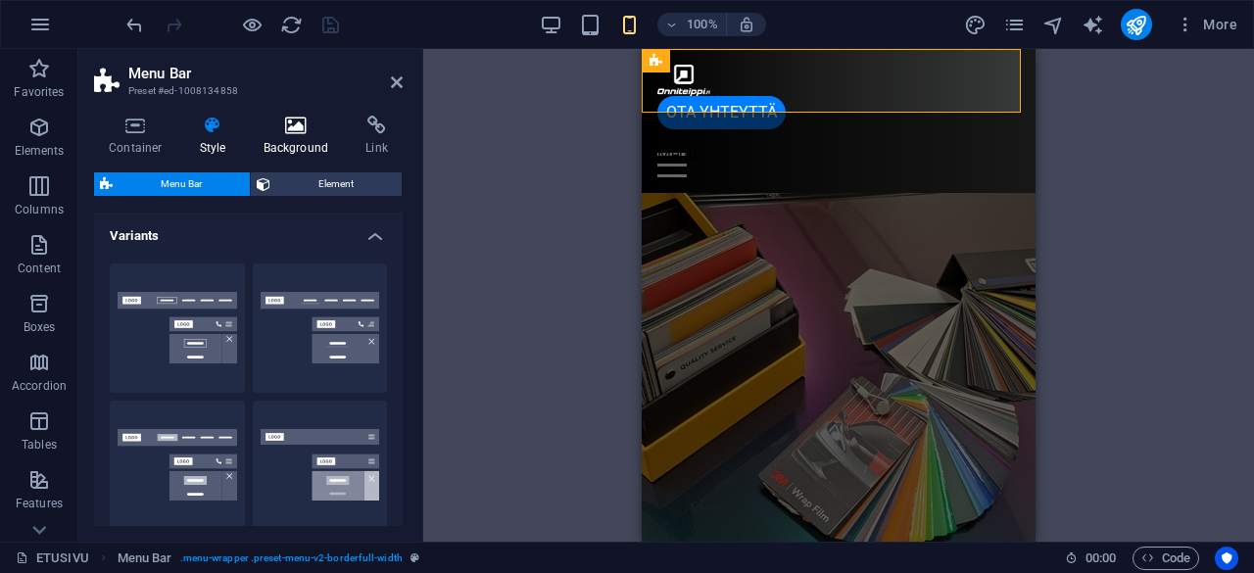
click at [293, 141] on h4 "Background" at bounding box center [300, 136] width 103 height 41
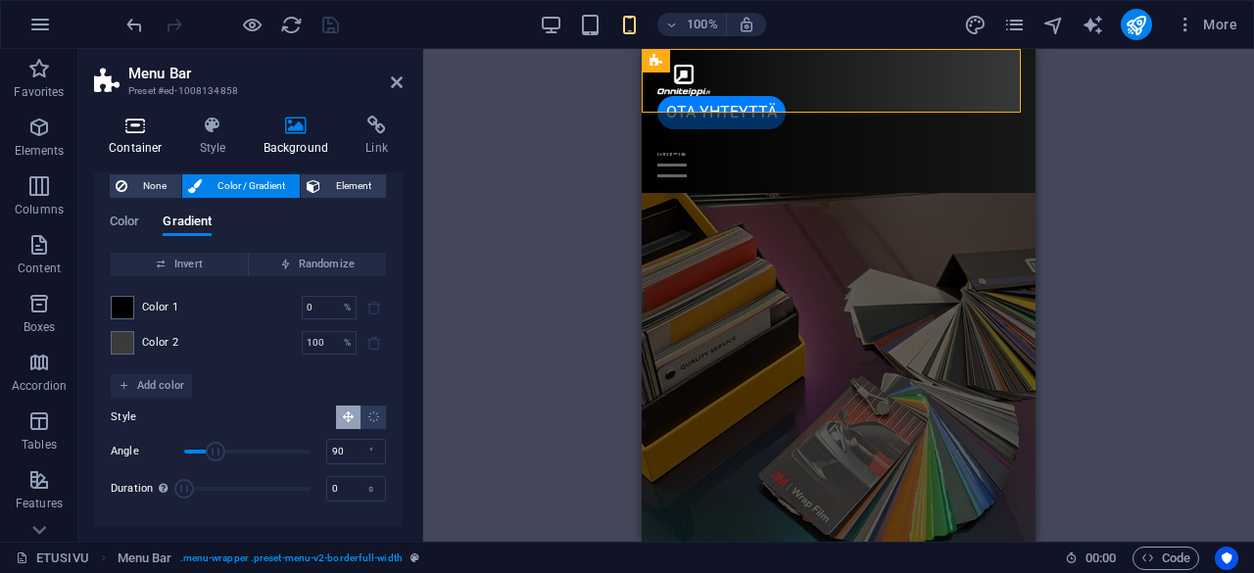
click at [127, 131] on icon at bounding box center [135, 126] width 83 height 20
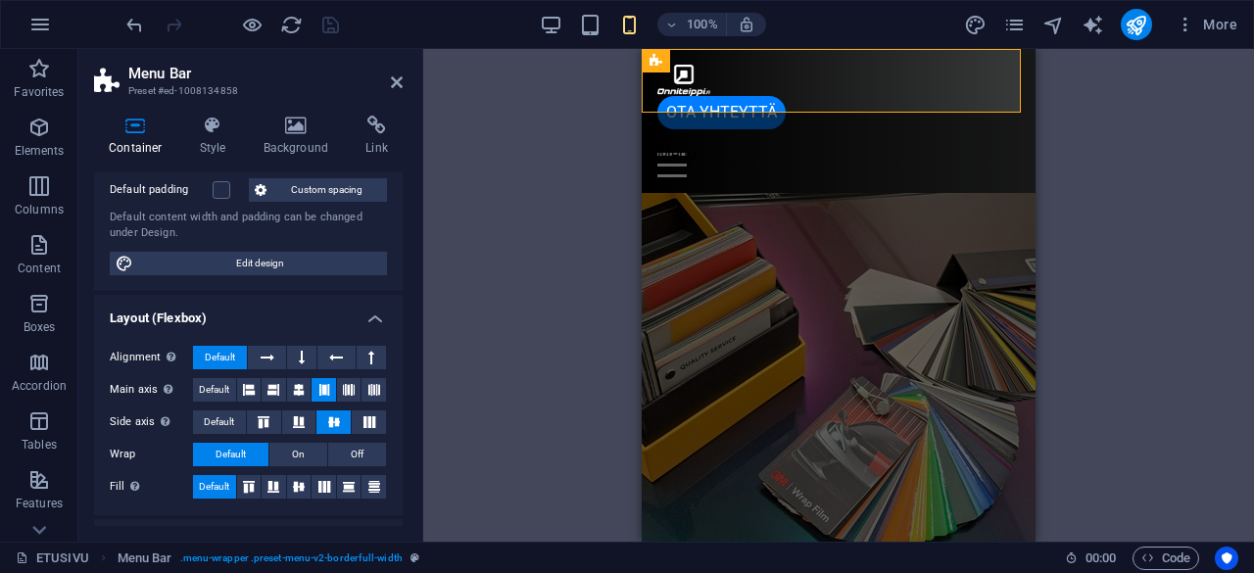
scroll to position [0, 0]
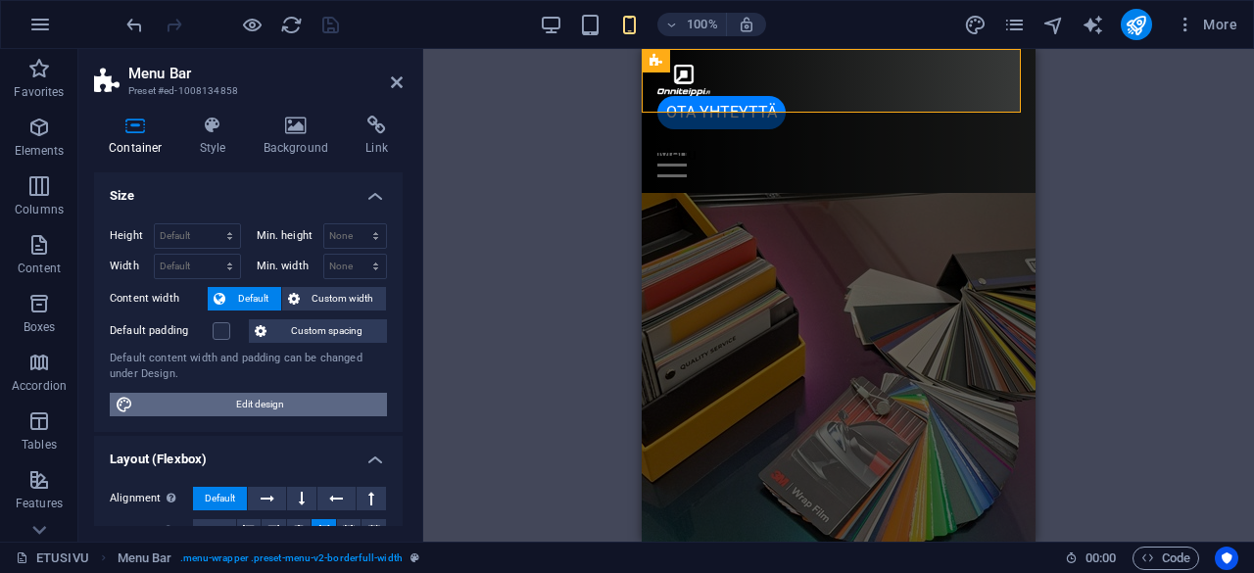
click at [261, 398] on span "Edit design" at bounding box center [260, 405] width 242 height 24
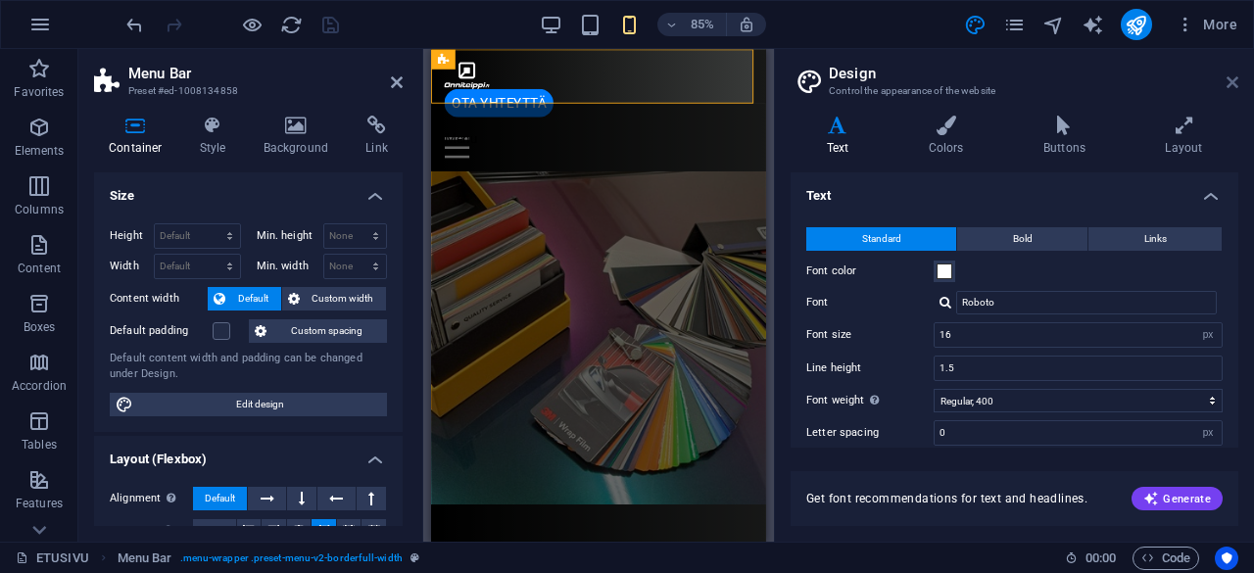
click at [1233, 81] on icon at bounding box center [1233, 82] width 12 height 16
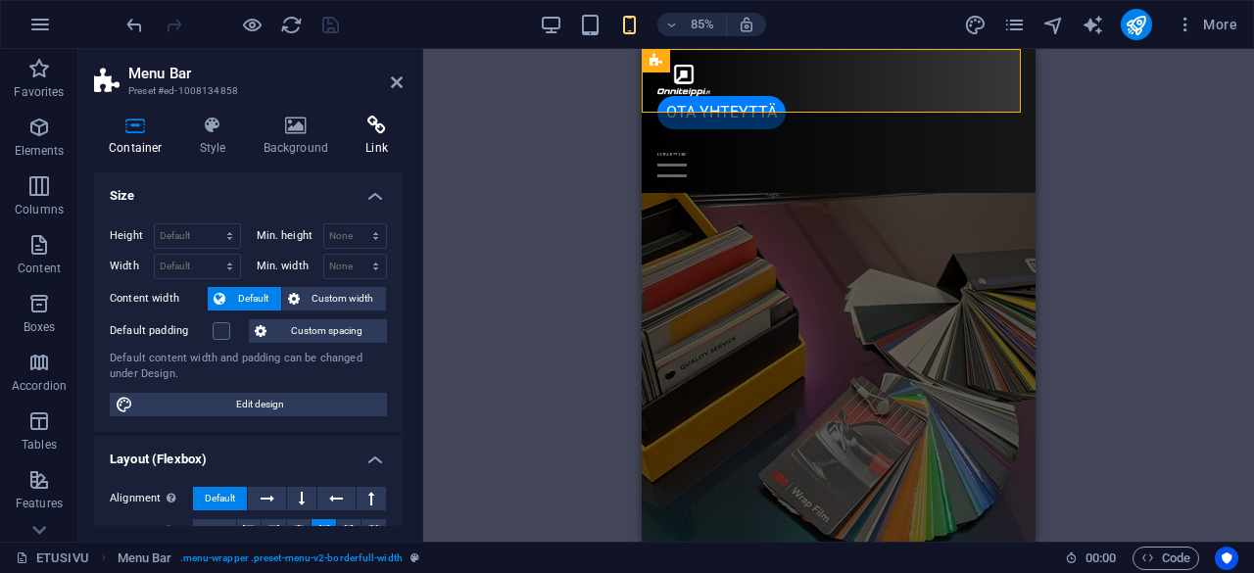
click at [377, 121] on icon at bounding box center [377, 126] width 52 height 20
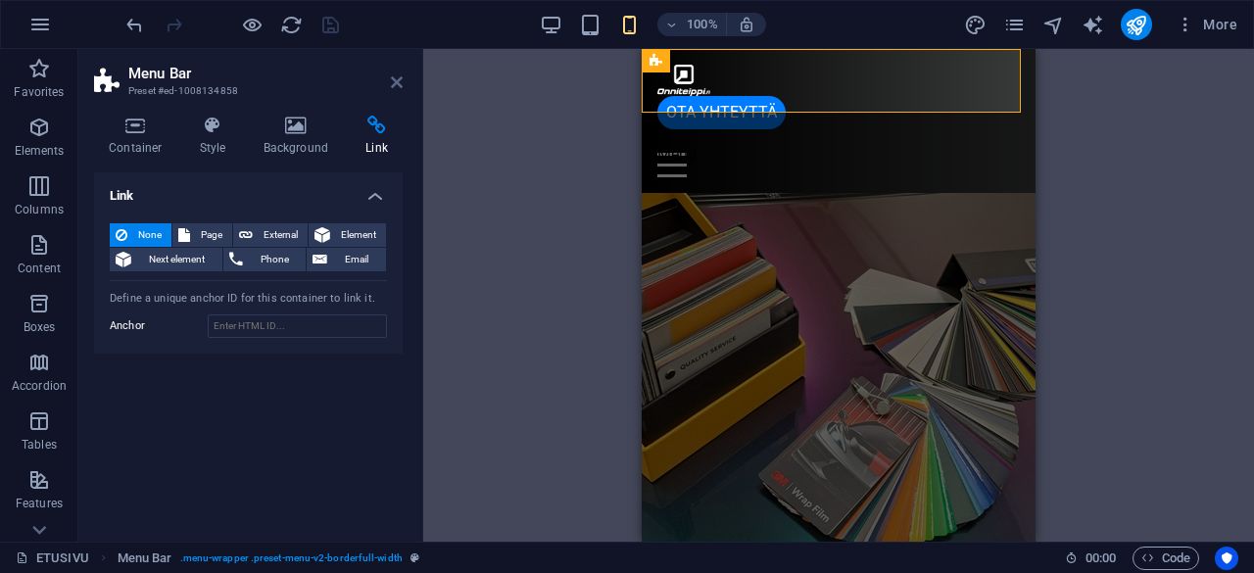
click at [391, 79] on icon at bounding box center [397, 82] width 12 height 16
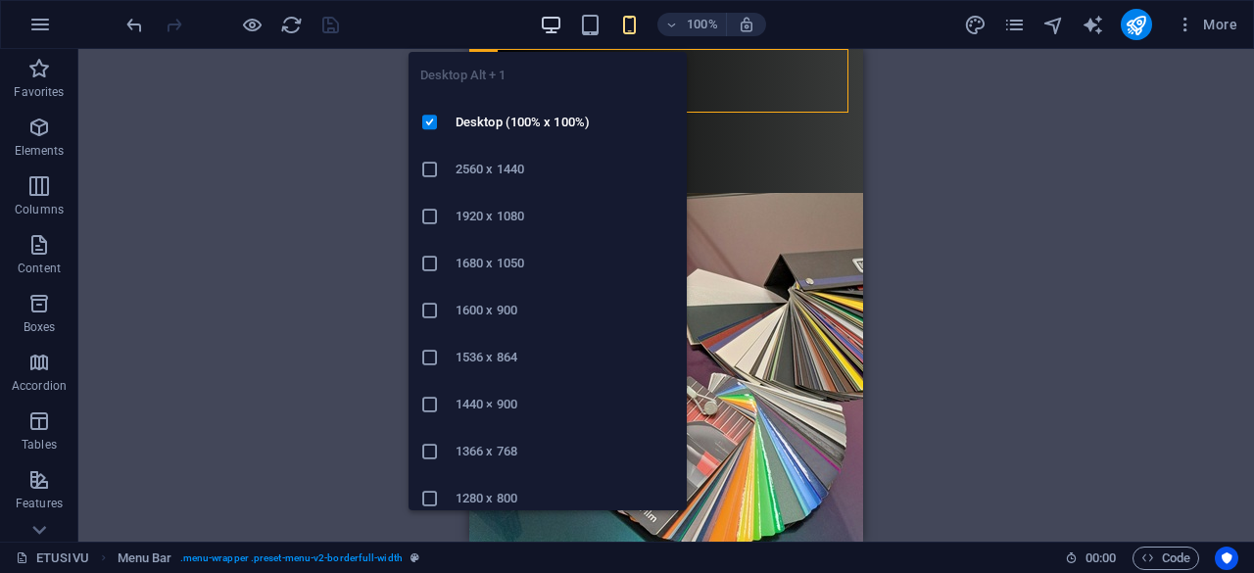
click at [551, 26] on icon "button" at bounding box center [551, 25] width 23 height 23
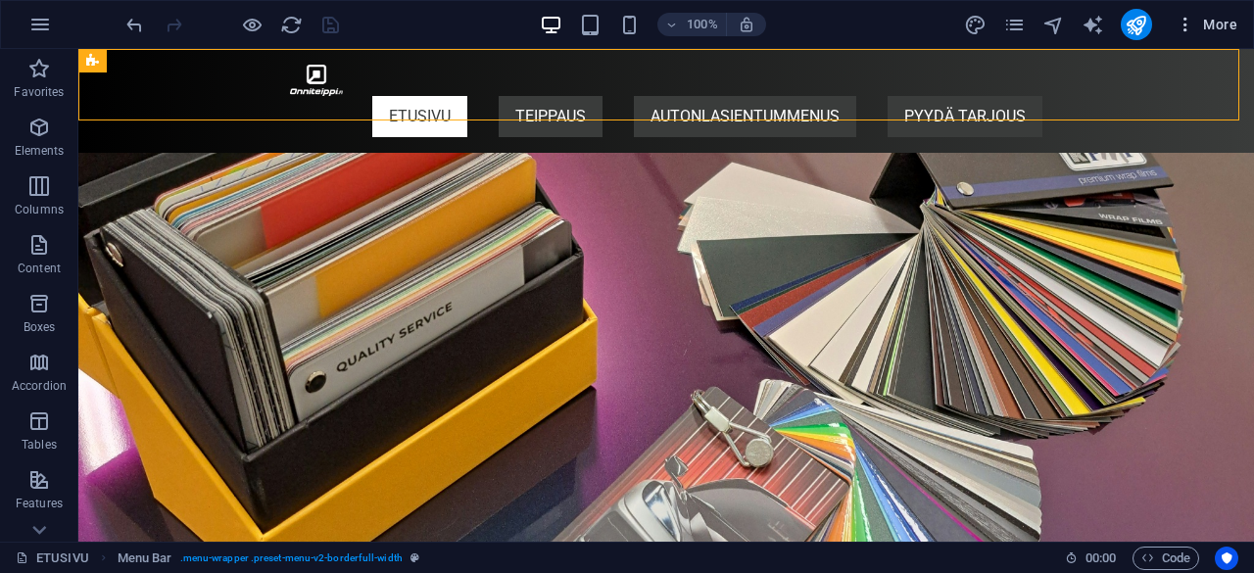
click at [1186, 13] on button "More" at bounding box center [1206, 24] width 77 height 31
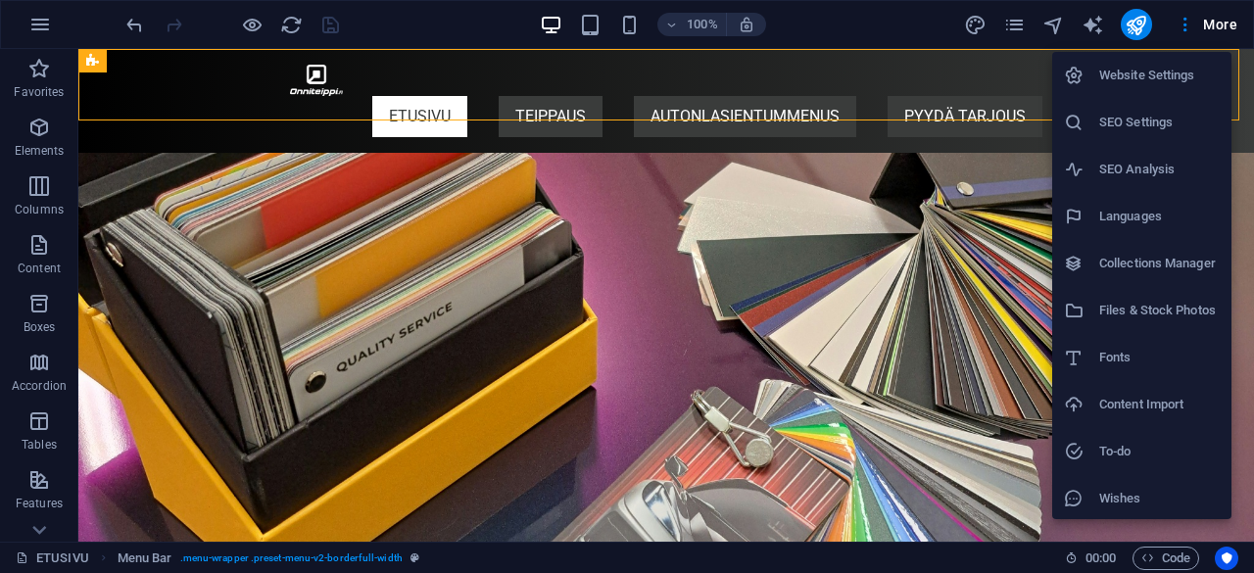
click at [1166, 70] on h6 "Website Settings" at bounding box center [1159, 76] width 121 height 24
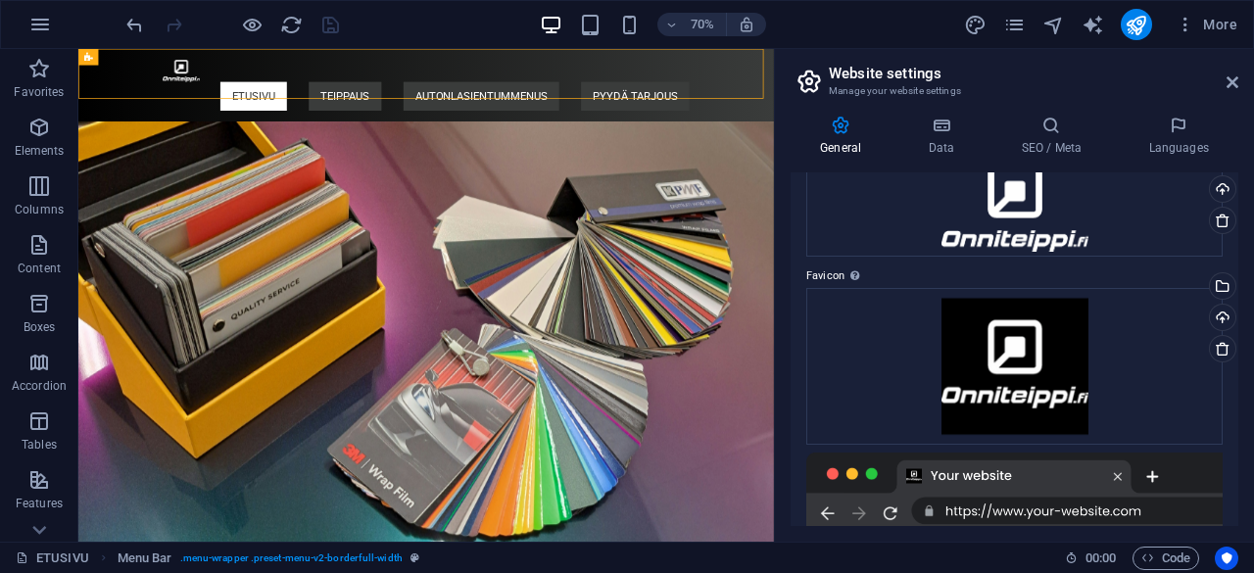
scroll to position [100, 0]
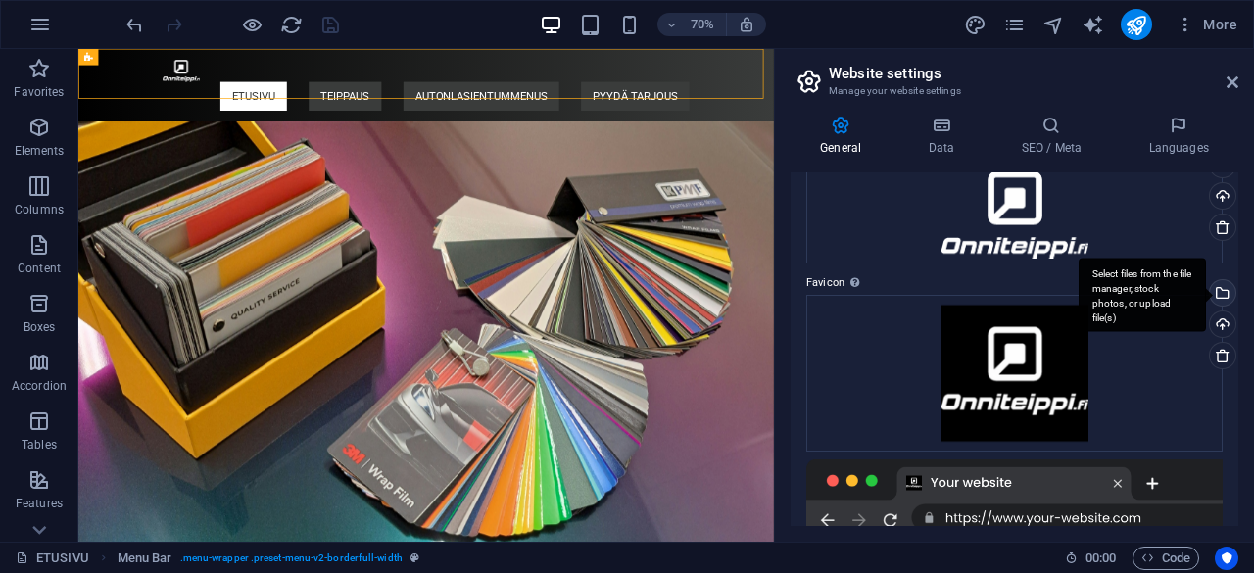
click at [1221, 290] on div "Select files from the file manager, stock photos, or upload file(s)" at bounding box center [1220, 294] width 29 height 29
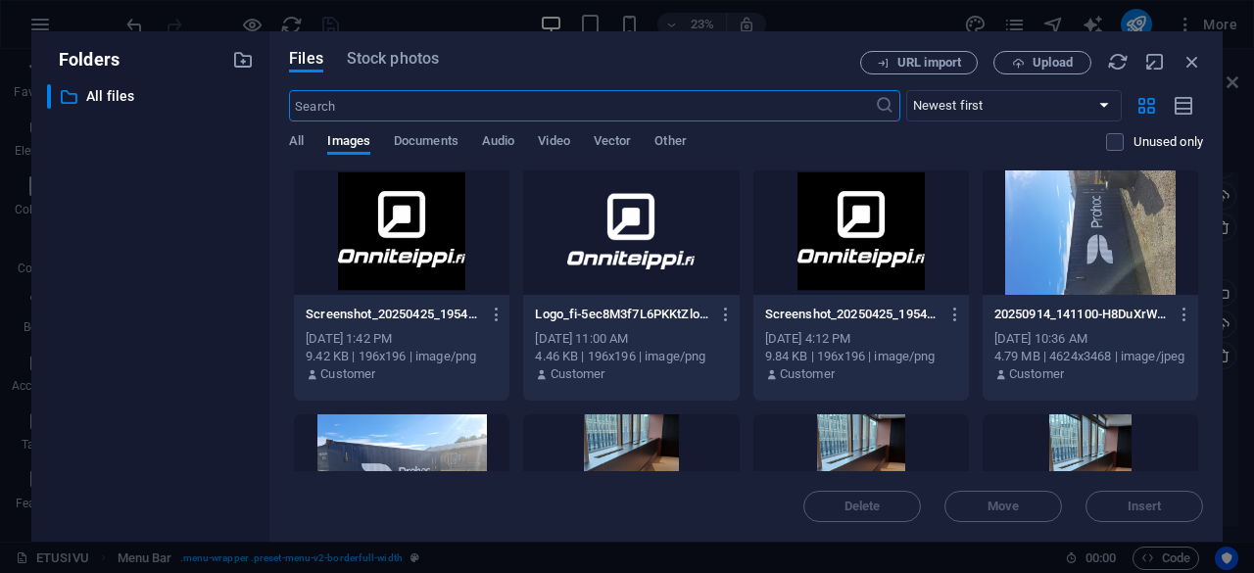
scroll to position [242, 0]
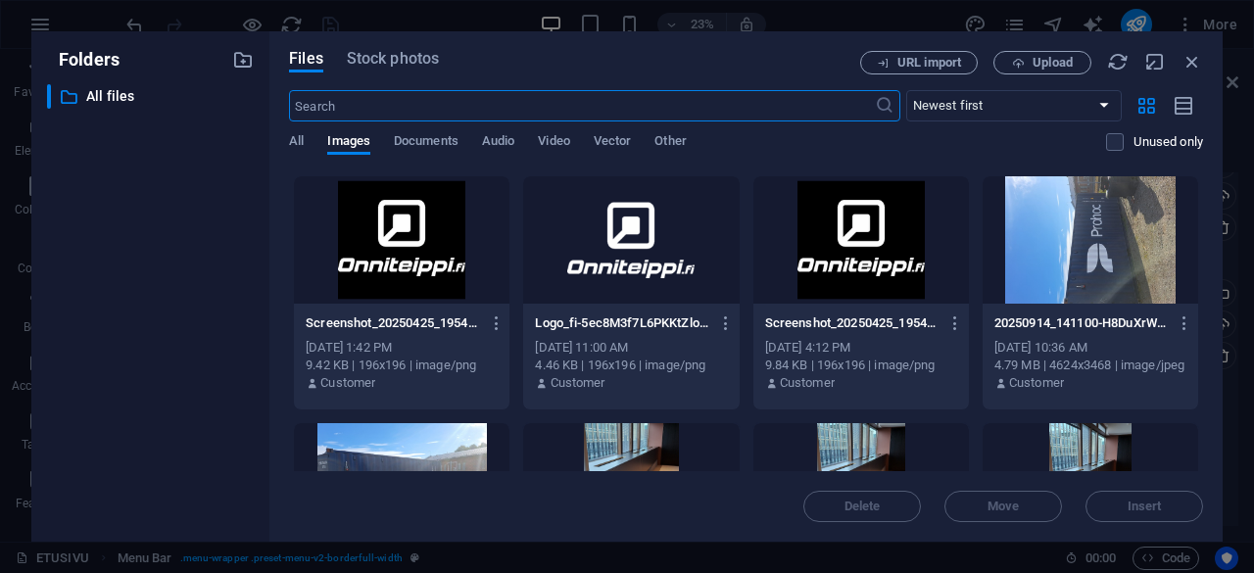
click at [621, 244] on div at bounding box center [631, 239] width 216 height 127
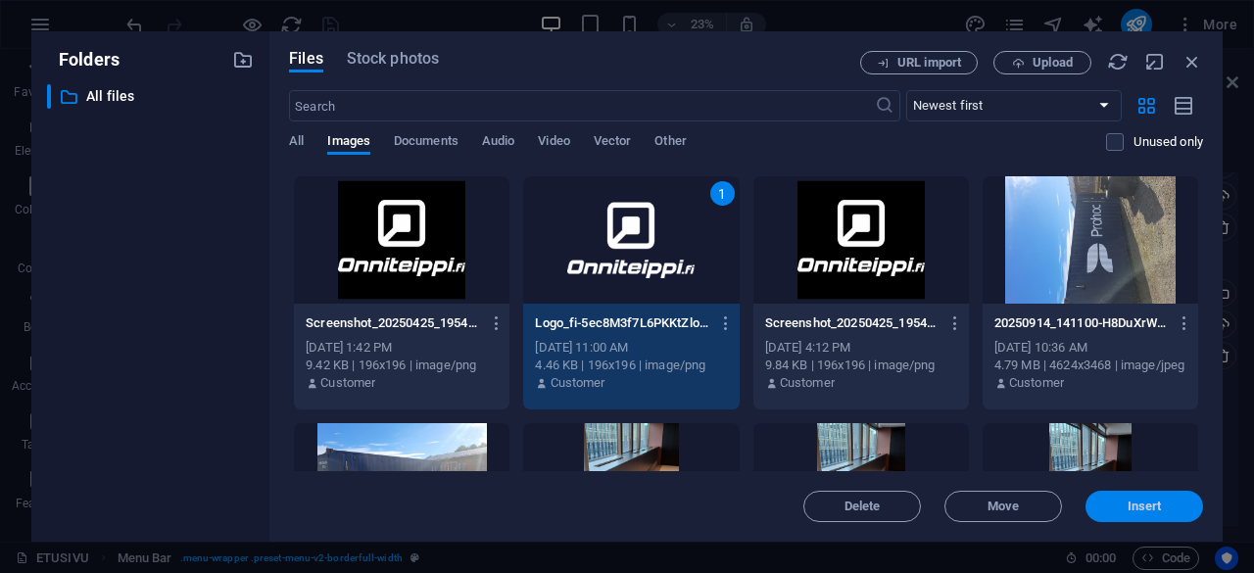
click at [1144, 507] on span "Insert" at bounding box center [1145, 507] width 34 height 12
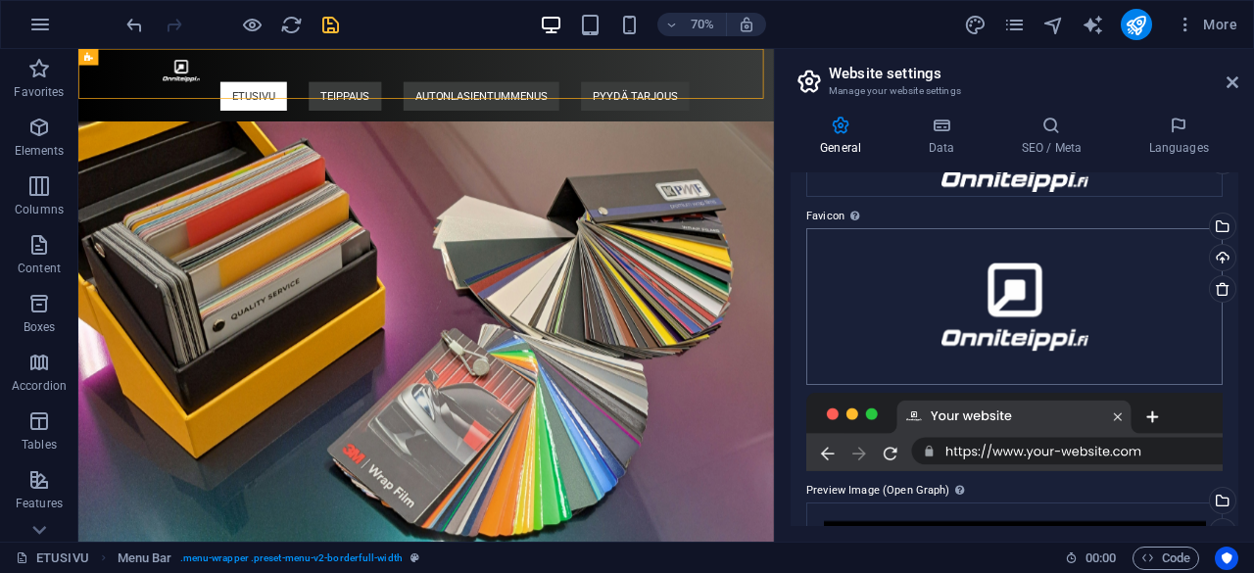
scroll to position [171, 0]
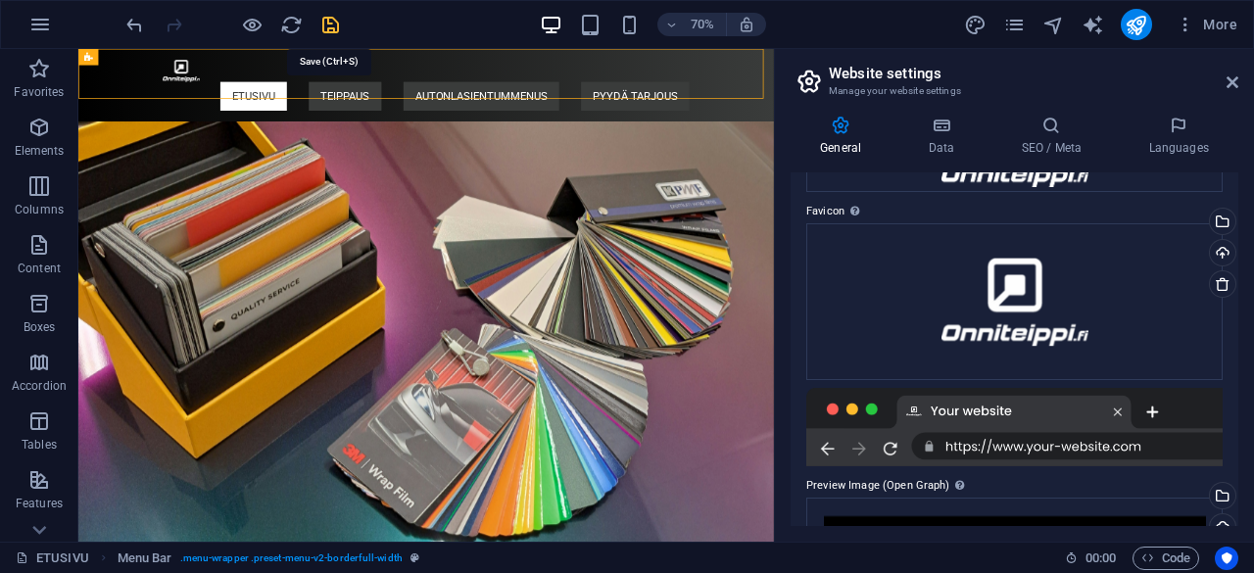
click at [332, 26] on icon "save" at bounding box center [330, 25] width 23 height 23
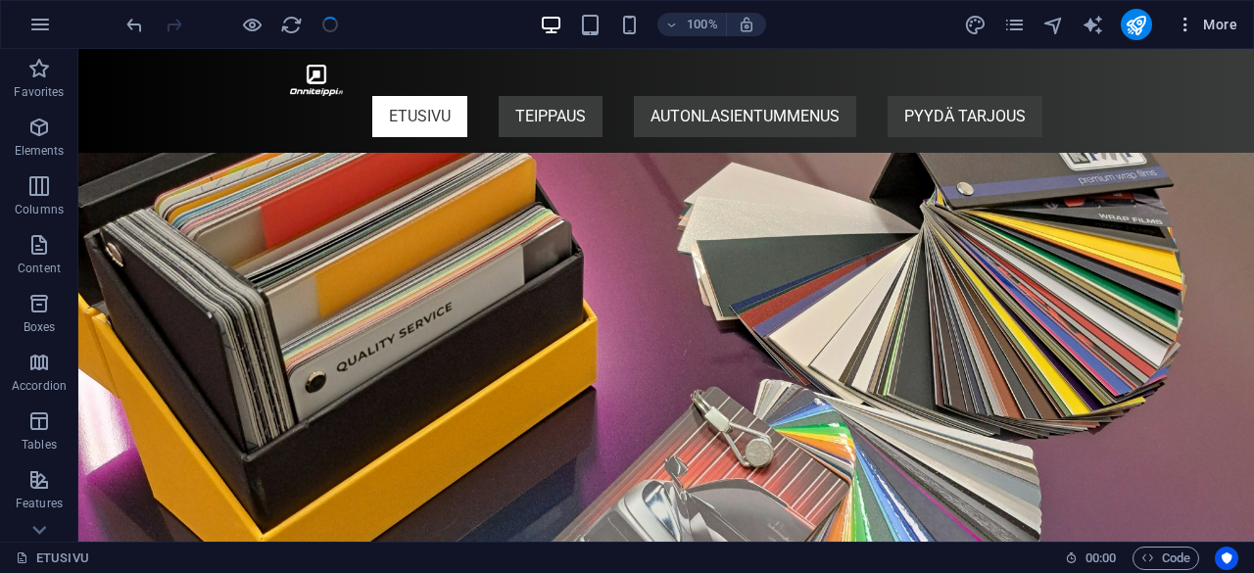
click at [1207, 17] on span "More" at bounding box center [1207, 25] width 62 height 20
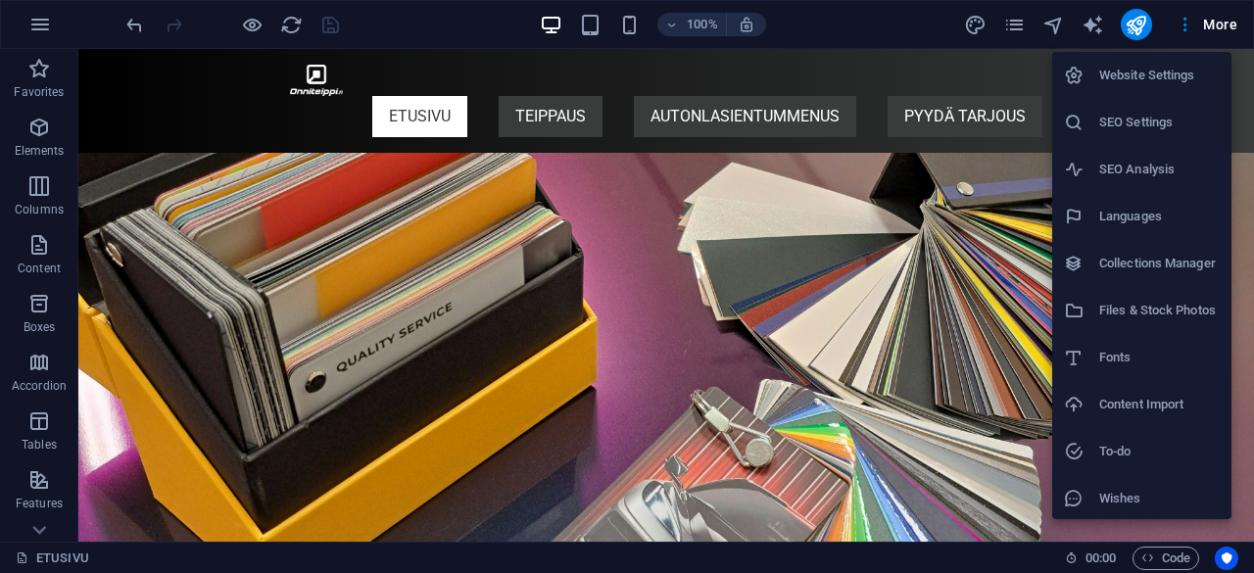
click at [1129, 81] on h6 "Website Settings" at bounding box center [1159, 76] width 121 height 24
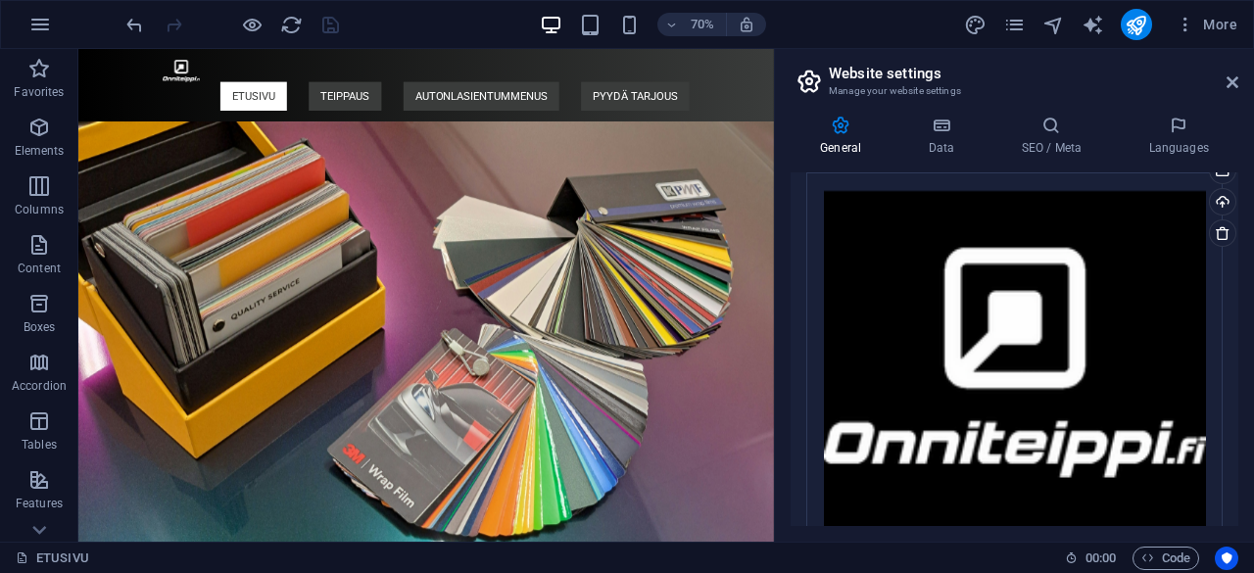
scroll to position [551, 0]
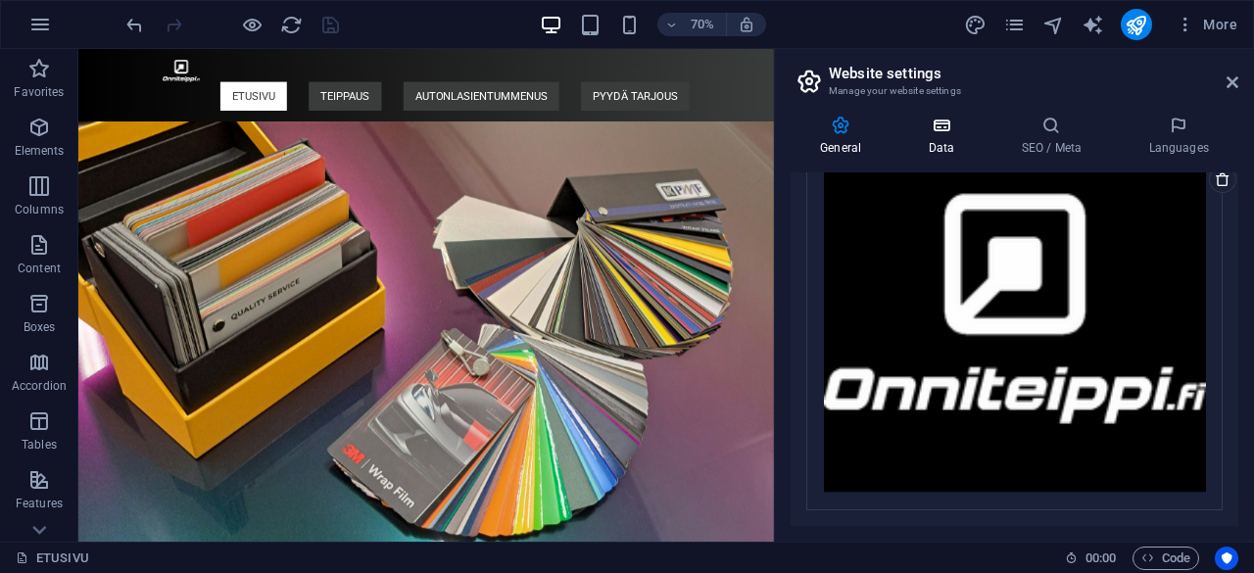
click at [950, 130] on icon at bounding box center [940, 126] width 85 height 20
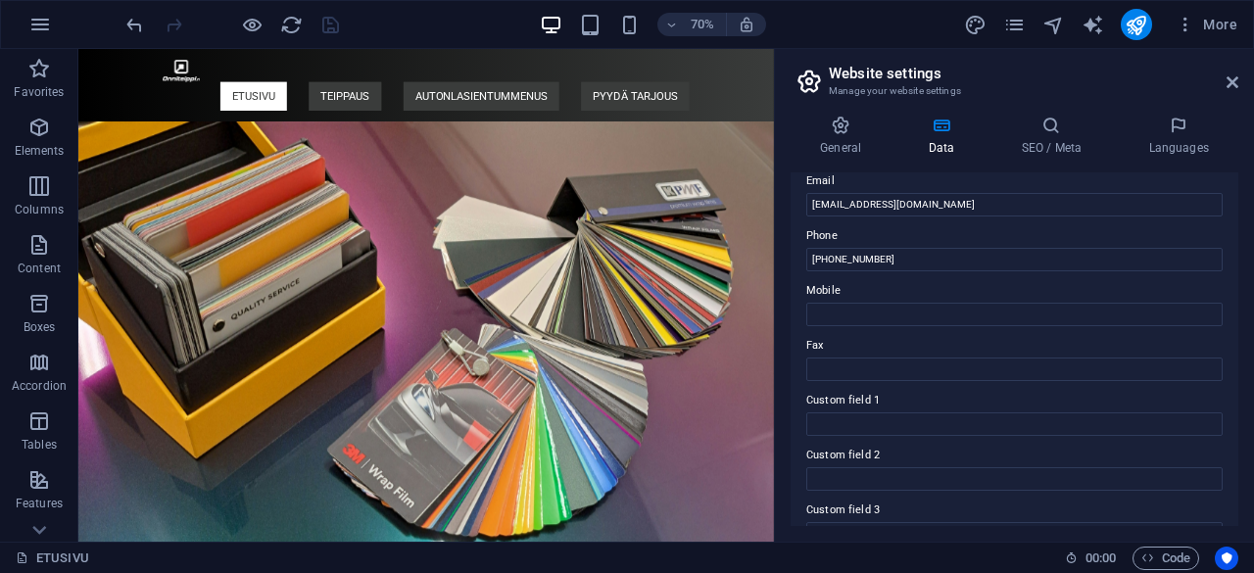
scroll to position [587, 0]
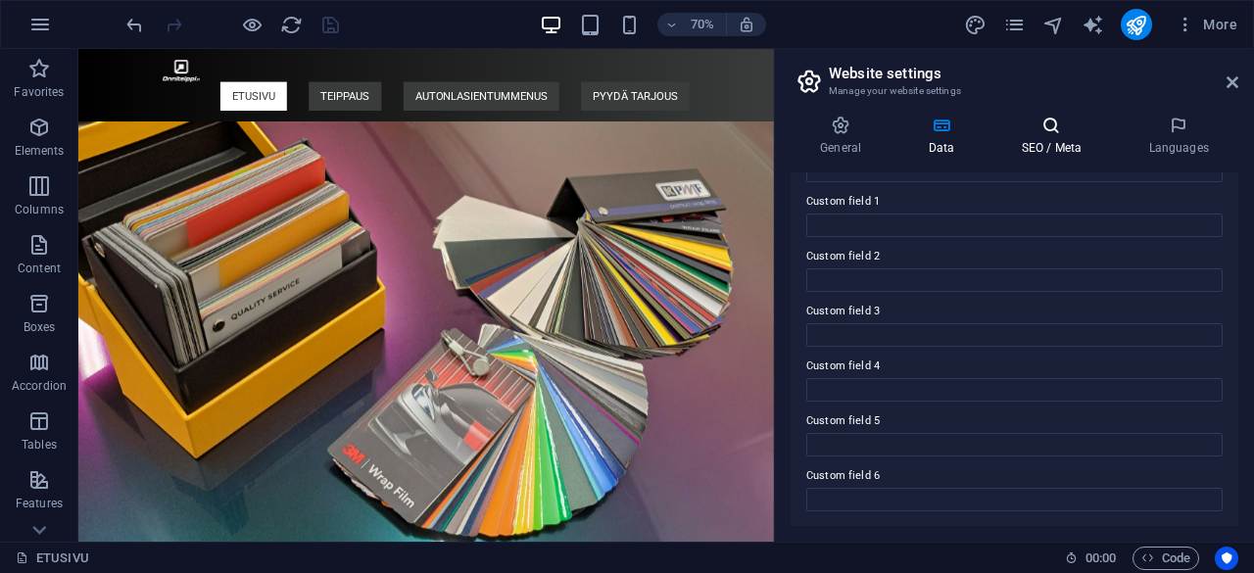
click at [1060, 128] on icon at bounding box center [1052, 126] width 120 height 20
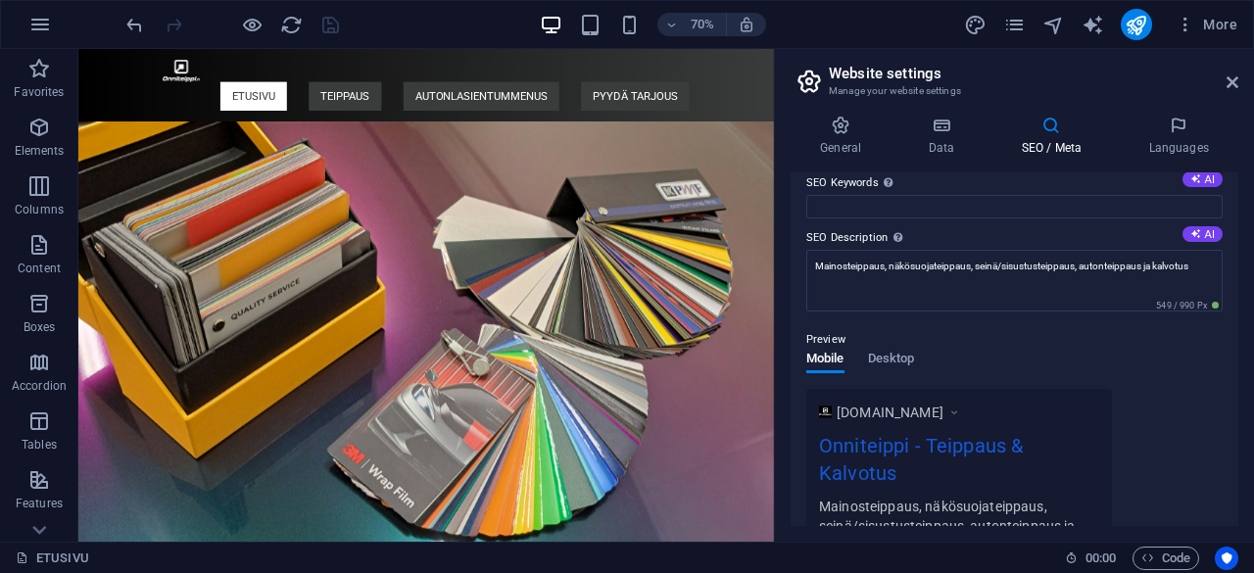
scroll to position [0, 0]
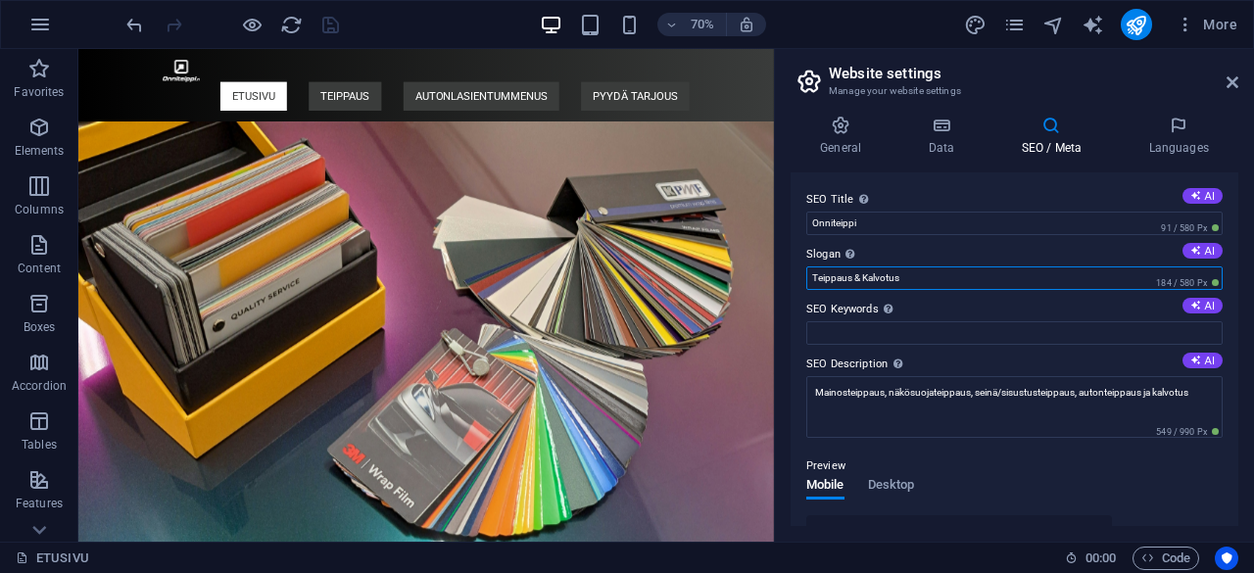
click at [961, 267] on input "Teippaus & Kalvotus" at bounding box center [1014, 279] width 416 height 24
type input "T"
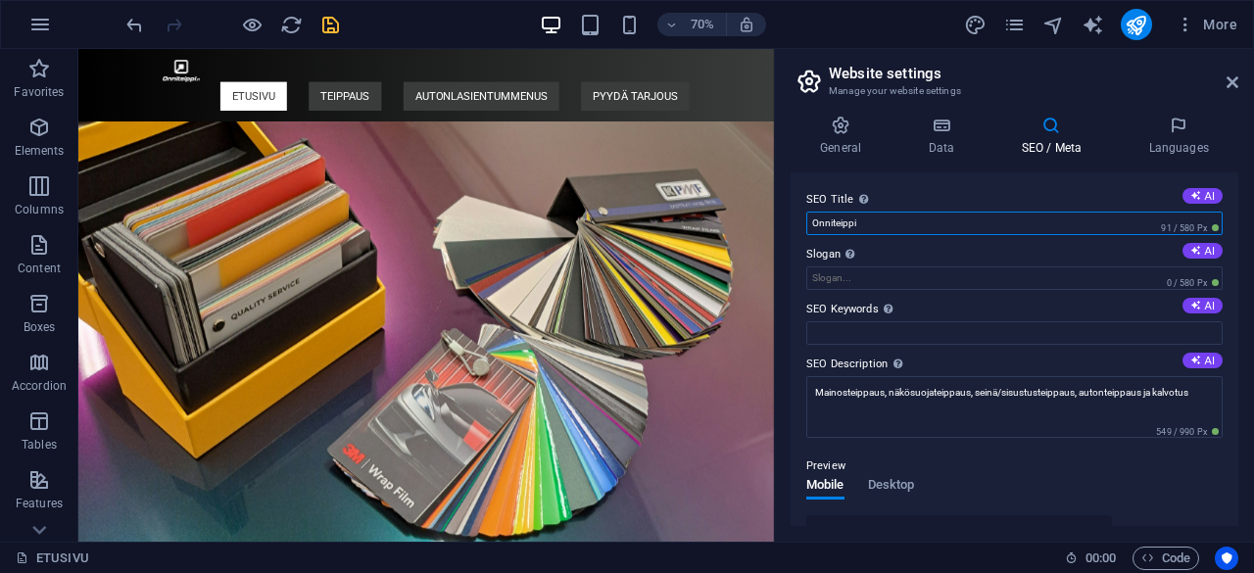
click at [958, 219] on input "Onniteippi" at bounding box center [1014, 224] width 416 height 24
type input "O"
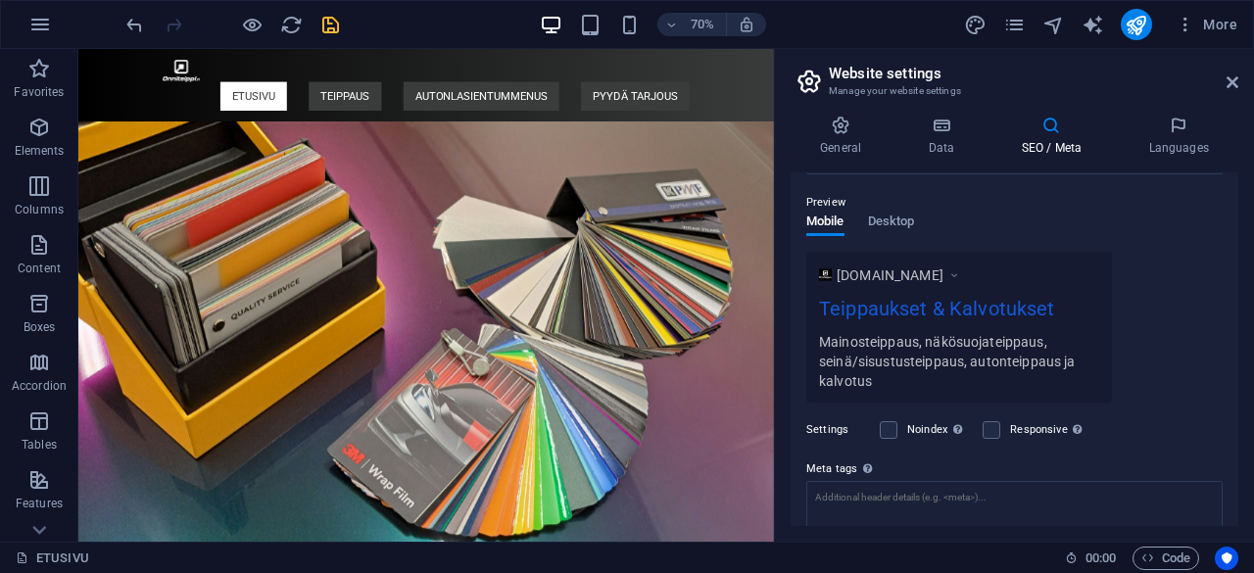
scroll to position [265, 0]
type input "Teippaukset & Kalvotukset"
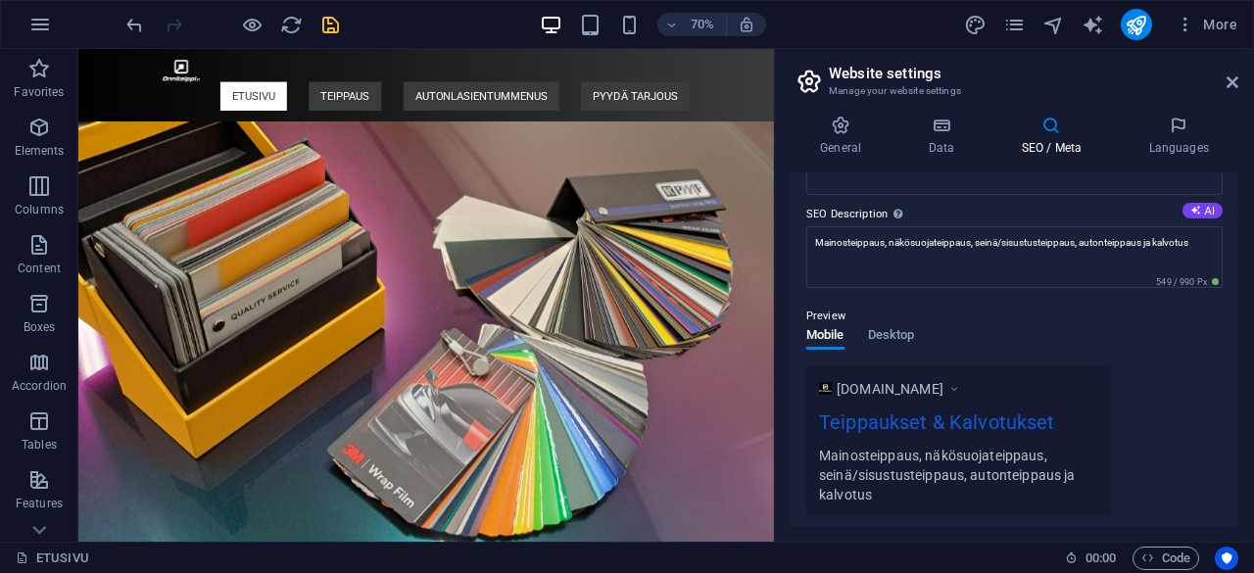
scroll to position [0, 0]
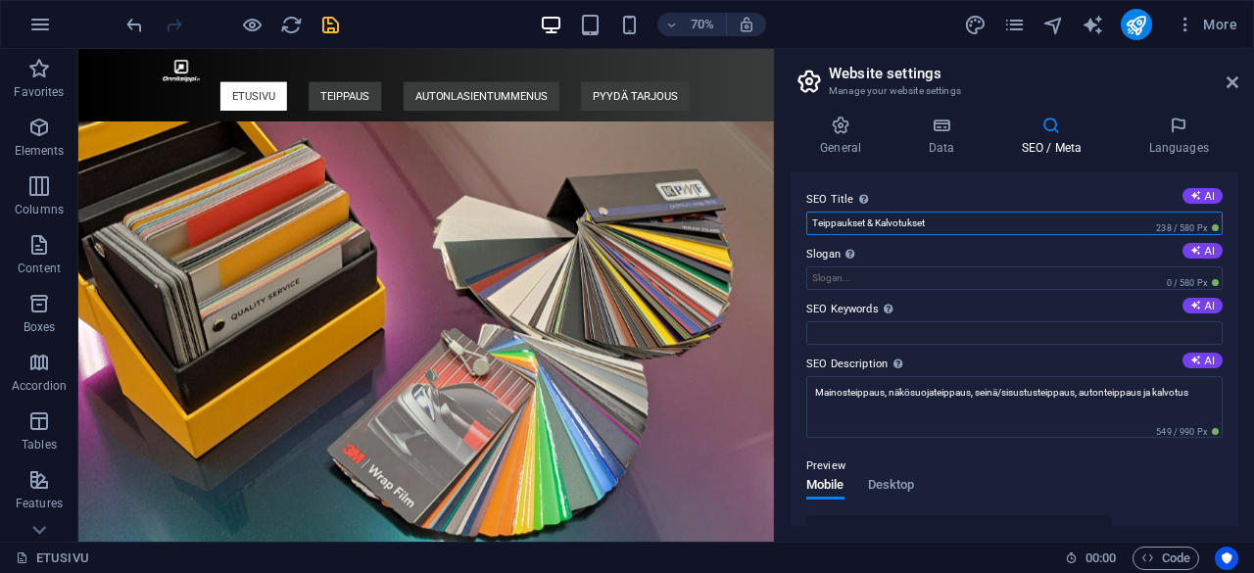
click at [814, 224] on input "Teippaukset & Kalvotukset" at bounding box center [1014, 224] width 416 height 24
click at [811, 224] on input "Teippaukset & Kalvotukset" at bounding box center [1014, 224] width 416 height 24
click at [127, 24] on icon "undo" at bounding box center [134, 25] width 23 height 23
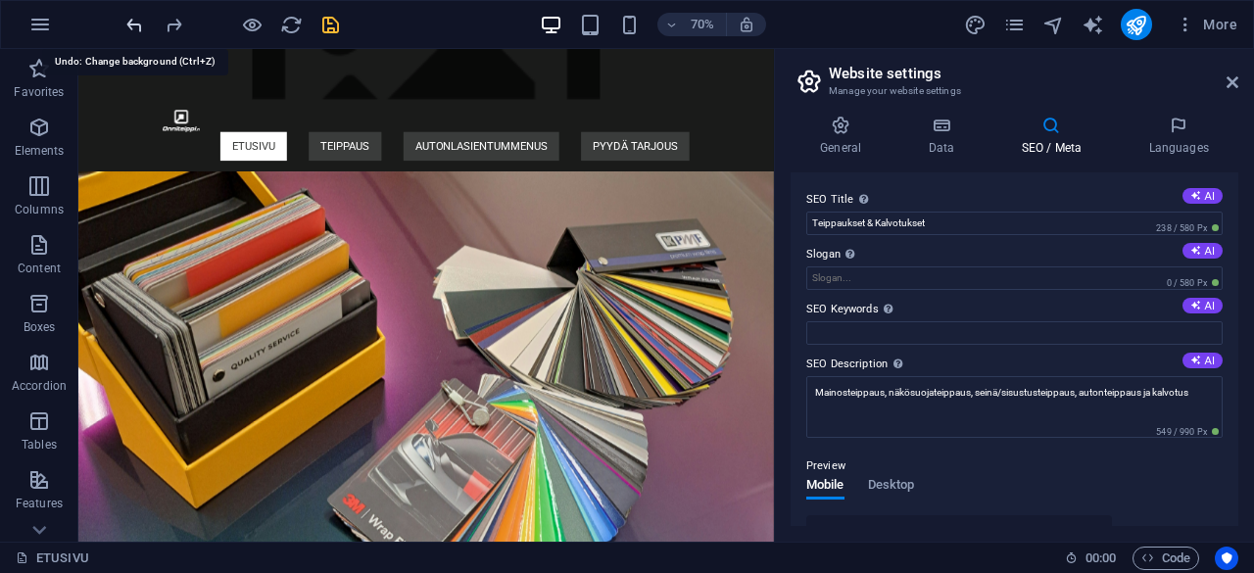
click at [127, 24] on icon "undo" at bounding box center [134, 25] width 23 height 23
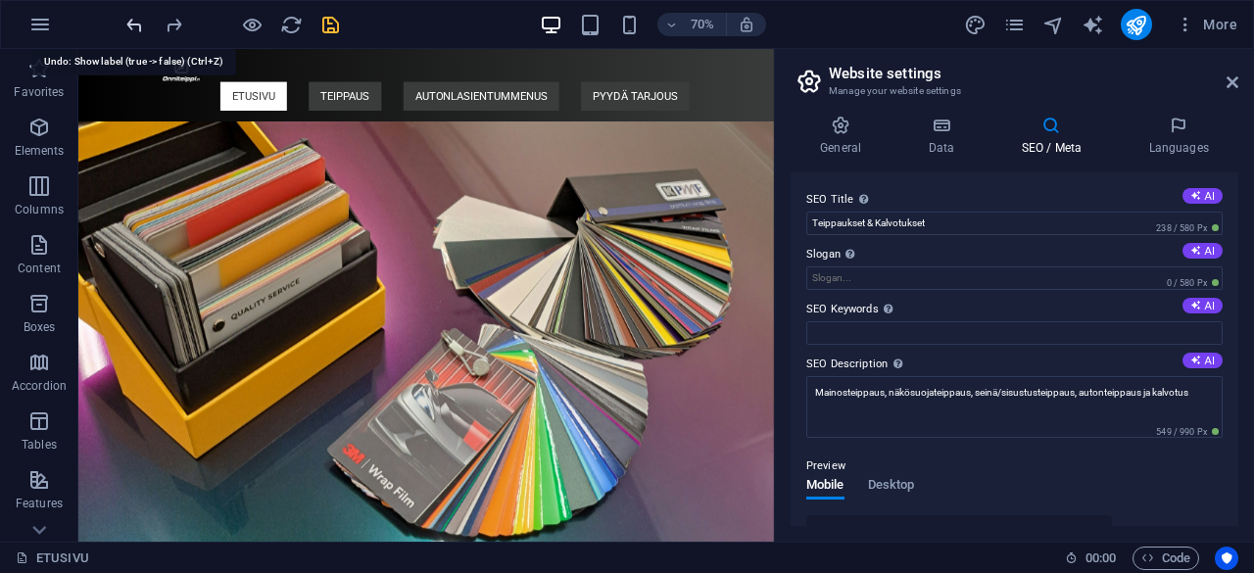
click at [127, 24] on icon "undo" at bounding box center [134, 25] width 23 height 23
click at [179, 22] on icon "redo" at bounding box center [174, 25] width 23 height 23
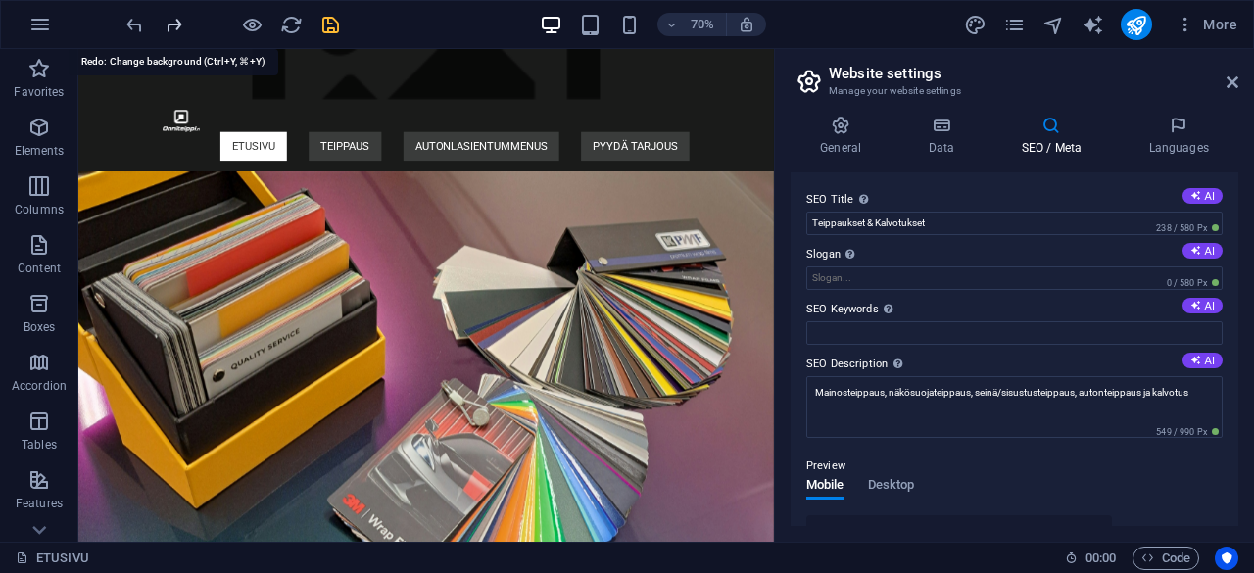
click at [179, 22] on icon "redo" at bounding box center [174, 25] width 23 height 23
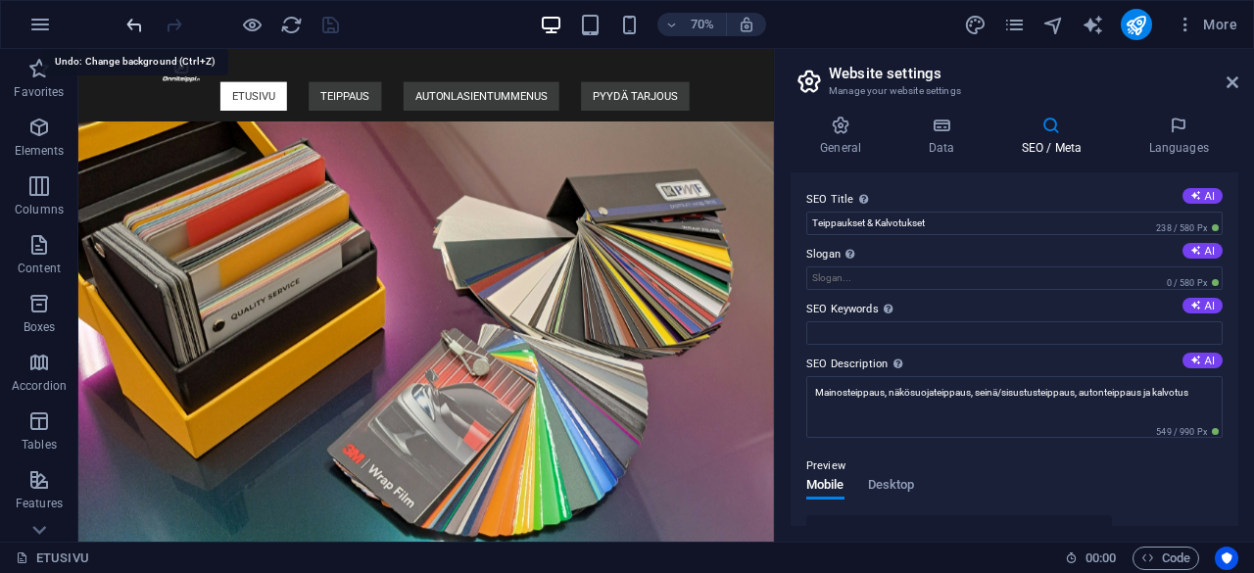
click at [127, 19] on icon "undo" at bounding box center [134, 25] width 23 height 23
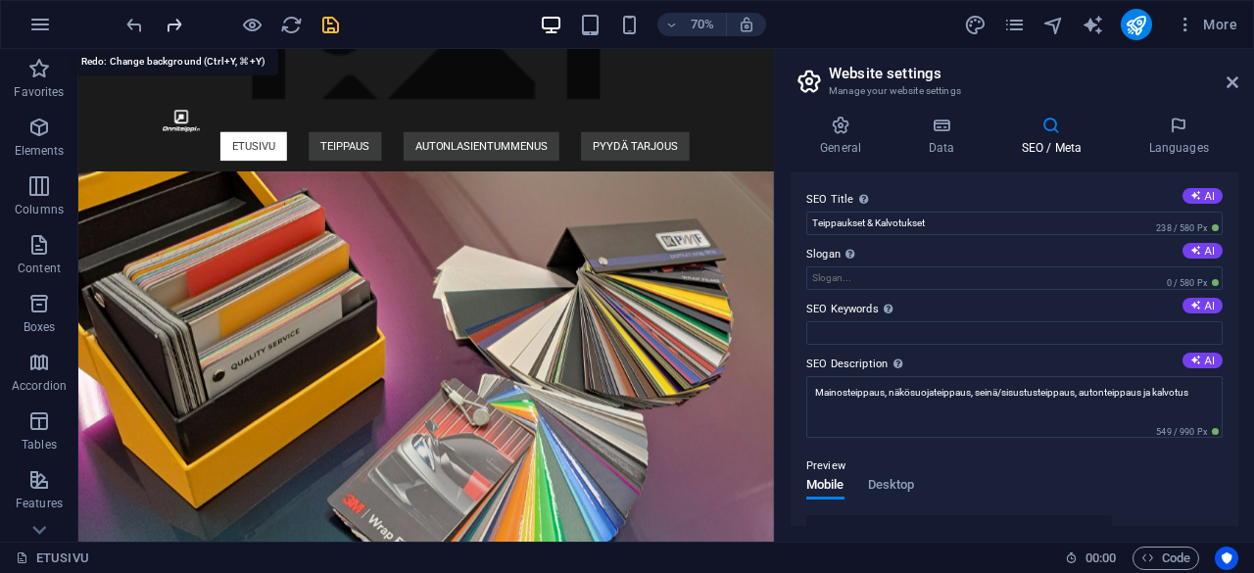
click at [167, 14] on icon "redo" at bounding box center [174, 25] width 23 height 23
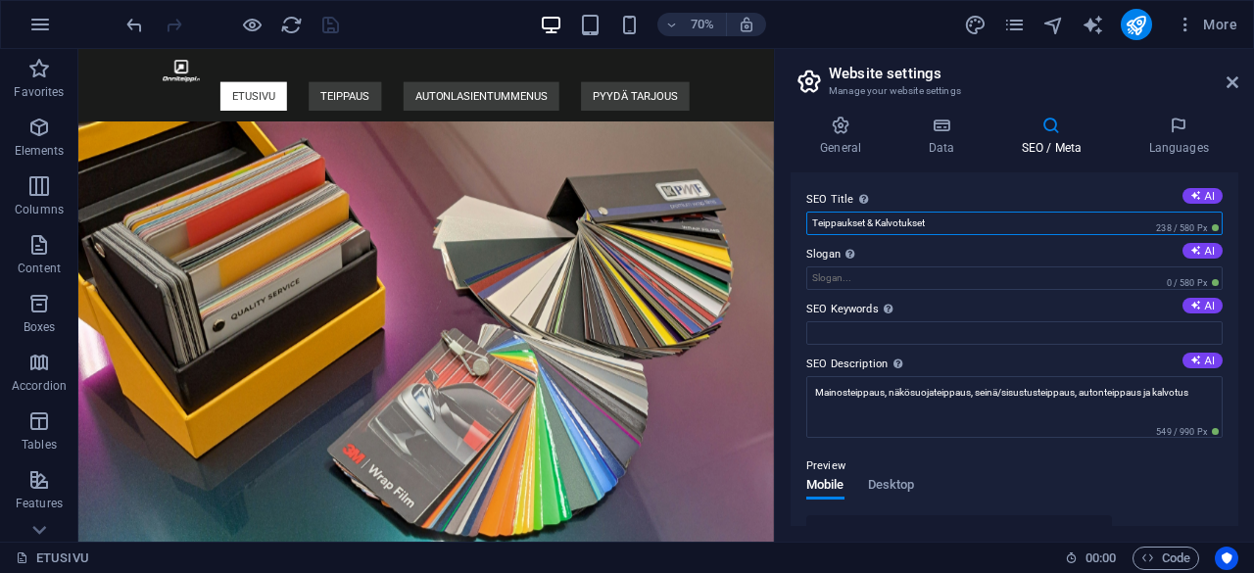
drag, startPoint x: 948, startPoint y: 220, endPoint x: 805, endPoint y: 216, distance: 143.1
click at [806, 216] on input "Teippaukset & Kalvotukset" at bounding box center [1014, 224] width 416 height 24
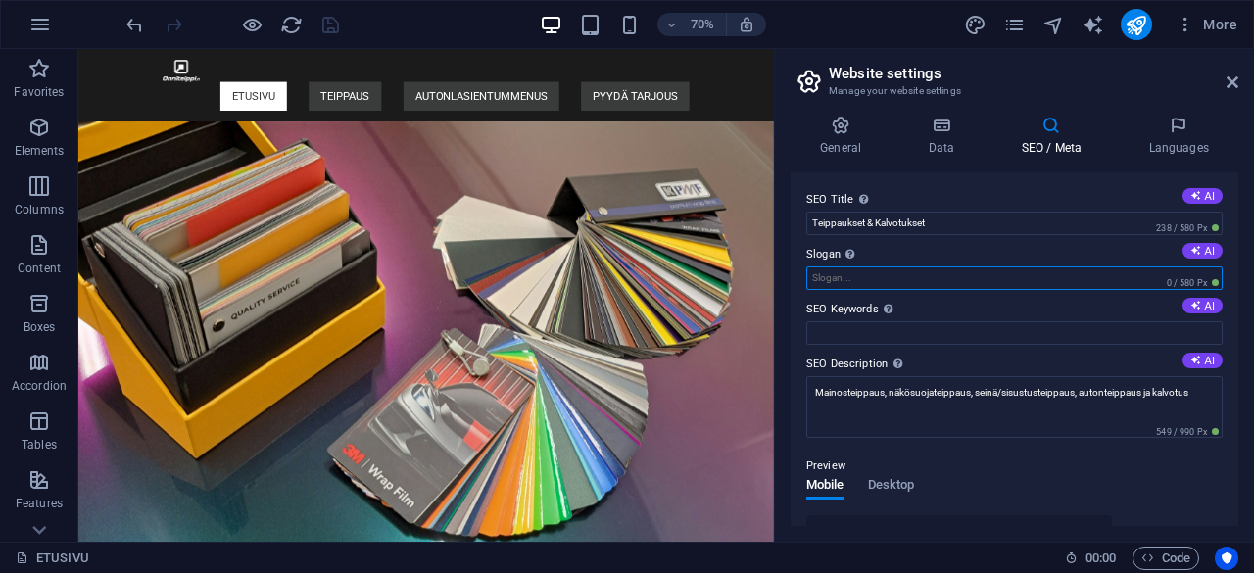
click at [874, 277] on input "Slogan The slogan of your website. AI" at bounding box center [1014, 279] width 416 height 24
paste input "Teippaukset & Kalvotukset"
type input "Teippaukset & Kalvotukset"
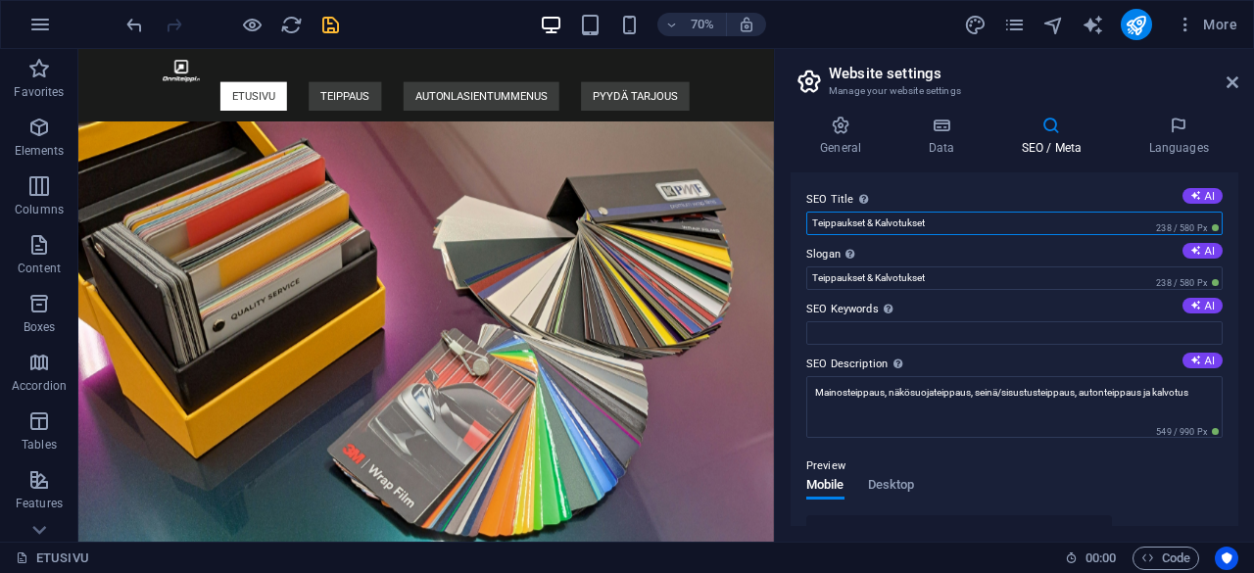
click at [935, 226] on input "Teippaukset & Kalvotukset" at bounding box center [1014, 224] width 416 height 24
type input "T"
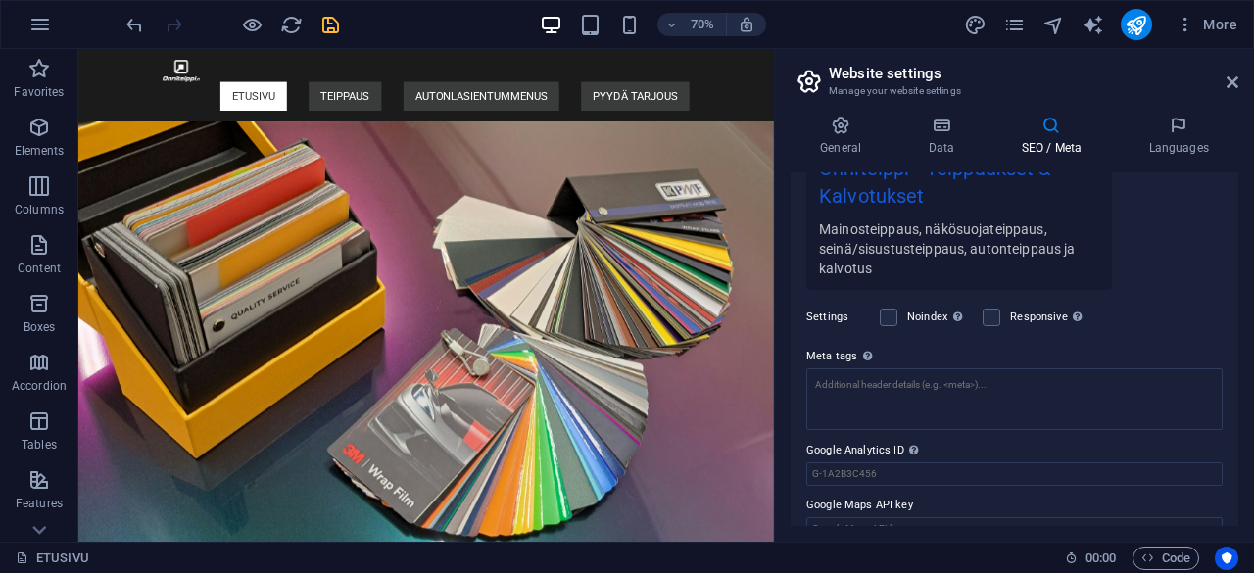
scroll to position [405, 0]
type input "Onniteippi"
click at [986, 311] on label at bounding box center [992, 317] width 18 height 18
click at [0, 0] on input "Responsive Determine whether the website should be responsive based on screen r…" at bounding box center [0, 0] width 0 height 0
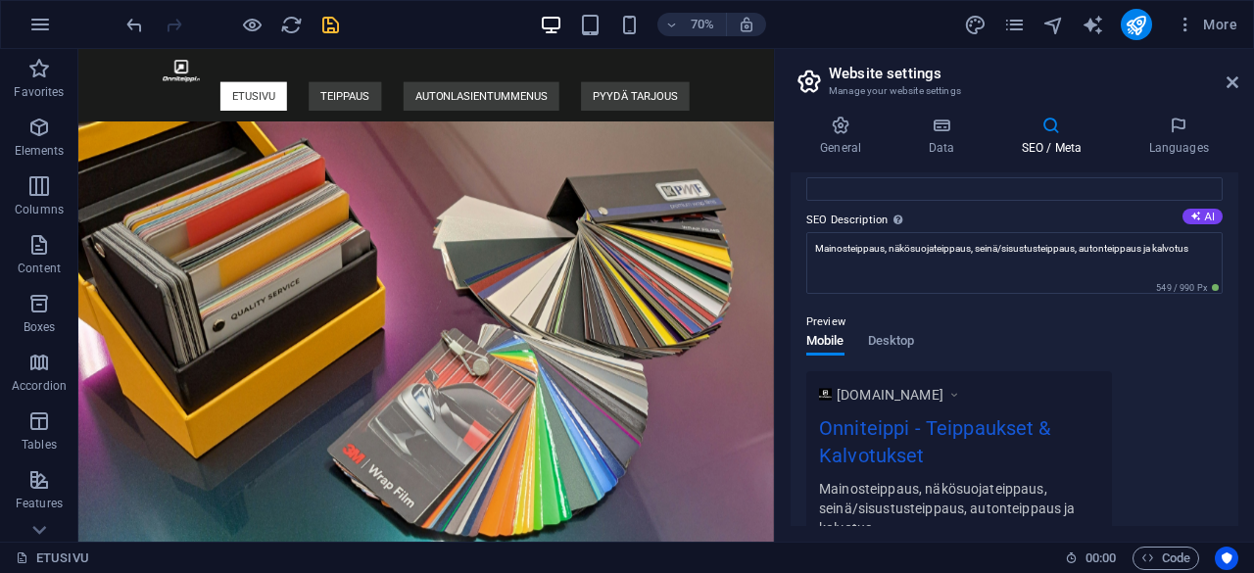
scroll to position [0, 0]
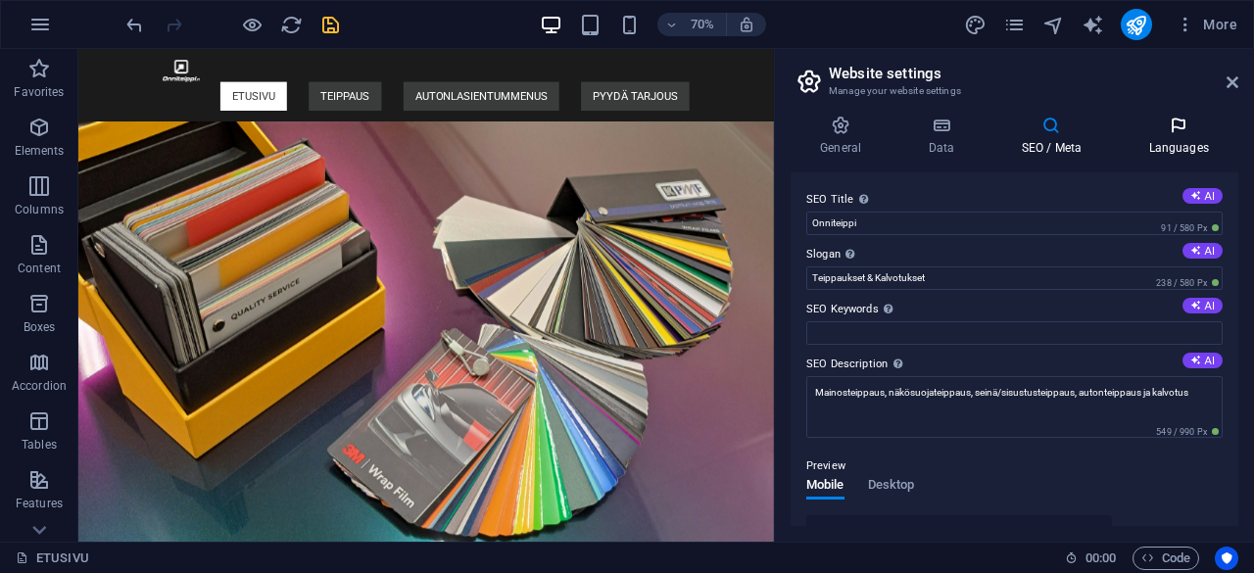
click at [1174, 130] on icon at bounding box center [1179, 126] width 120 height 20
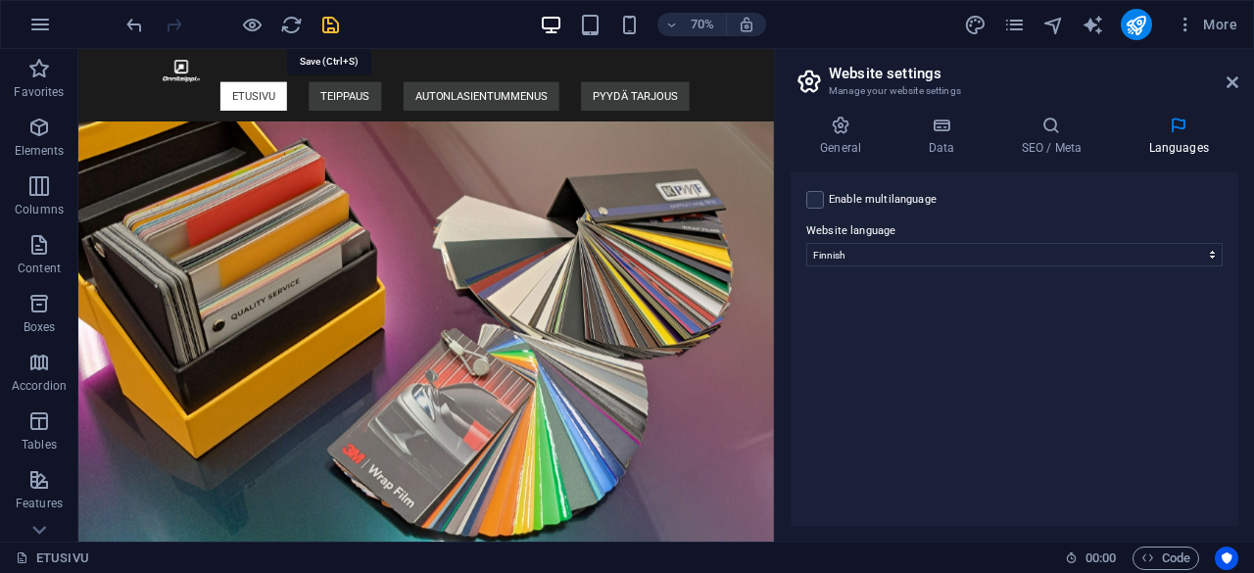
click at [326, 24] on icon "save" at bounding box center [330, 25] width 23 height 23
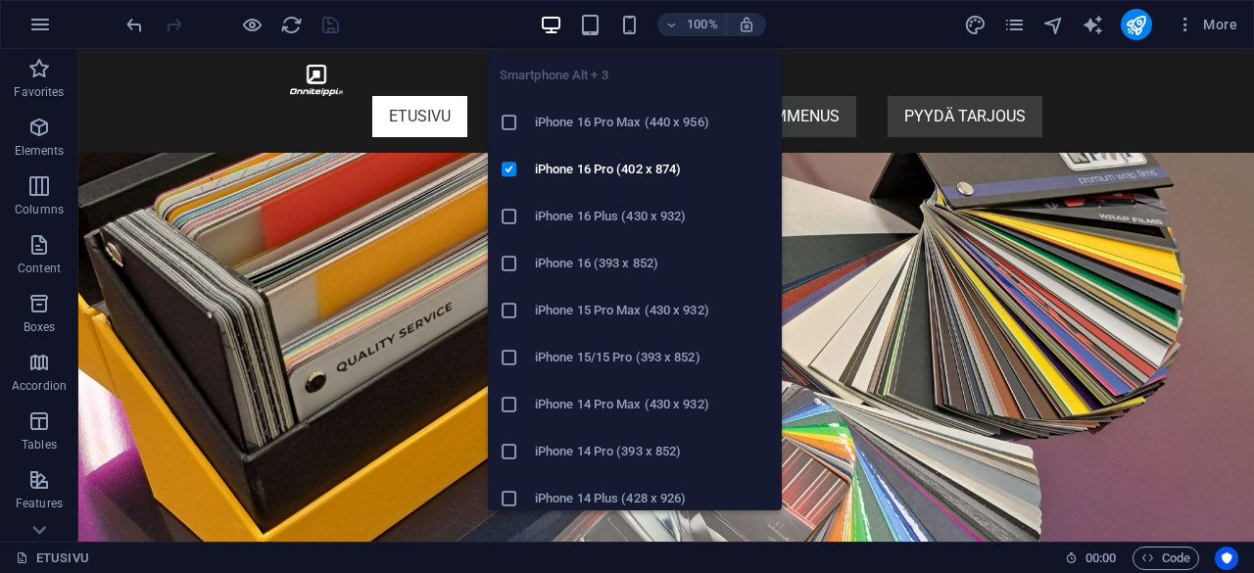
click at [519, 122] on div at bounding box center [517, 123] width 35 height 20
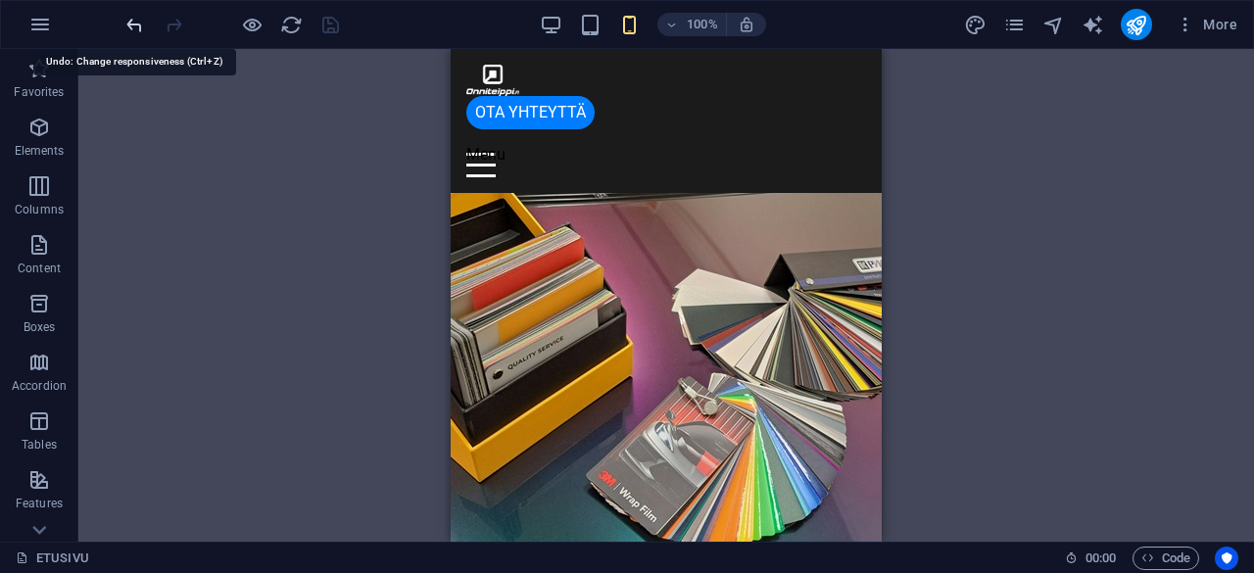
click at [131, 27] on icon "undo" at bounding box center [134, 25] width 23 height 23
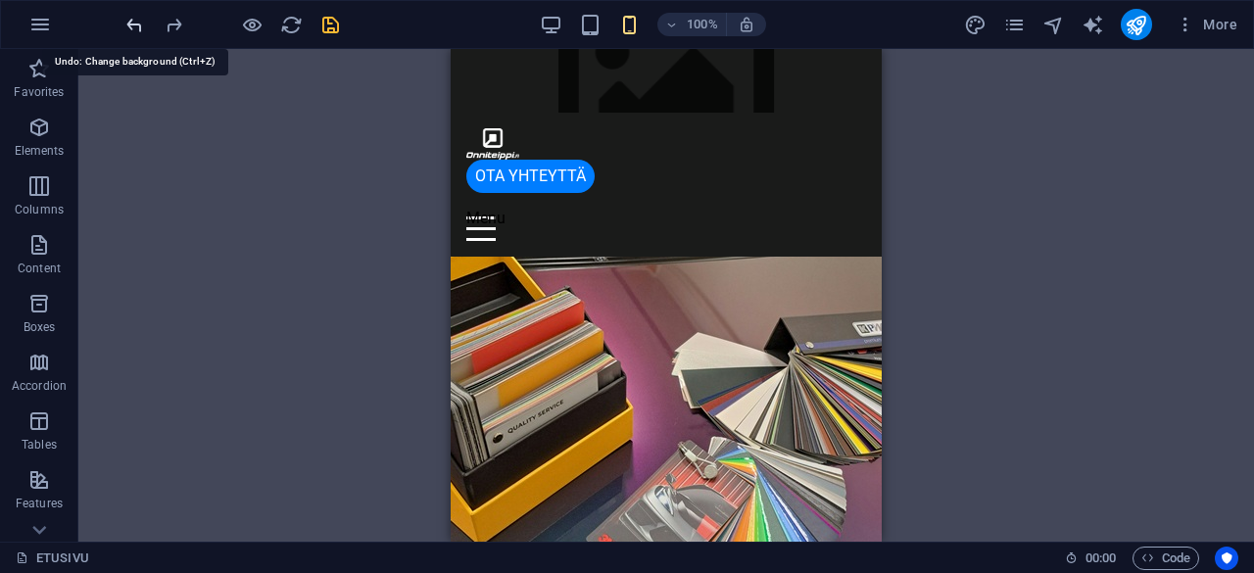
click at [131, 27] on icon "undo" at bounding box center [134, 25] width 23 height 23
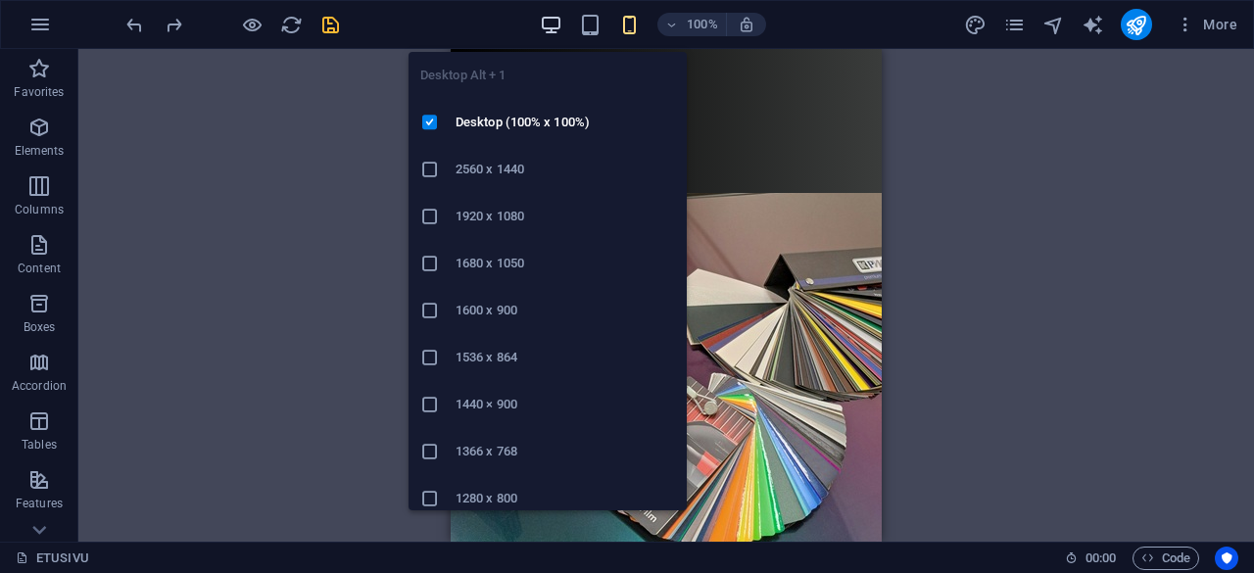
click at [545, 26] on icon "button" at bounding box center [551, 25] width 23 height 23
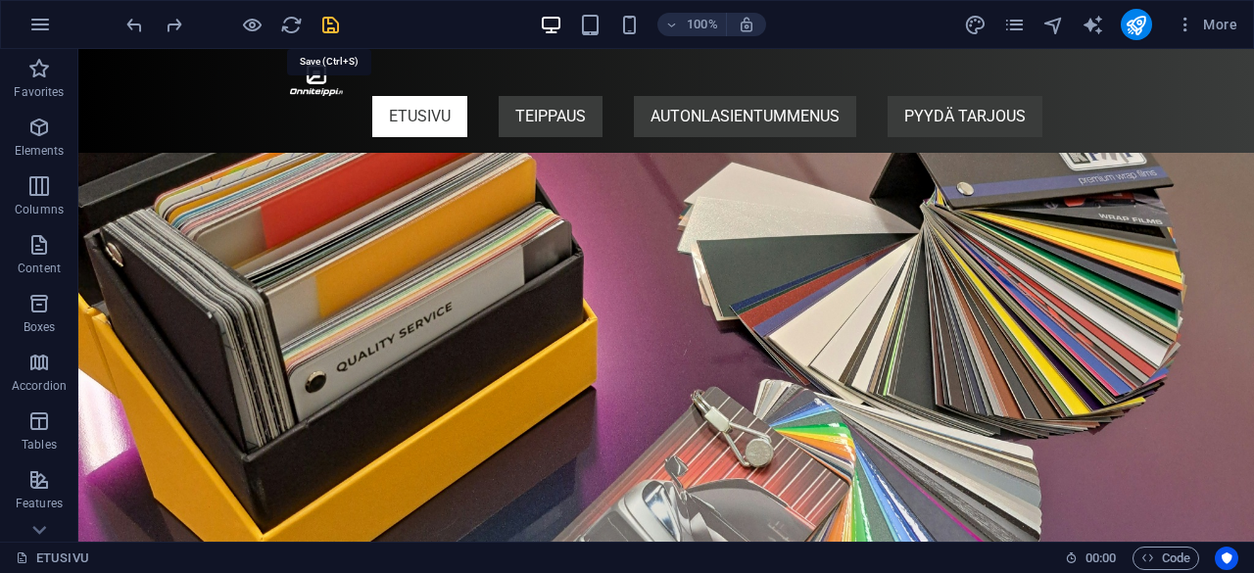
click at [329, 23] on icon "save" at bounding box center [330, 25] width 23 height 23
click at [1187, 17] on icon "button" at bounding box center [1186, 25] width 20 height 20
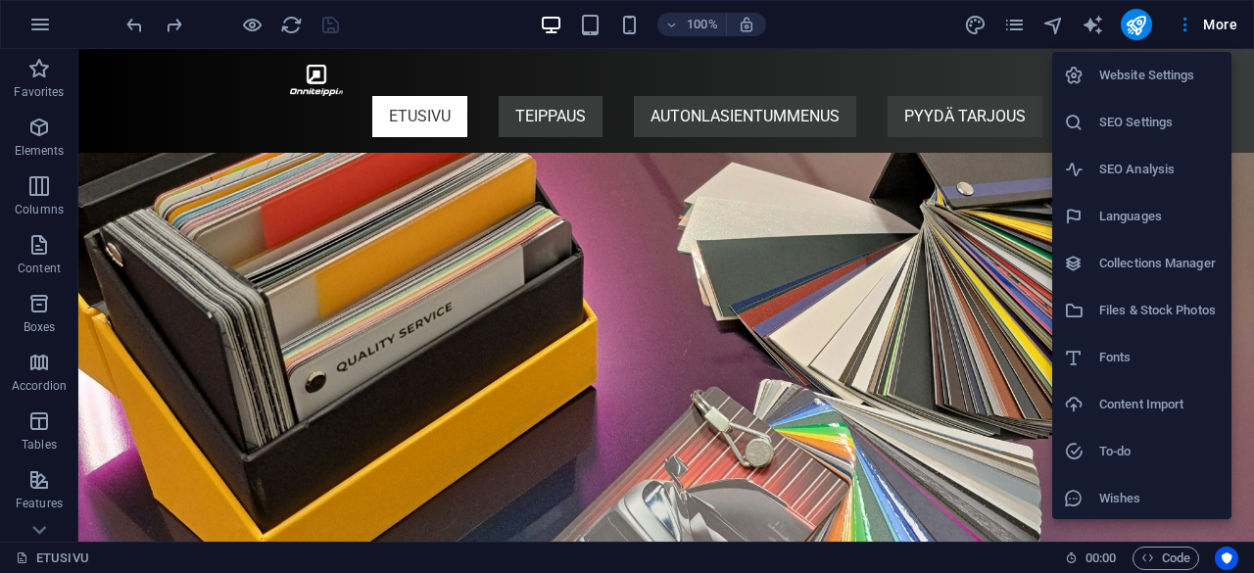
click at [1120, 81] on h6 "Website Settings" at bounding box center [1159, 76] width 121 height 24
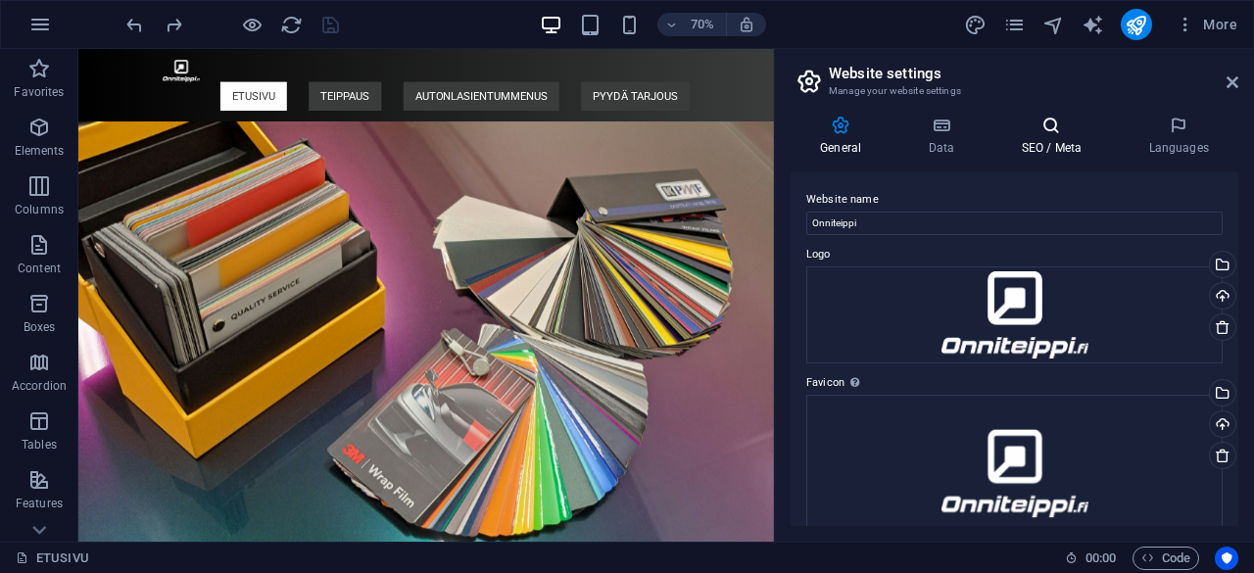
click at [1044, 146] on h4 "SEO / Meta" at bounding box center [1055, 136] width 127 height 41
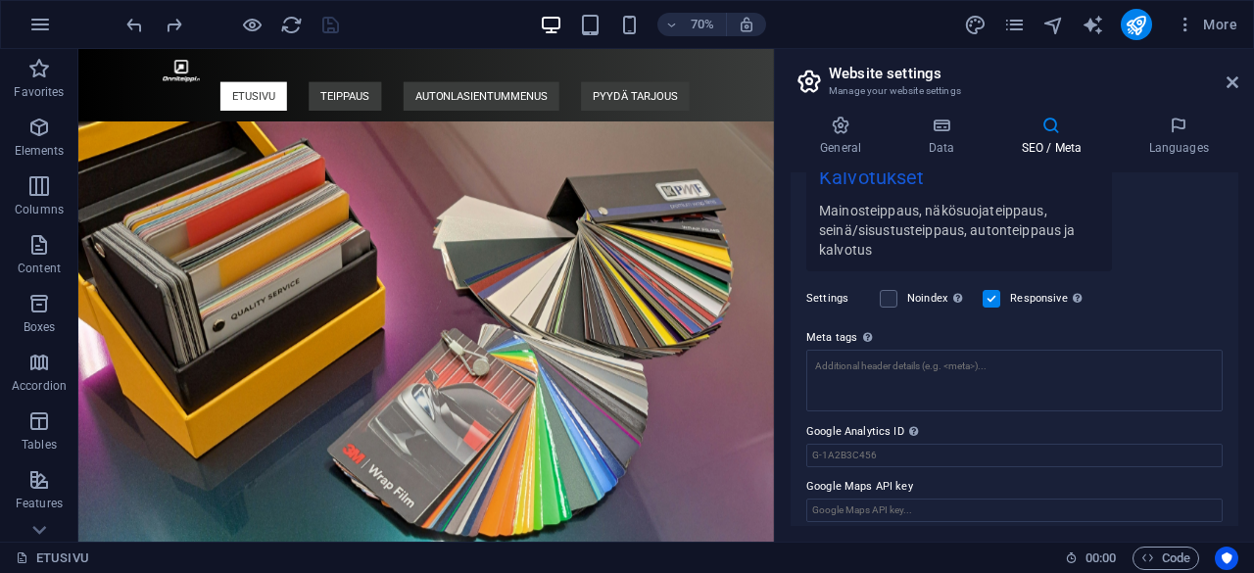
scroll to position [431, 0]
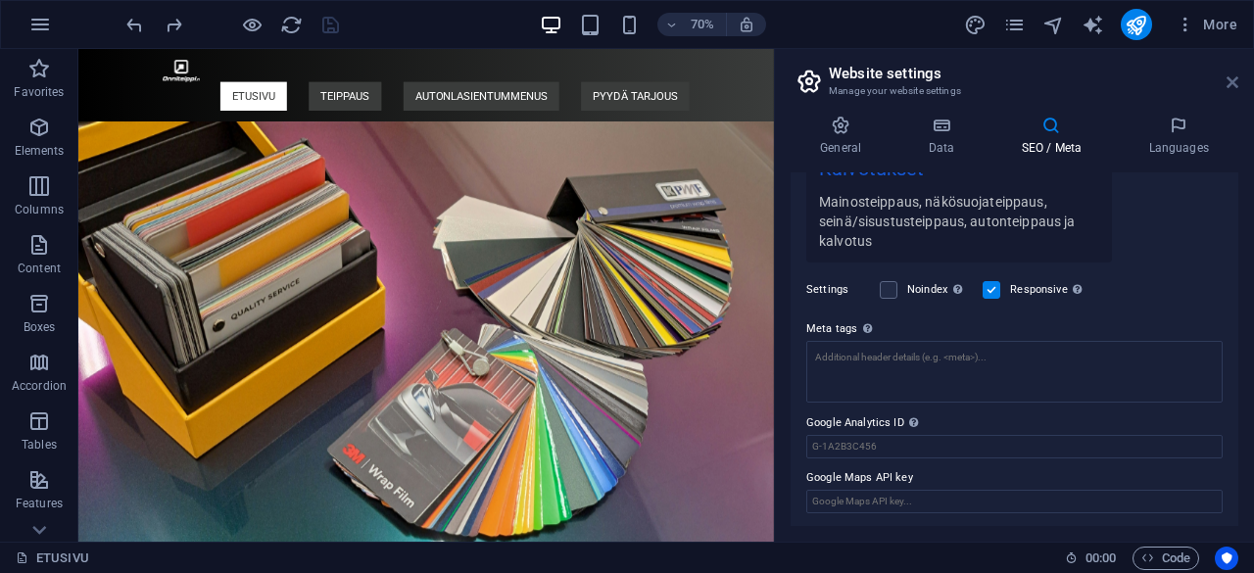
click at [1231, 78] on icon at bounding box center [1233, 82] width 12 height 16
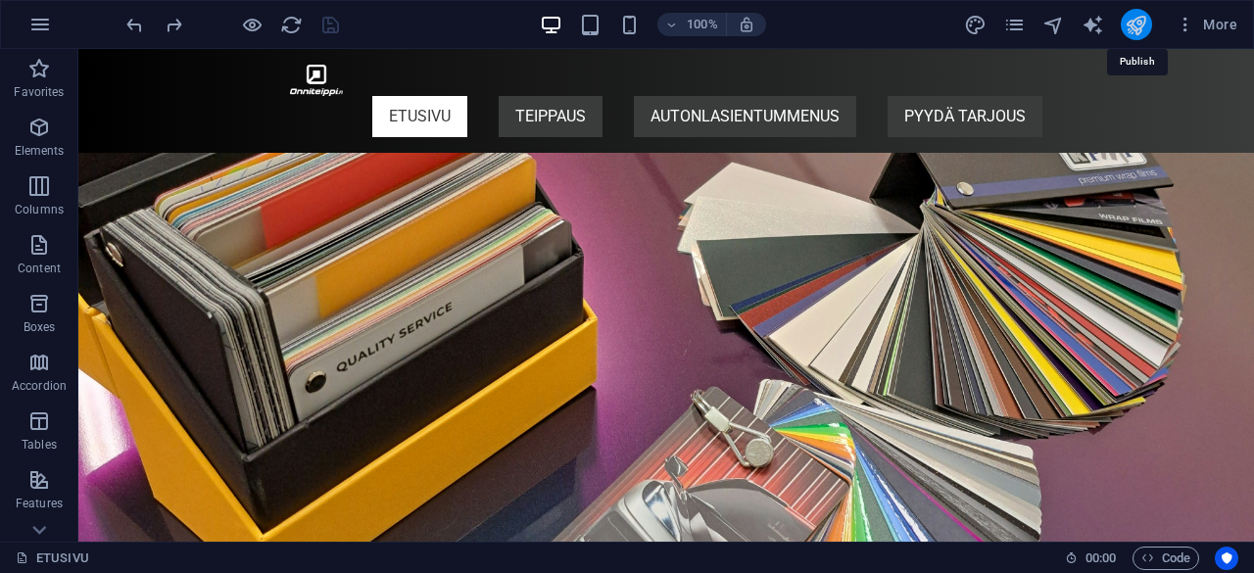
click at [1131, 17] on icon "publish" at bounding box center [1136, 25] width 23 height 23
